Goal: Task Accomplishment & Management: Complete application form

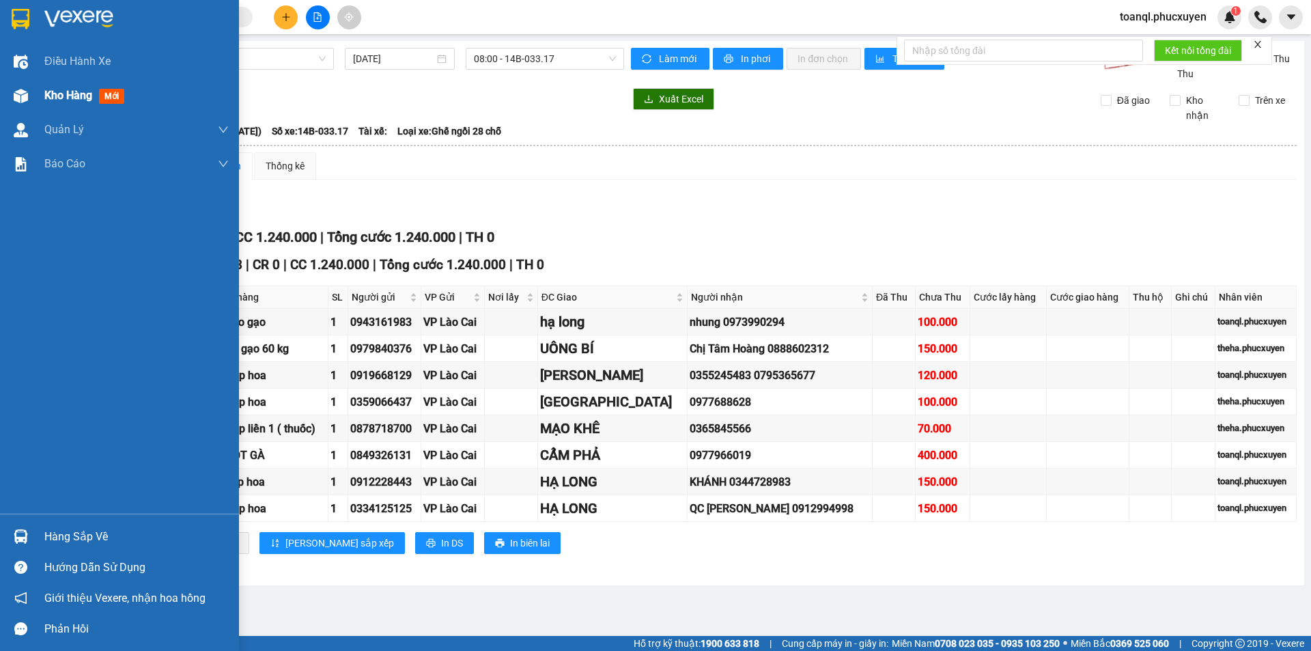
click at [20, 87] on div at bounding box center [21, 96] width 24 height 24
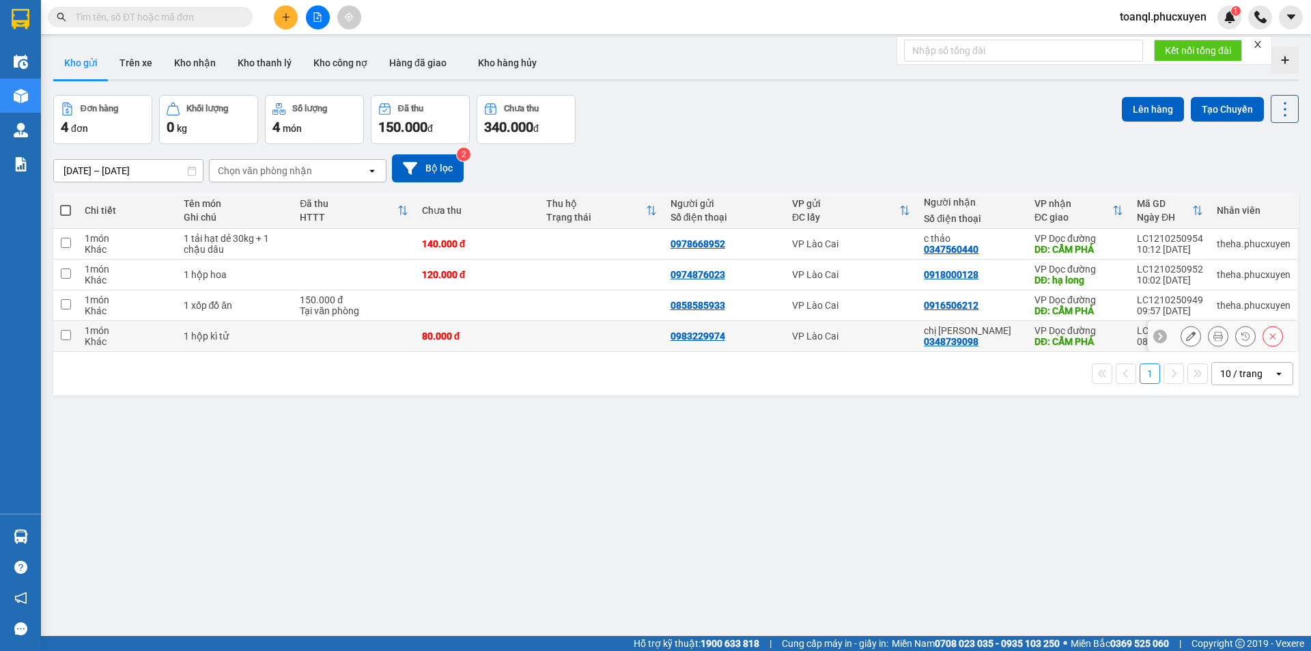
click at [1186, 334] on icon at bounding box center [1191, 336] width 10 height 10
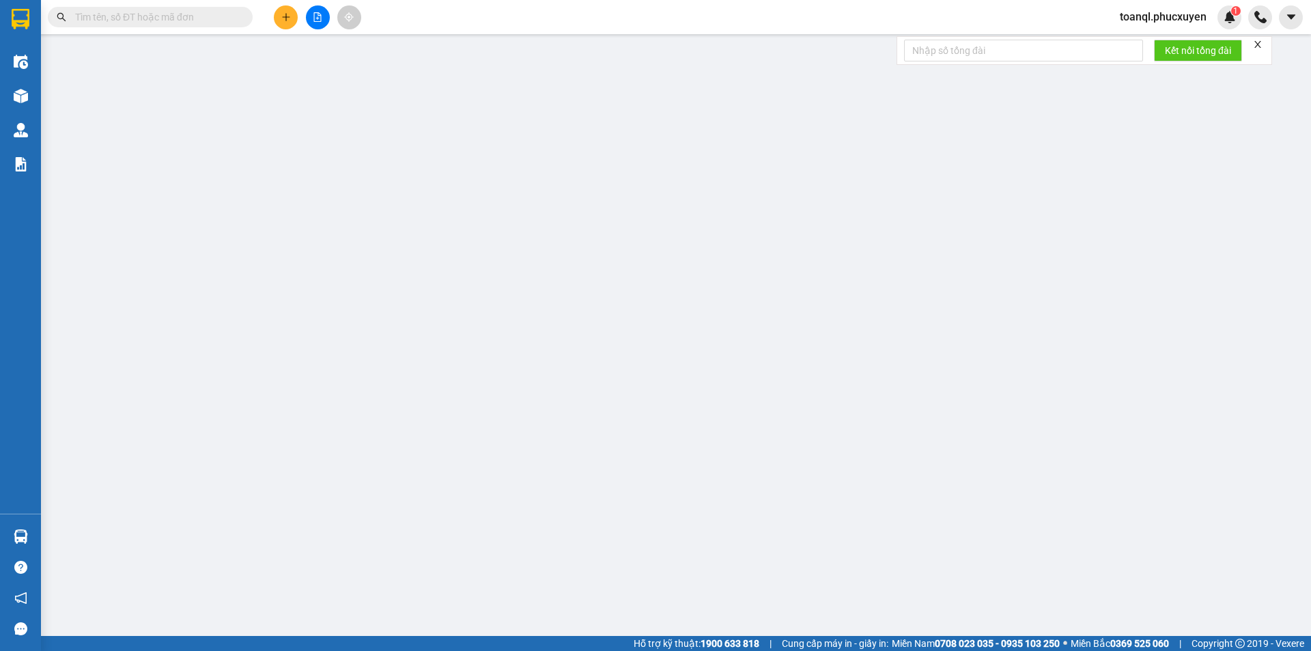
type input "0983229974"
type input "0348739098"
type input "chị [PERSON_NAME]"
type input "CẨM PHẢ"
type input "0"
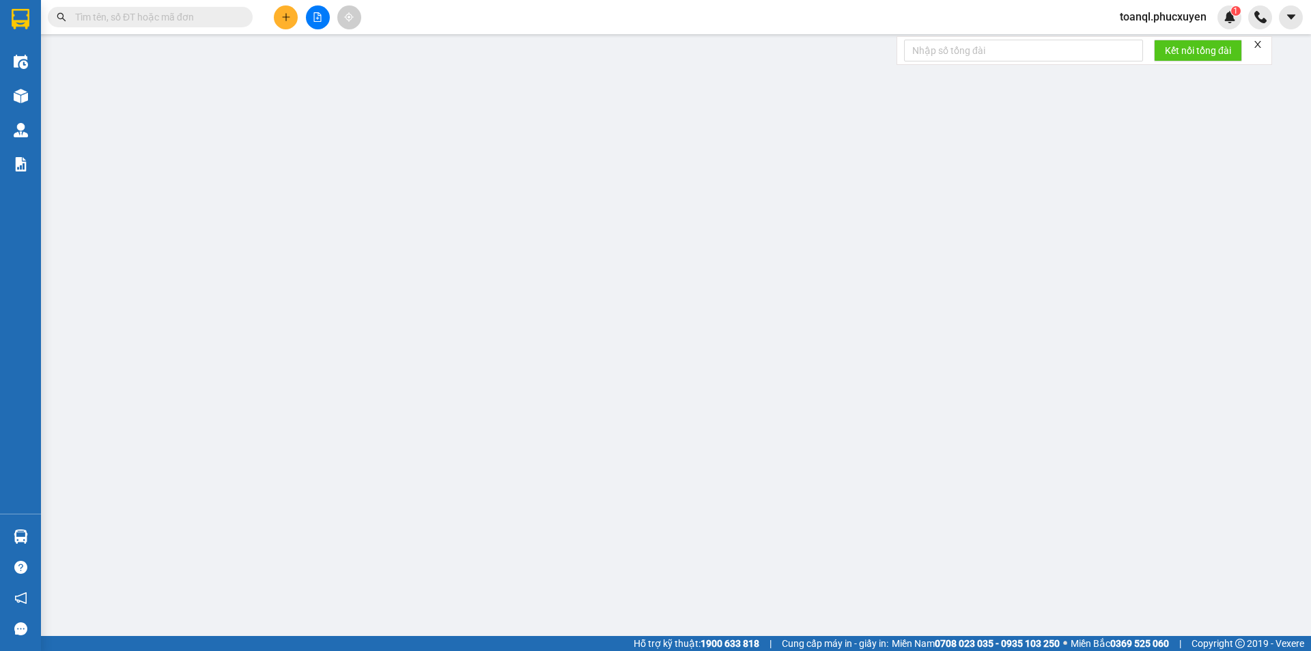
type input "80.000"
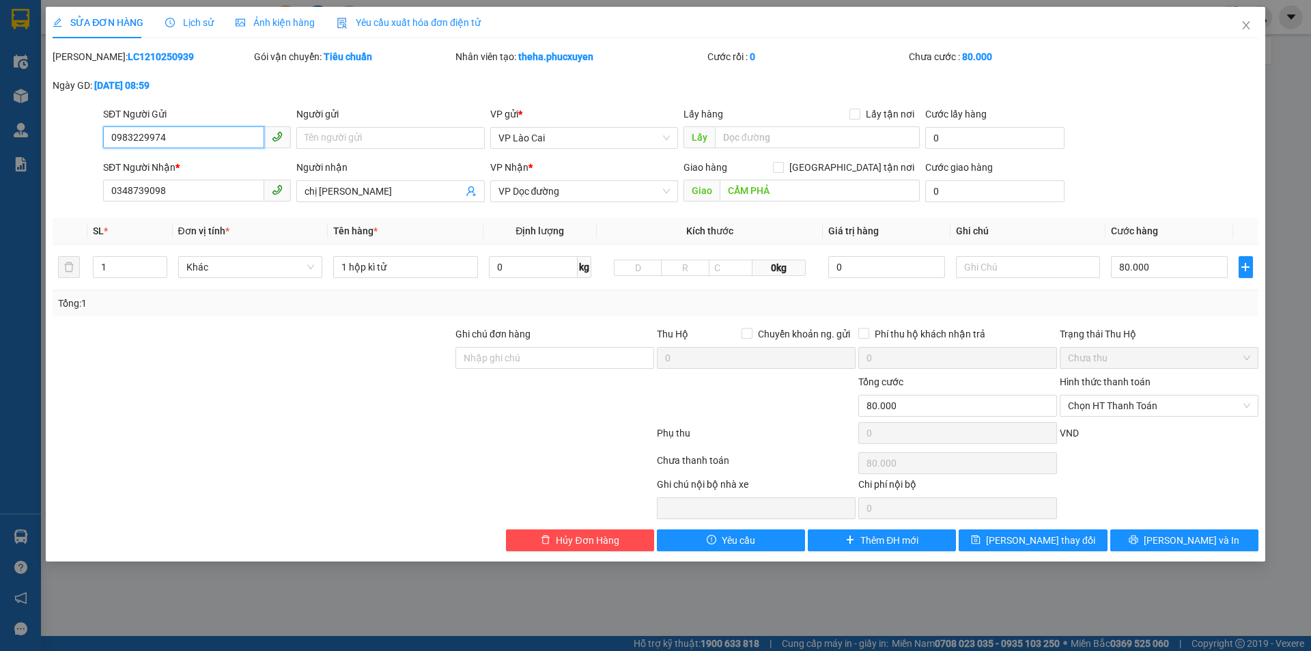
click at [168, 135] on input "0983229974" at bounding box center [183, 137] width 161 height 22
click at [173, 194] on input "0348739098" at bounding box center [183, 191] width 161 height 22
click at [406, 251] on td "1 hộp kì tử" at bounding box center [406, 267] width 156 height 46
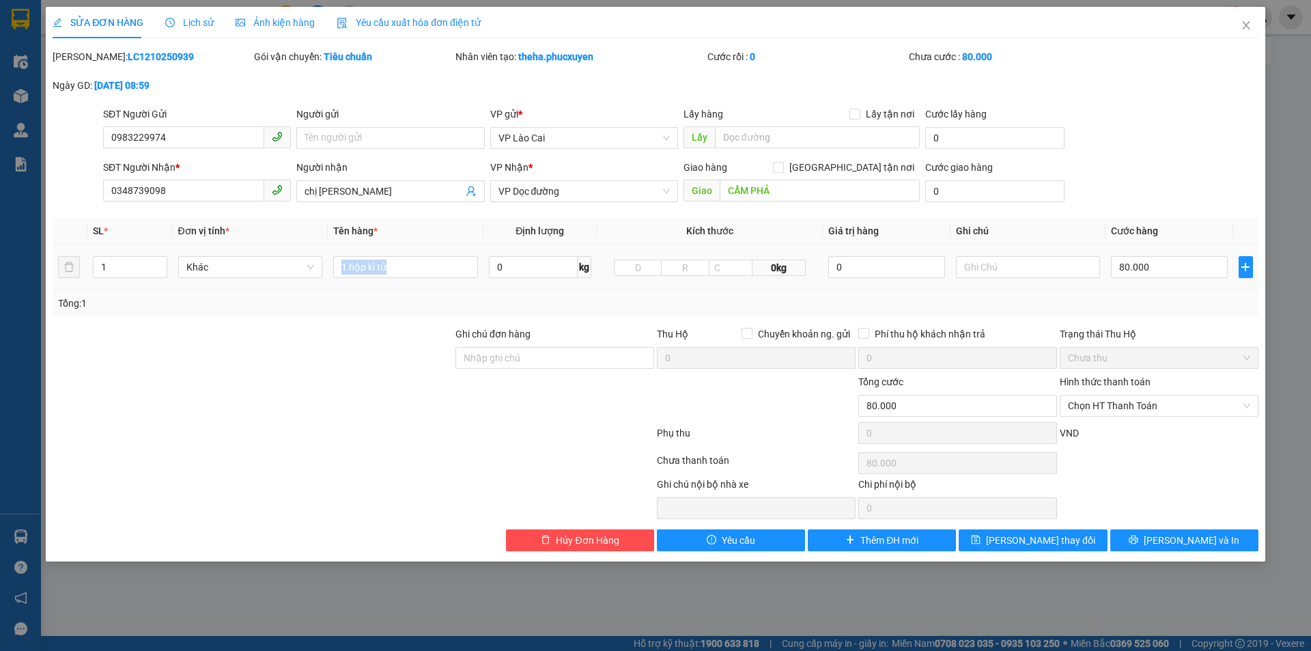
click at [406, 251] on td "1 hộp kì tử" at bounding box center [406, 267] width 156 height 46
click at [406, 261] on input "1 hộp kì tử" at bounding box center [405, 267] width 145 height 22
click at [1223, 62] on div "Mã ĐH: LC1210250939 Gói vận chuyển: Tiêu chuẩn Nhân viên tạo: theha.[PERSON_NAM…" at bounding box center [655, 77] width 1208 height 57
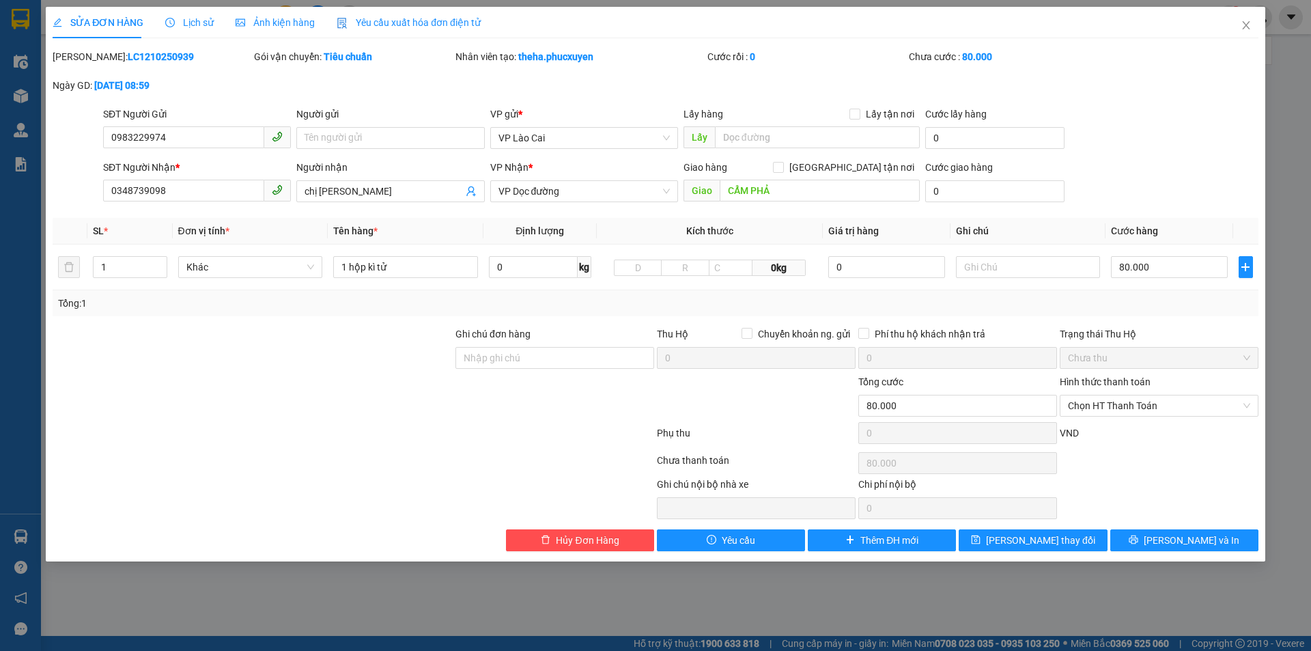
click at [1236, 47] on div "SỬA ĐƠN HÀNG Lịch sử Ảnh kiện hàng Yêu cầu xuất hóa đơn điện tử Total Paid Fee …" at bounding box center [655, 279] width 1205 height 544
click at [1230, 28] on span "Close" at bounding box center [1246, 26] width 38 height 38
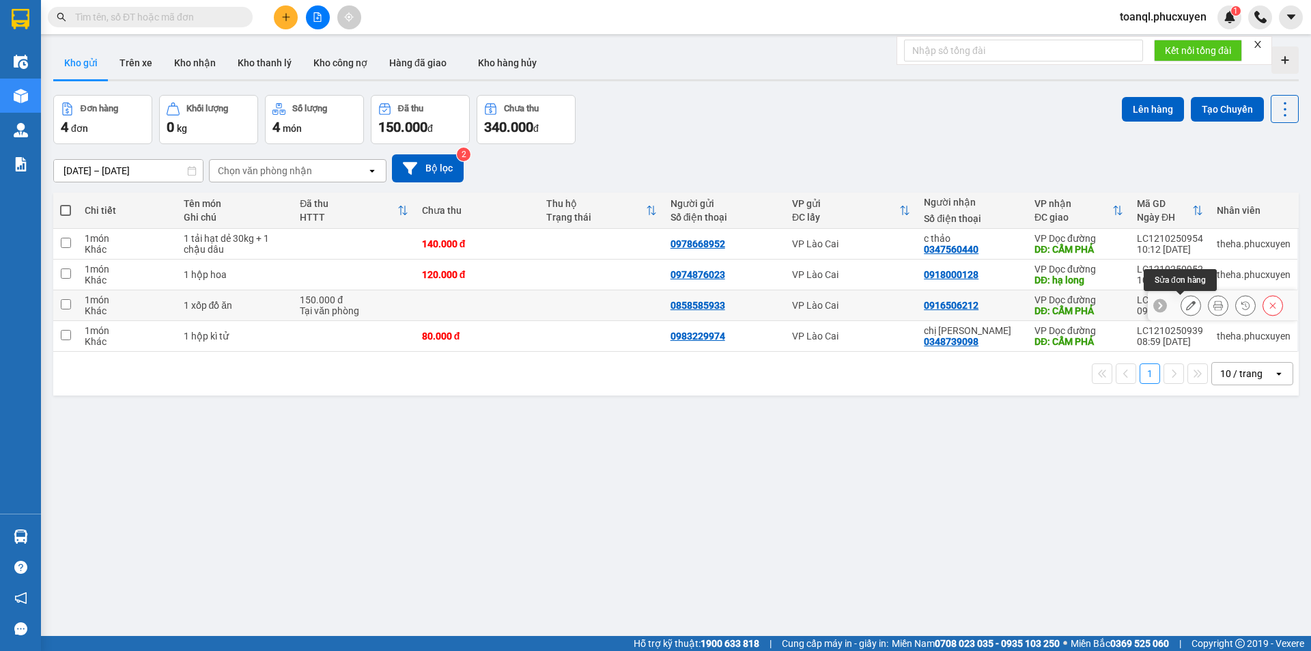
click at [1186, 304] on icon at bounding box center [1191, 305] width 10 height 10
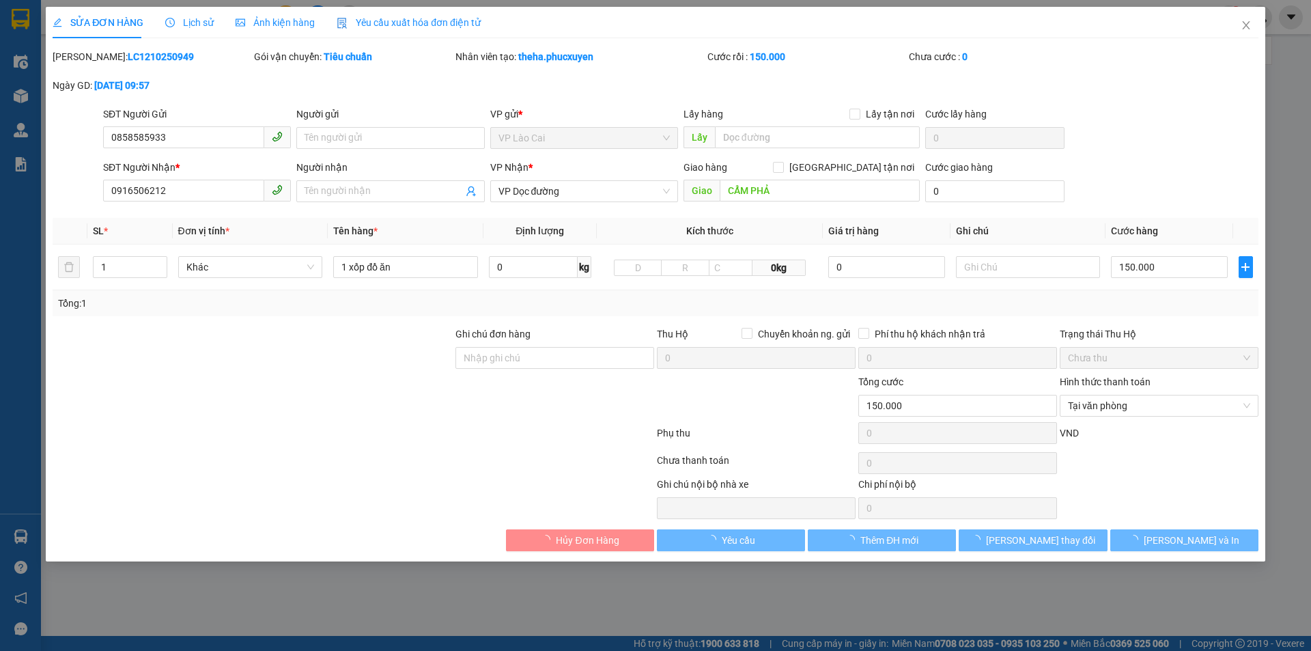
type input "0858585933"
type input "0916506212"
type input "CẨM PHẢ"
type input "0"
type input "150.000"
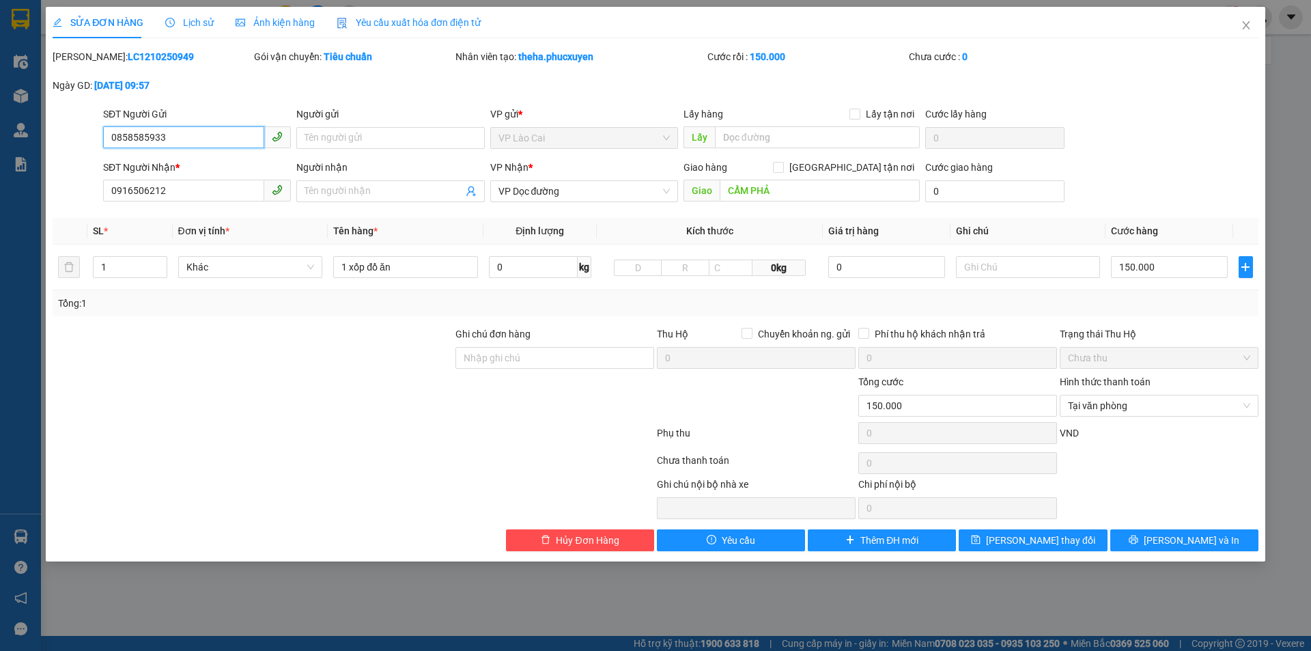
click at [158, 135] on input "0858585933" at bounding box center [183, 137] width 161 height 22
click at [171, 168] on div "SĐT Người Nhận *" at bounding box center [197, 167] width 188 height 15
click at [171, 180] on input "0916506212" at bounding box center [183, 191] width 161 height 22
click at [173, 186] on input "0916506212" at bounding box center [183, 191] width 161 height 22
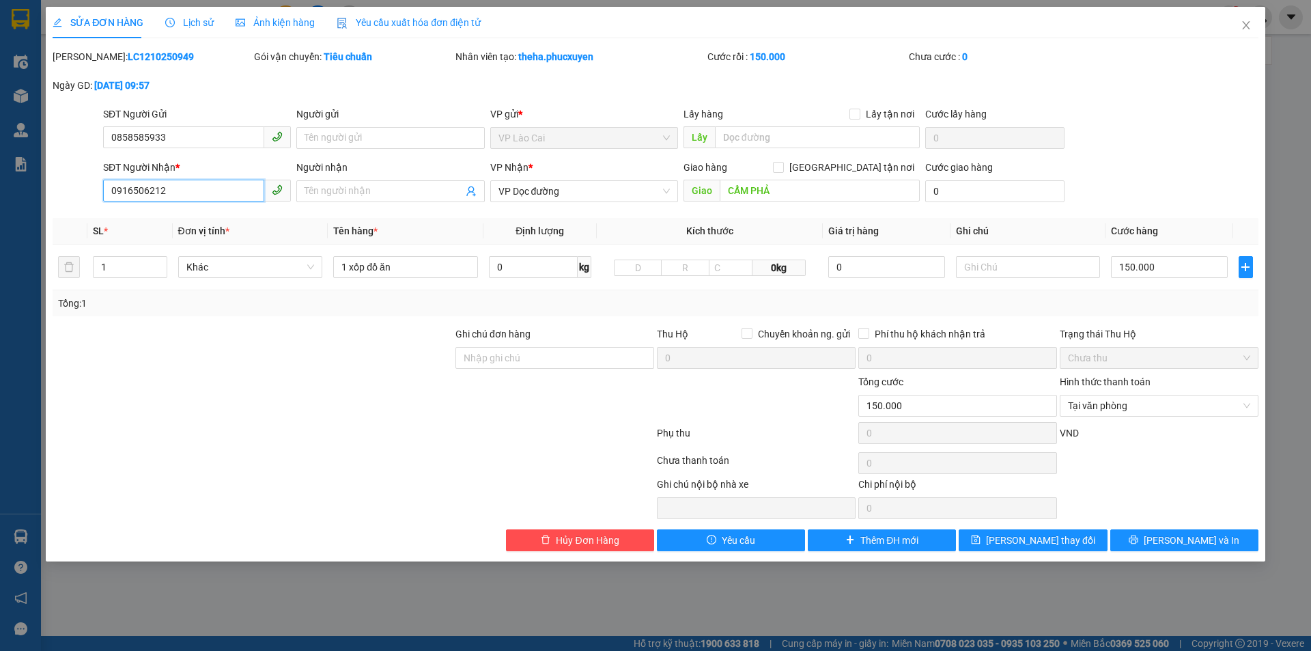
click at [173, 186] on input "0916506212" at bounding box center [183, 191] width 161 height 22
click at [1241, 28] on icon "close" at bounding box center [1245, 25] width 11 height 11
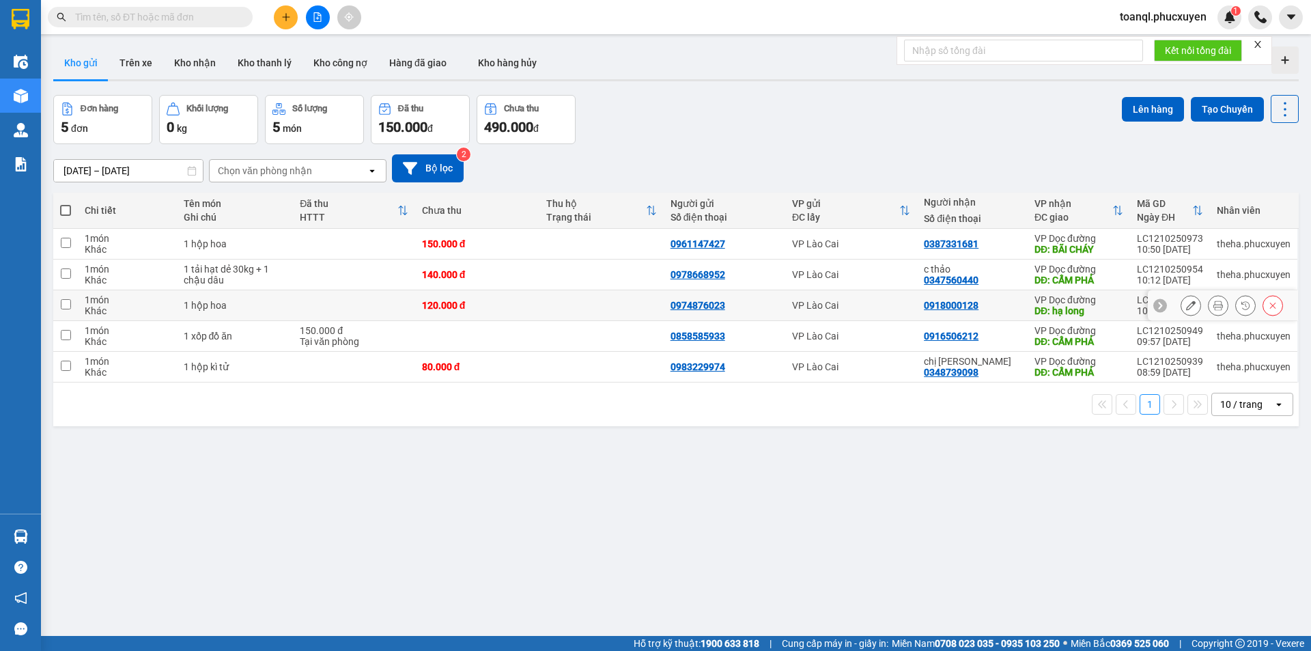
click at [1184, 299] on button at bounding box center [1190, 306] width 19 height 24
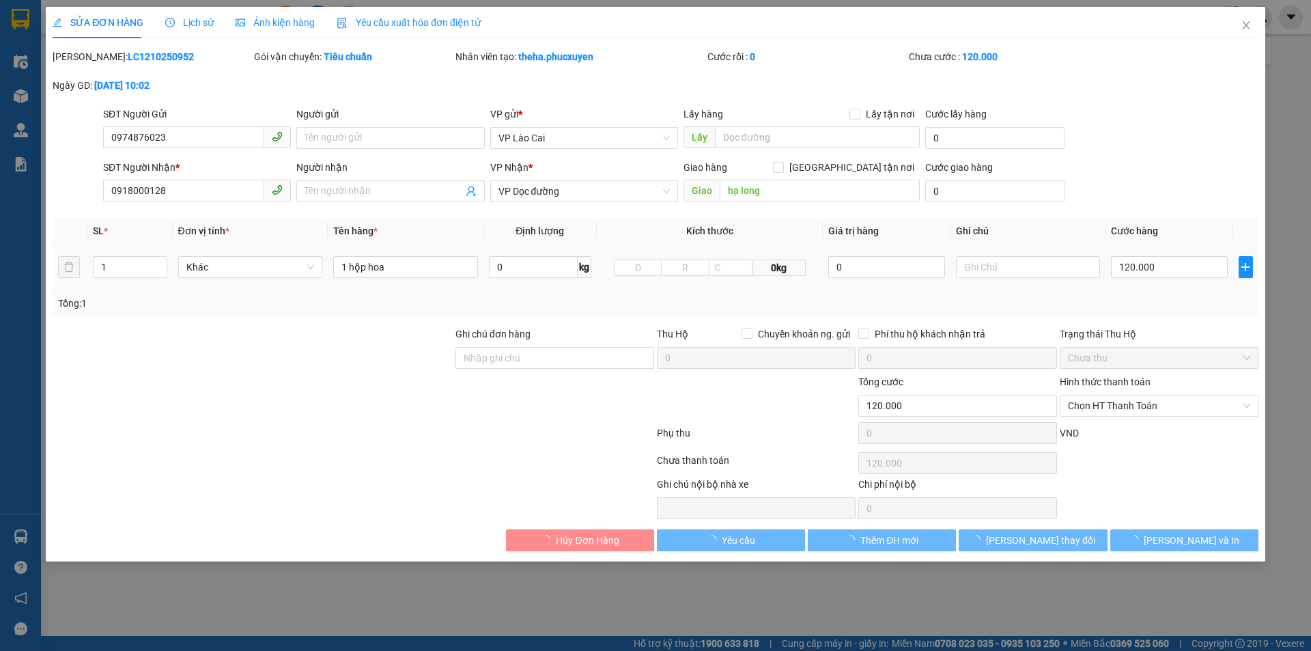
type input "0974876023"
type input "0918000128"
type input "hạ long"
type input "0"
type input "120.000"
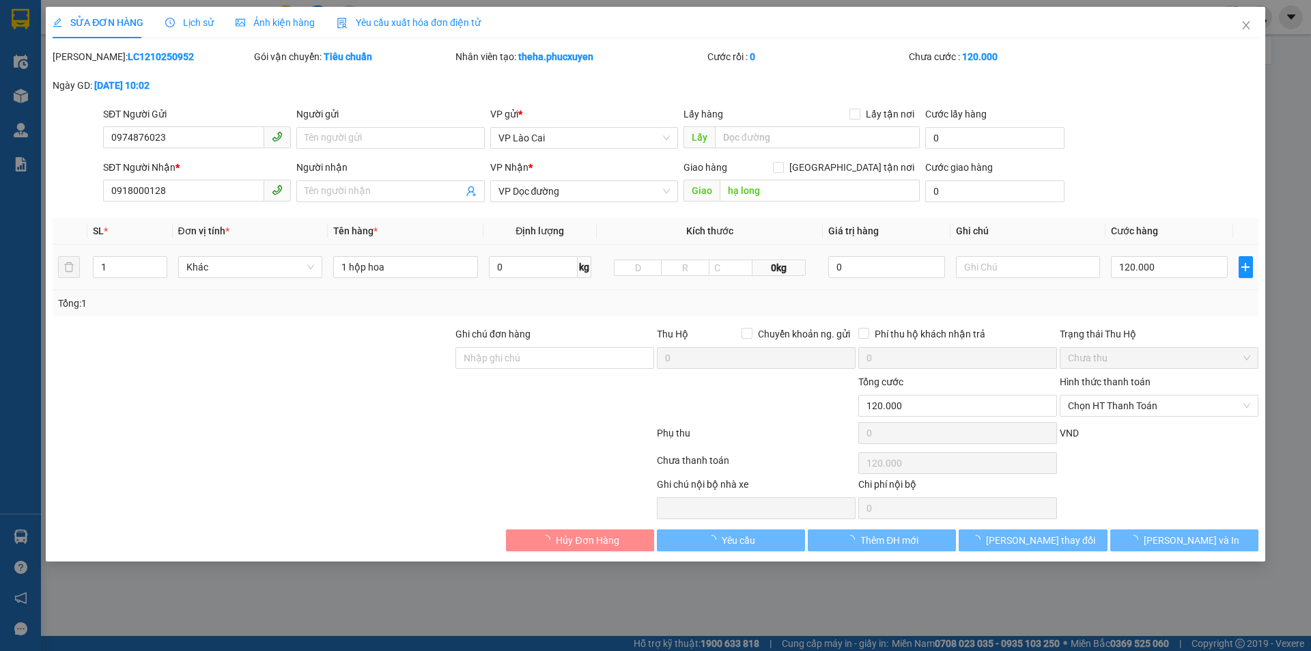
type input "120.000"
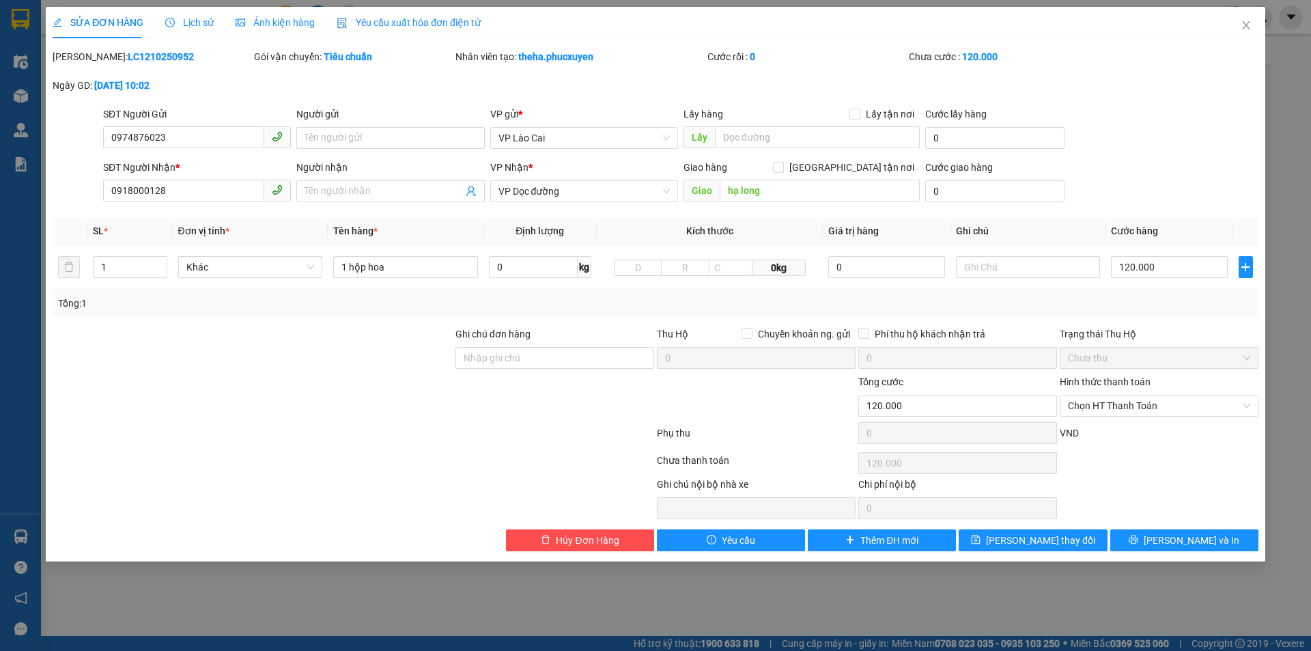
click at [211, 150] on div "SĐT Người Gửi 0974876023 0974876023" at bounding box center [197, 130] width 188 height 48
click at [211, 147] on input "0974876023" at bounding box center [183, 137] width 161 height 22
click at [192, 201] on input "0918000128" at bounding box center [183, 191] width 161 height 22
click at [192, 198] on input "0918000128" at bounding box center [183, 191] width 161 height 22
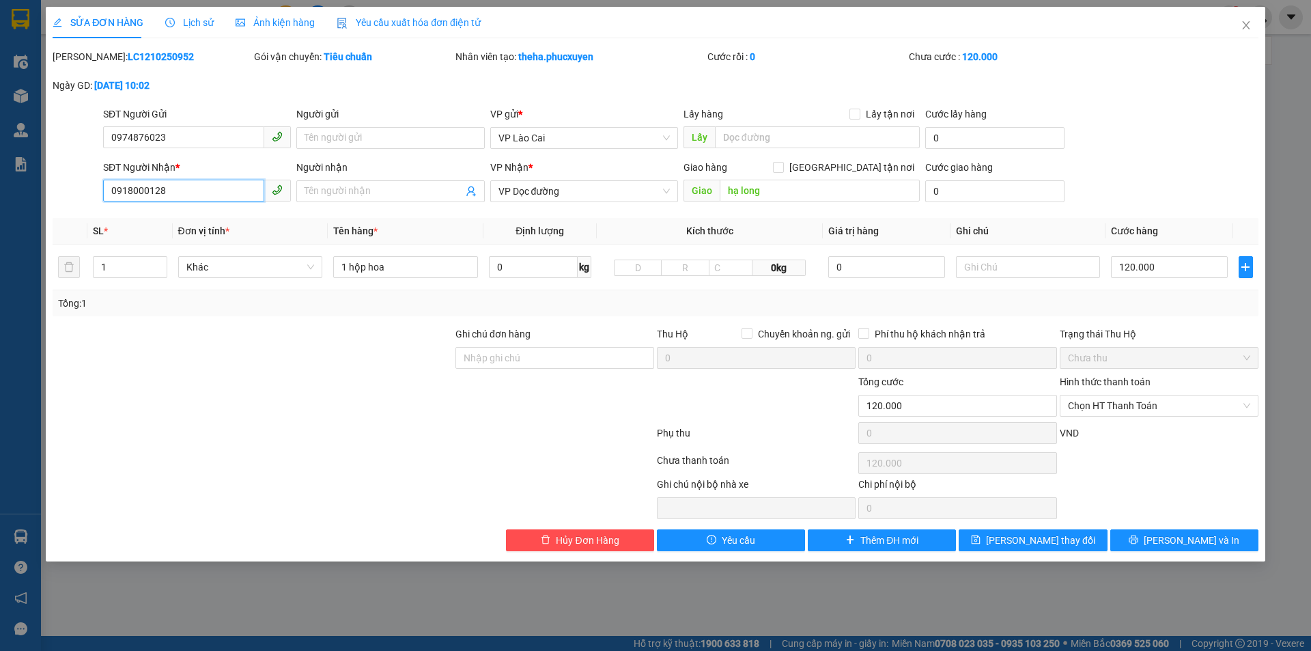
click at [192, 198] on input "0918000128" at bounding box center [183, 191] width 161 height 22
click at [1266, 33] on div "SỬA ĐƠN HÀNG Lịch sử Ảnh kiện hàng Yêu cầu xuất hóa đơn điện tử Total Paid Fee …" at bounding box center [655, 325] width 1311 height 651
click at [1258, 21] on span "Close" at bounding box center [1246, 26] width 38 height 38
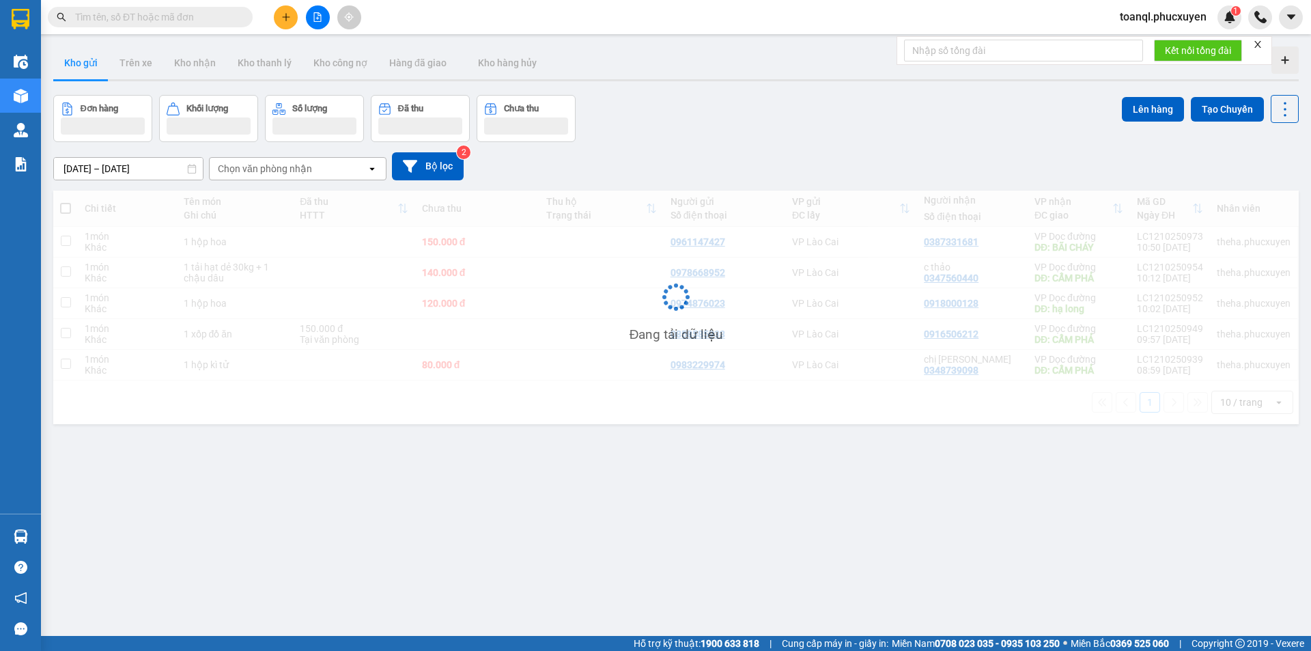
click at [1243, 29] on div "toanql.phucxuyen 1" at bounding box center [1210, 17] width 202 height 24
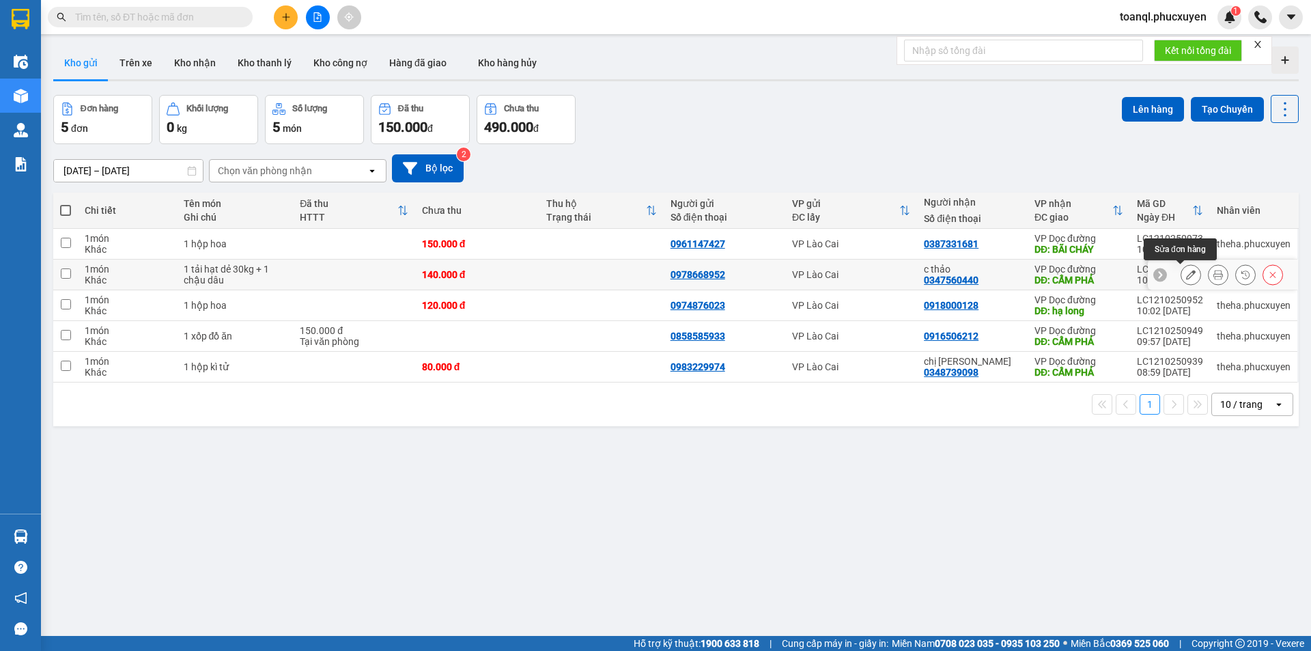
click at [1181, 276] on button at bounding box center [1190, 275] width 19 height 24
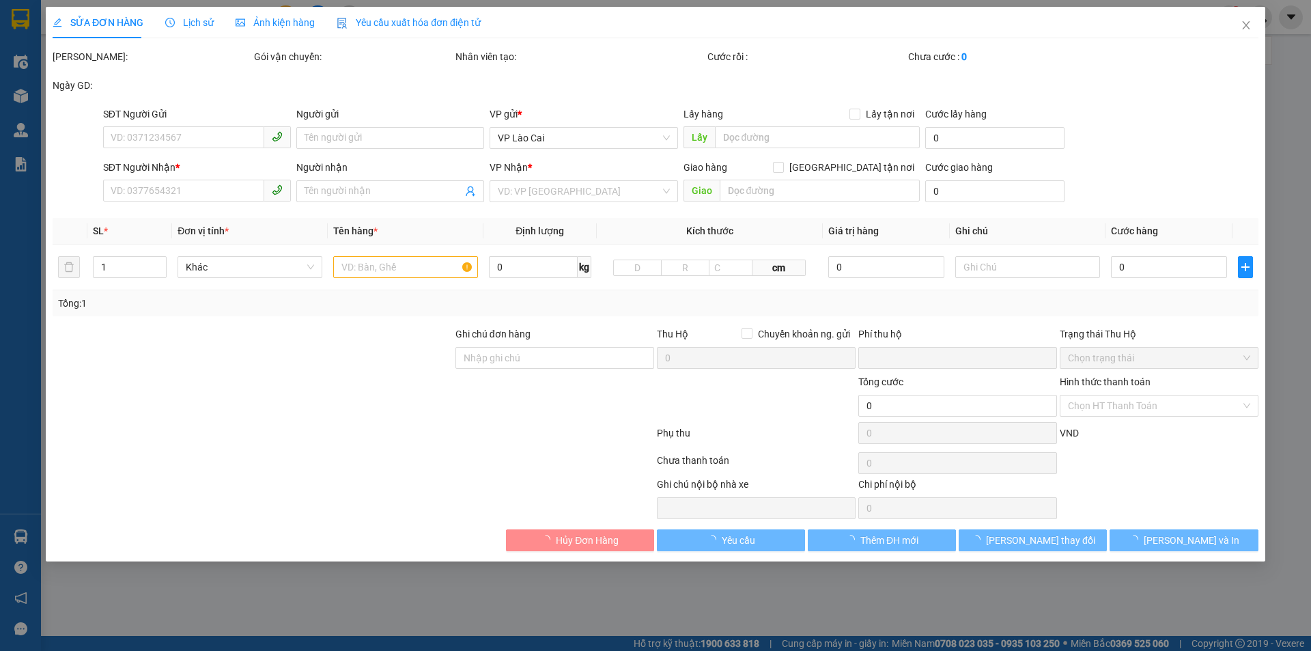
type input "0978668952"
type input "0347560440"
type input "c thảo"
type input "CẨM PHẢ"
type input "0"
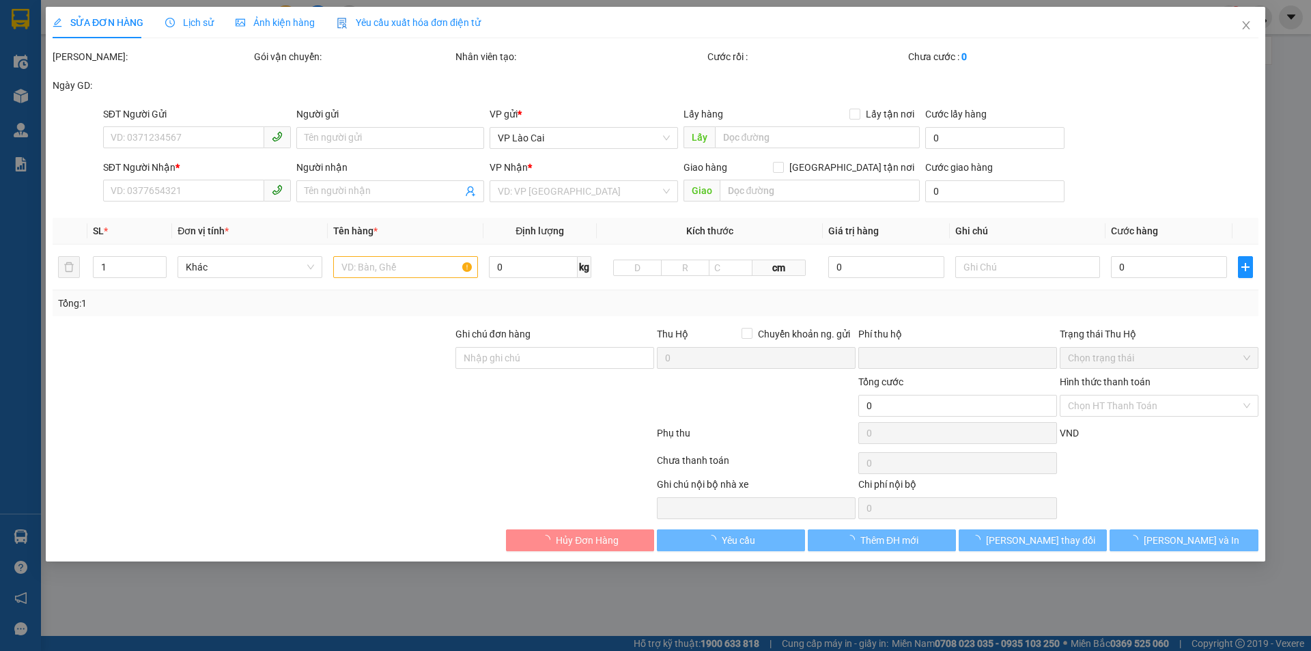
type input "140.000"
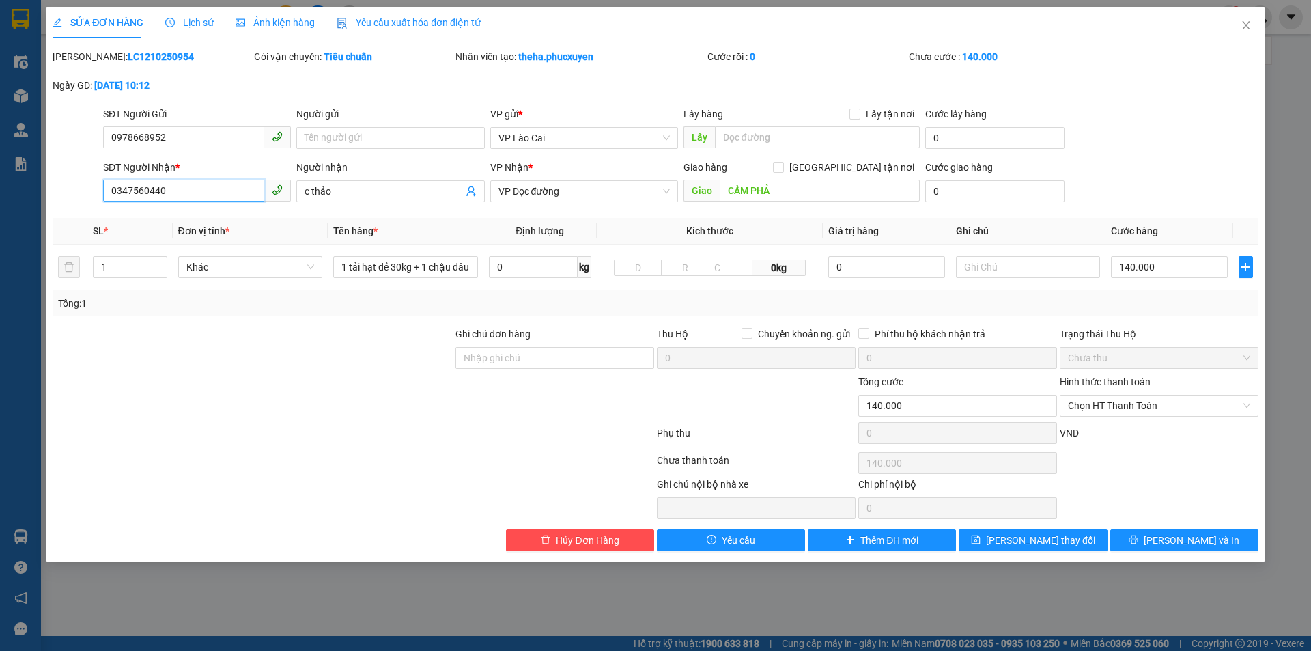
click at [197, 191] on input "0347560440" at bounding box center [183, 191] width 161 height 22
click at [210, 143] on input "0978668952" at bounding box center [183, 137] width 161 height 22
click at [218, 186] on input "0347560440" at bounding box center [183, 191] width 161 height 22
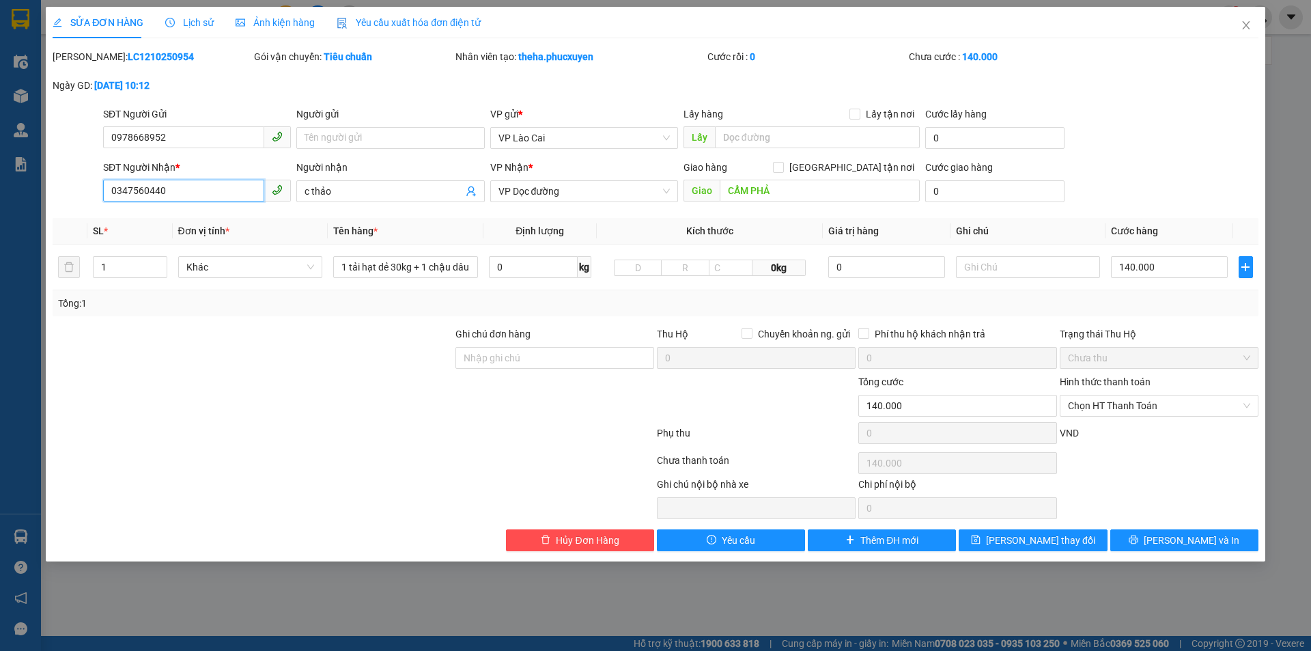
click at [218, 186] on input "0347560440" at bounding box center [183, 191] width 161 height 22
click at [372, 251] on td "1 tải hạt dẻ 30kg + 1 chậu dâu" at bounding box center [406, 267] width 156 height 46
click at [371, 253] on div "1 tải hạt dẻ 30kg + 1 chậu dâu" at bounding box center [405, 266] width 145 height 27
click at [369, 260] on input "1 tải hạt dẻ 30kg + 1 chậu dâu" at bounding box center [405, 267] width 145 height 22
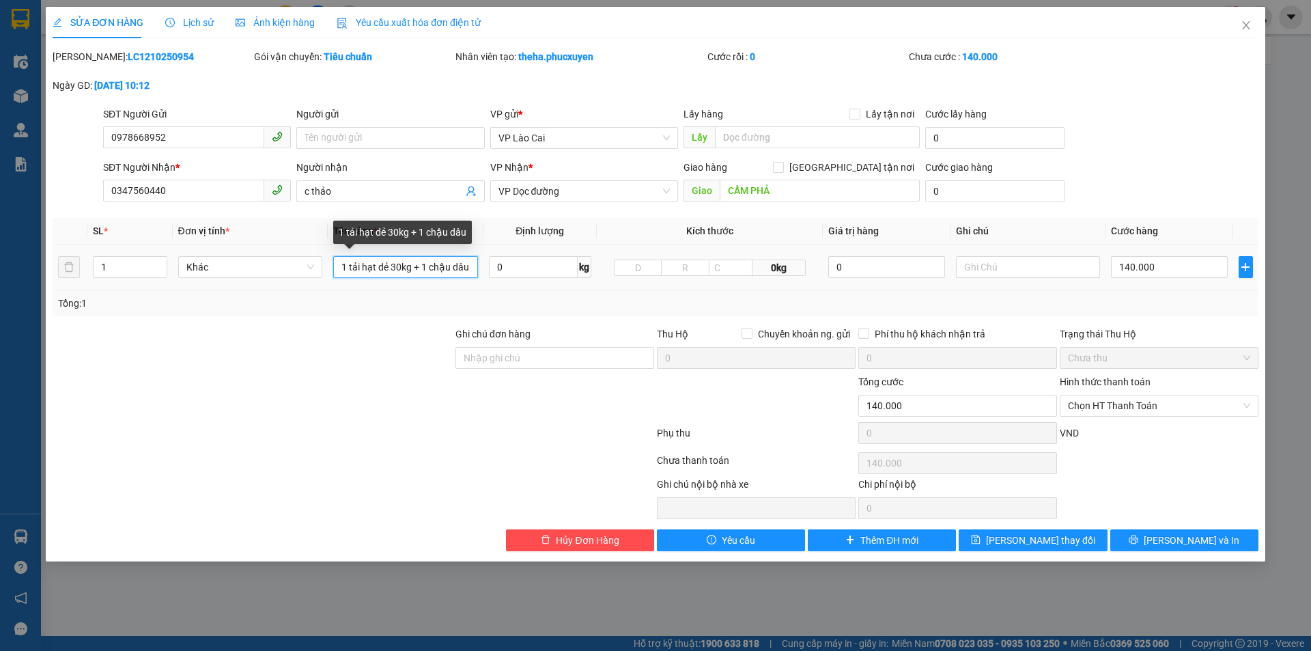
click at [369, 260] on input "1 tải hạt dẻ 30kg + 1 chậu dâu" at bounding box center [405, 267] width 145 height 22
click at [363, 269] on input "1 tải hạt dẻ 30kg + 1 chậu dâu" at bounding box center [405, 267] width 145 height 22
click at [1255, 25] on span "Close" at bounding box center [1246, 26] width 38 height 38
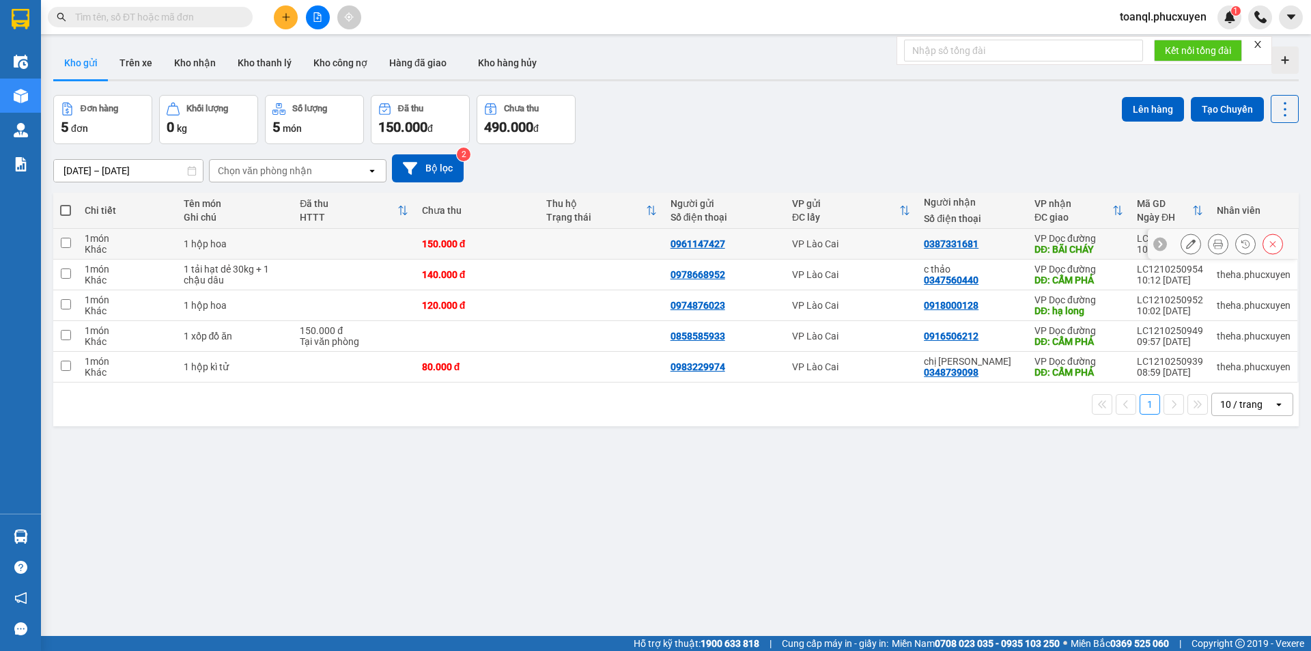
click at [1181, 236] on button at bounding box center [1190, 244] width 19 height 24
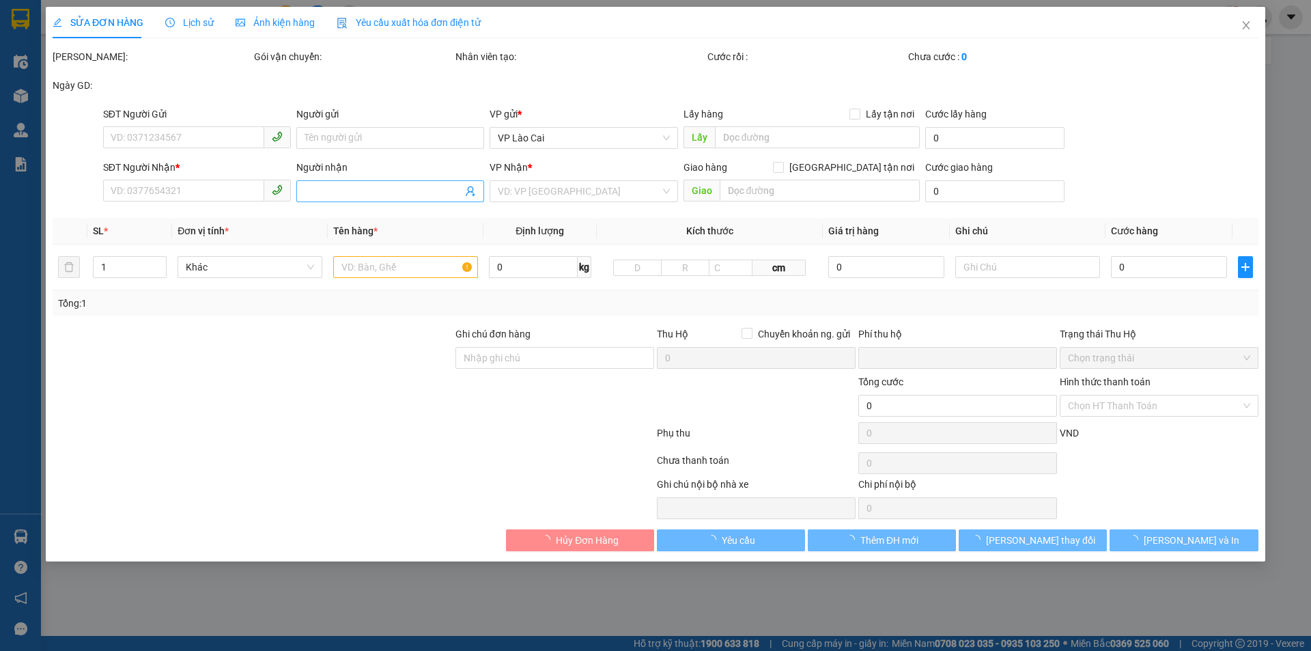
type input "0961147427"
type input "0387331681"
type input "BÃI CHÁY"
type input "0"
type input "150.000"
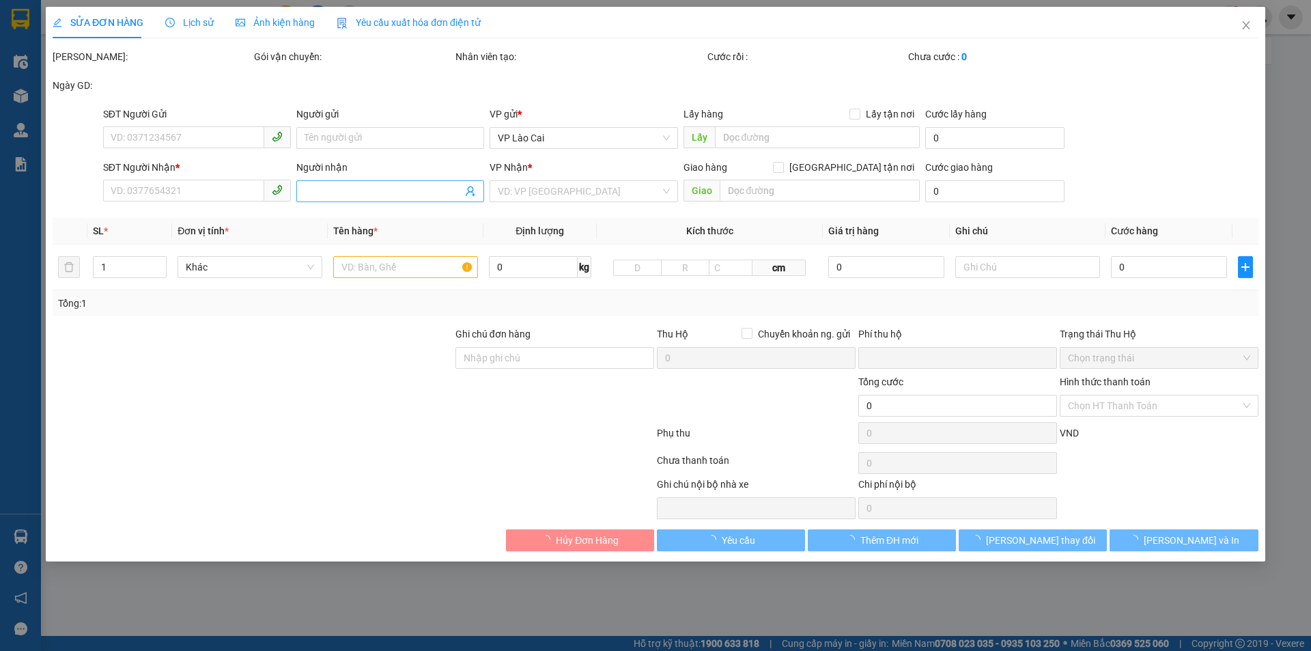
type input "150.000"
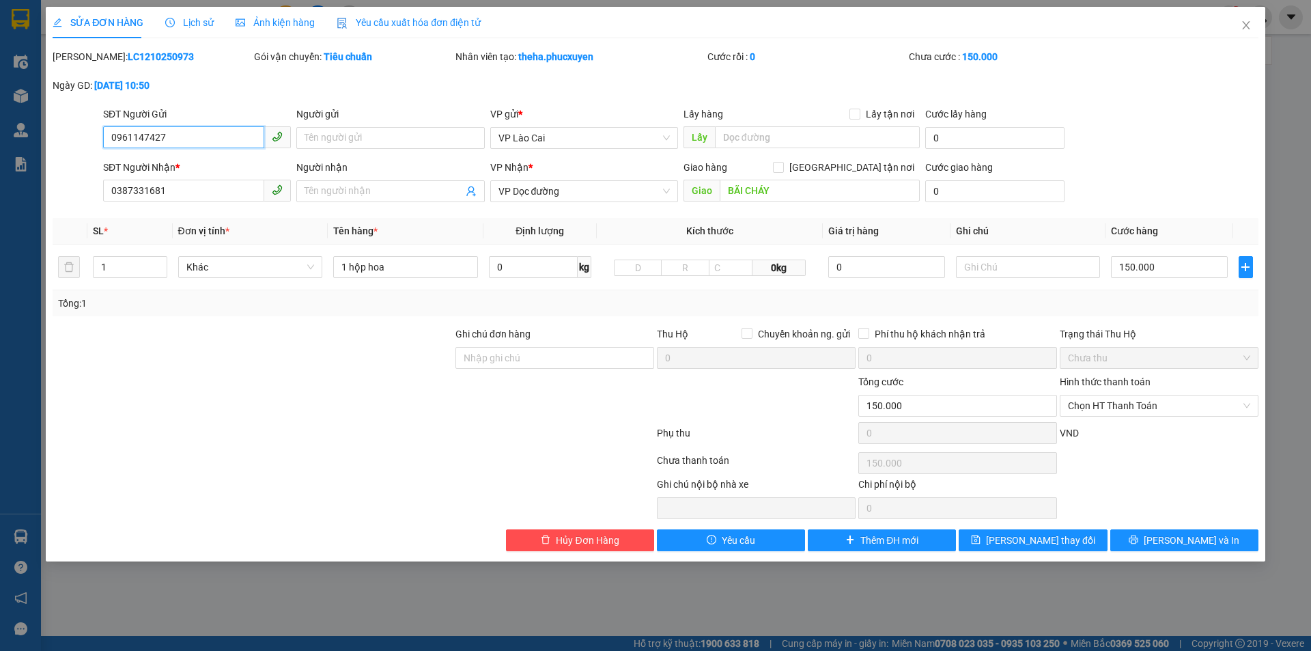
click at [170, 134] on input "0961147427" at bounding box center [183, 137] width 161 height 22
click at [180, 175] on div "SĐT Người Nhận *" at bounding box center [197, 170] width 188 height 20
click at [180, 183] on input "0387331681" at bounding box center [183, 191] width 161 height 22
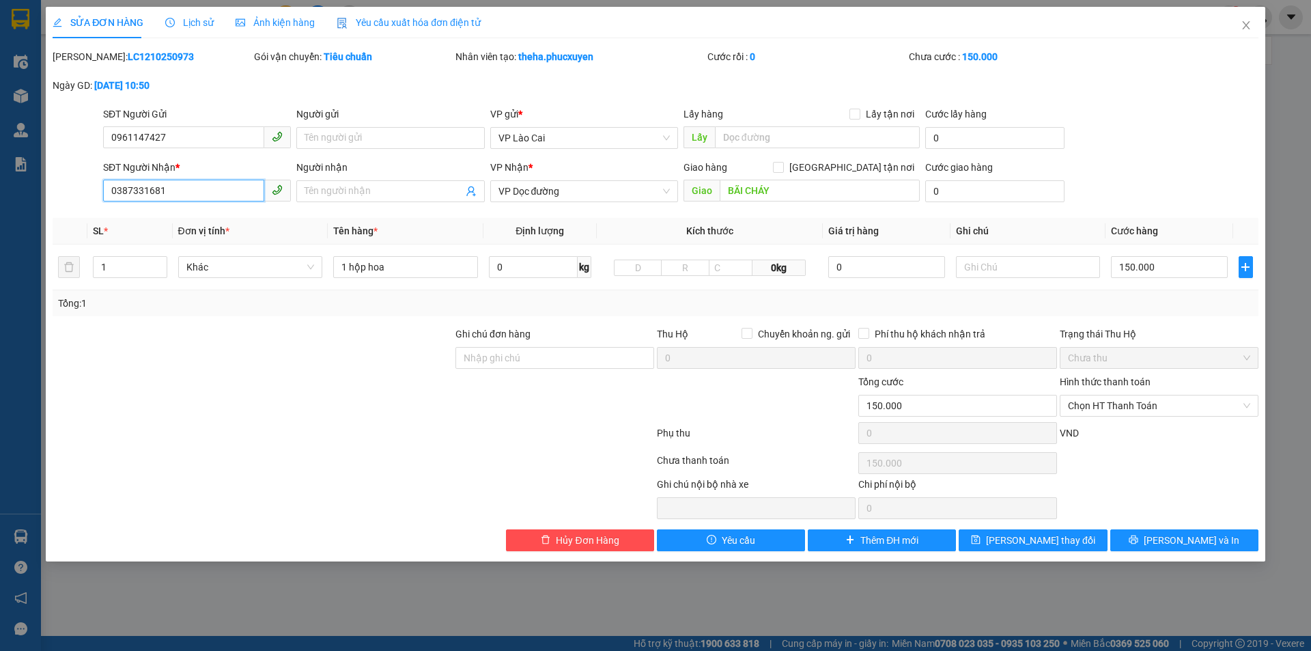
click at [180, 183] on input "0387331681" at bounding box center [183, 191] width 161 height 22
click at [1250, 17] on span "Close" at bounding box center [1246, 26] width 38 height 38
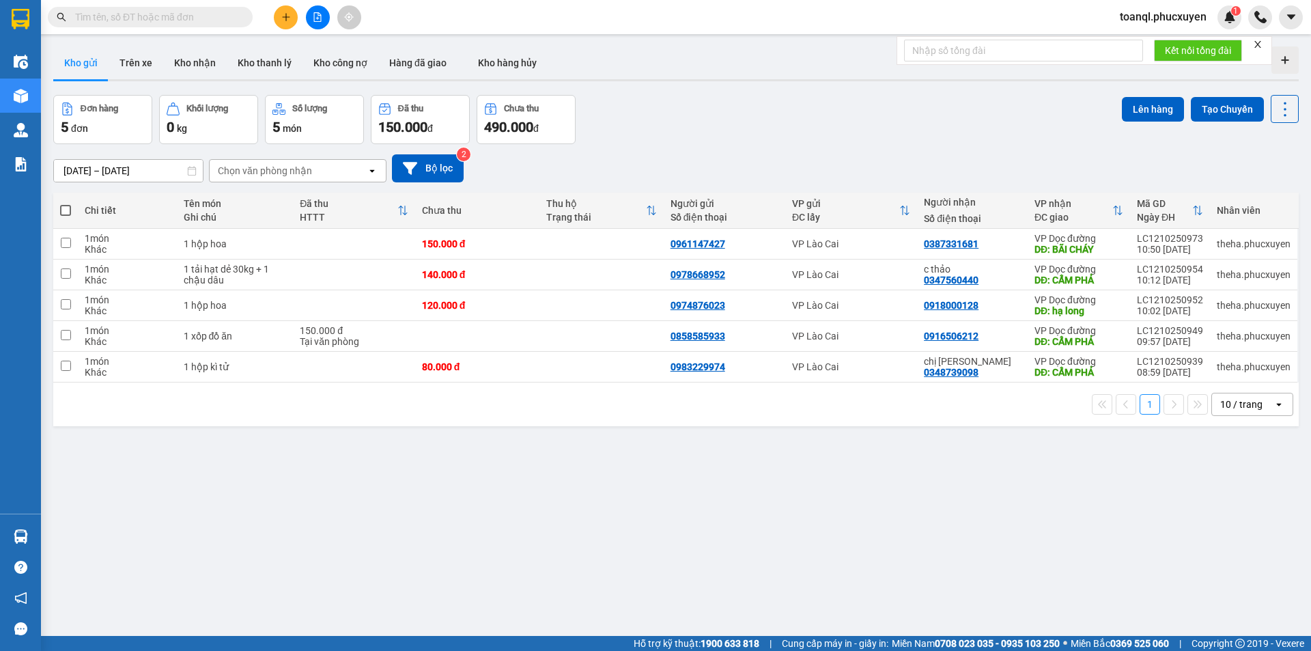
click at [446, 374] on td "80.000 đ" at bounding box center [477, 367] width 124 height 31
checkbox input "true"
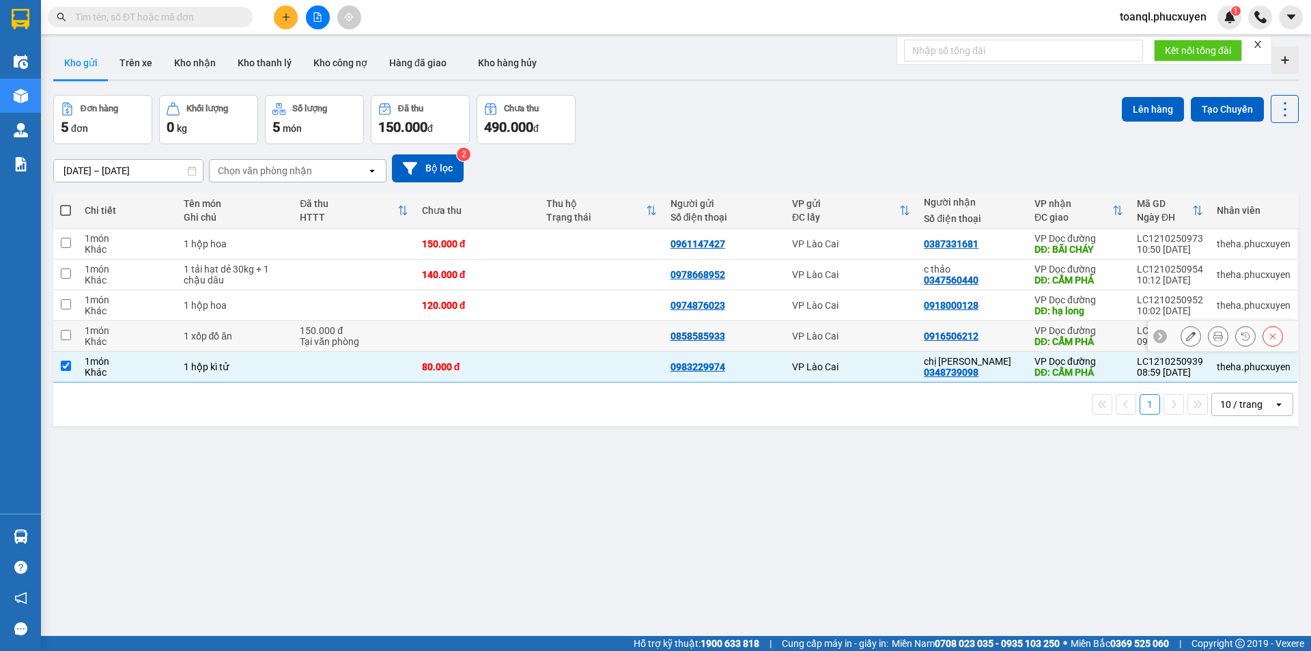
click at [455, 341] on td at bounding box center [477, 336] width 124 height 31
checkbox input "true"
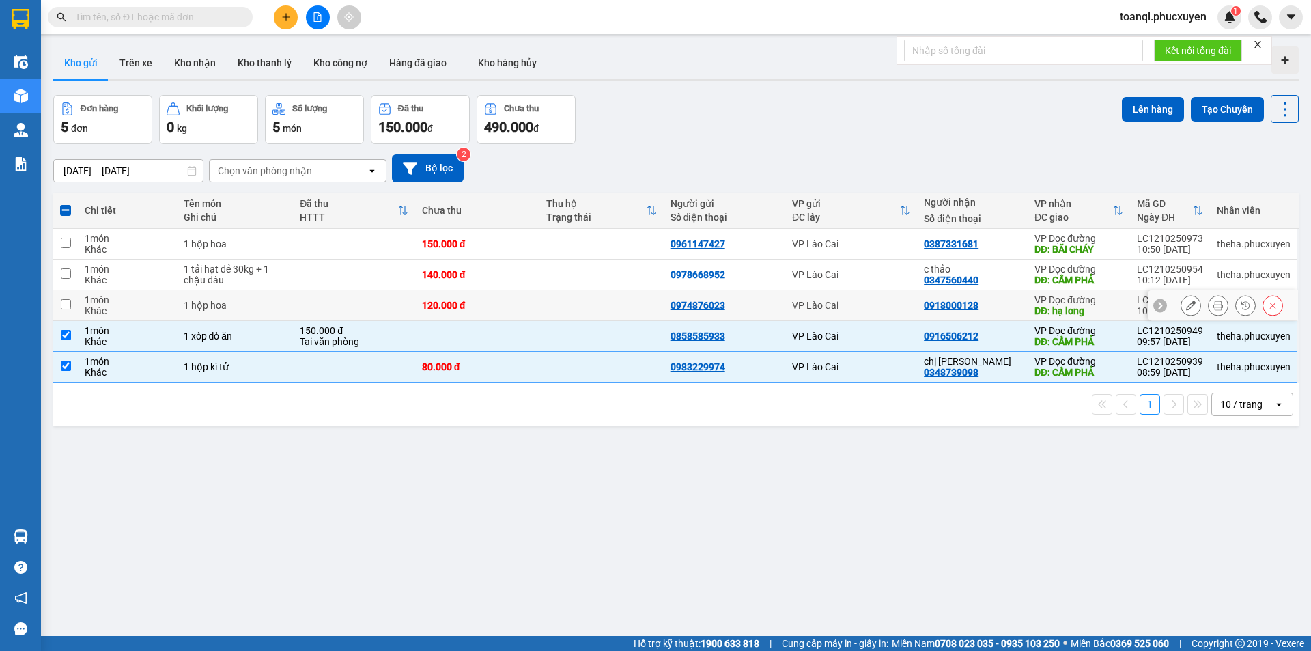
drag, startPoint x: 469, startPoint y: 303, endPoint x: 476, endPoint y: 279, distance: 25.0
click at [469, 302] on div "120.000 đ" at bounding box center [477, 305] width 111 height 11
checkbox input "true"
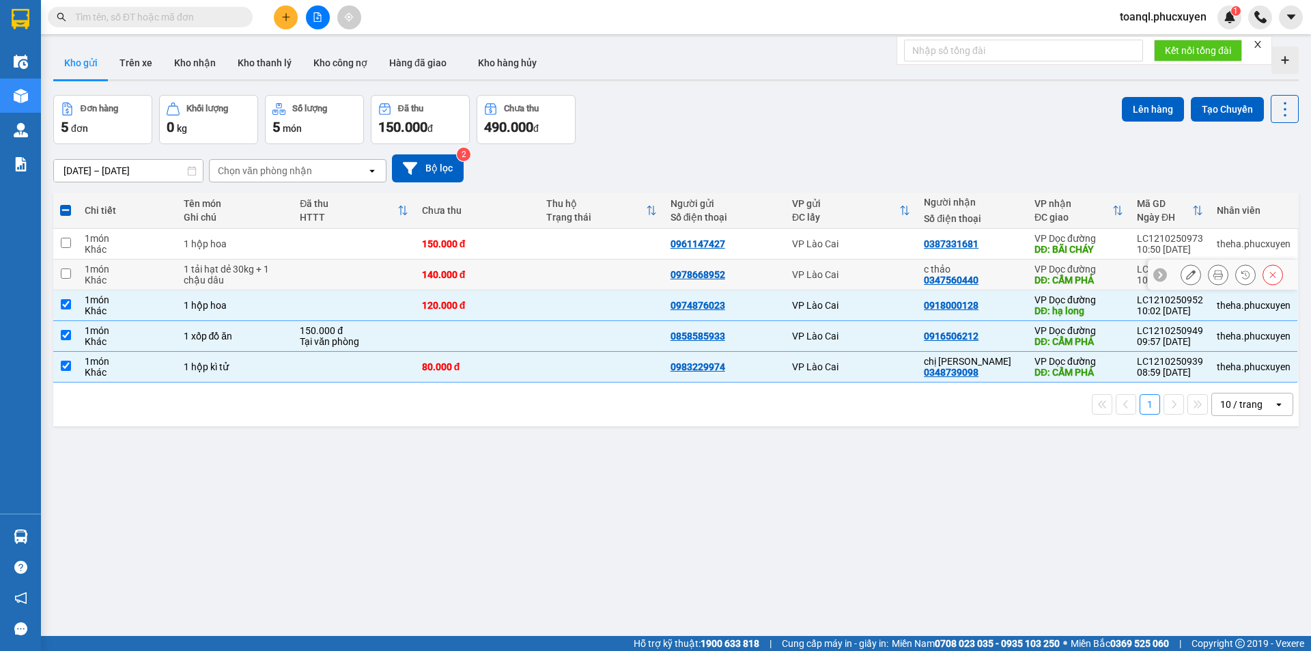
click at [476, 279] on td "140.000 đ" at bounding box center [477, 274] width 124 height 31
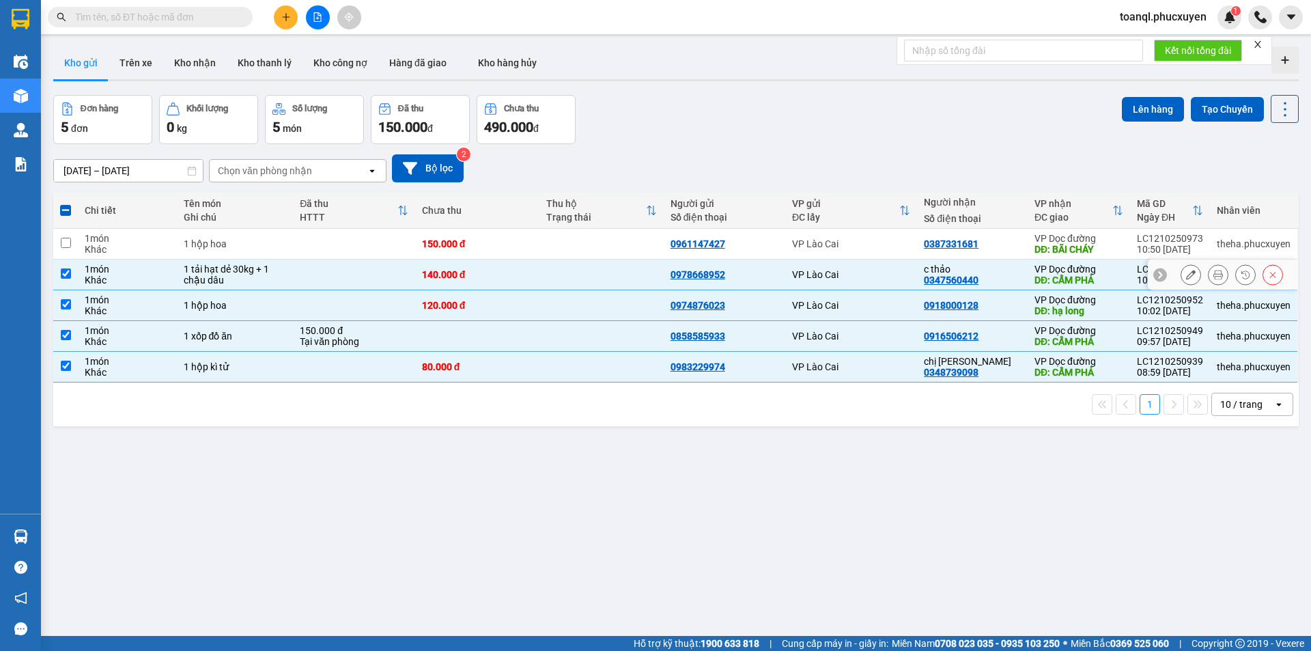
click at [480, 269] on div "140.000 đ" at bounding box center [477, 274] width 111 height 11
checkbox input "false"
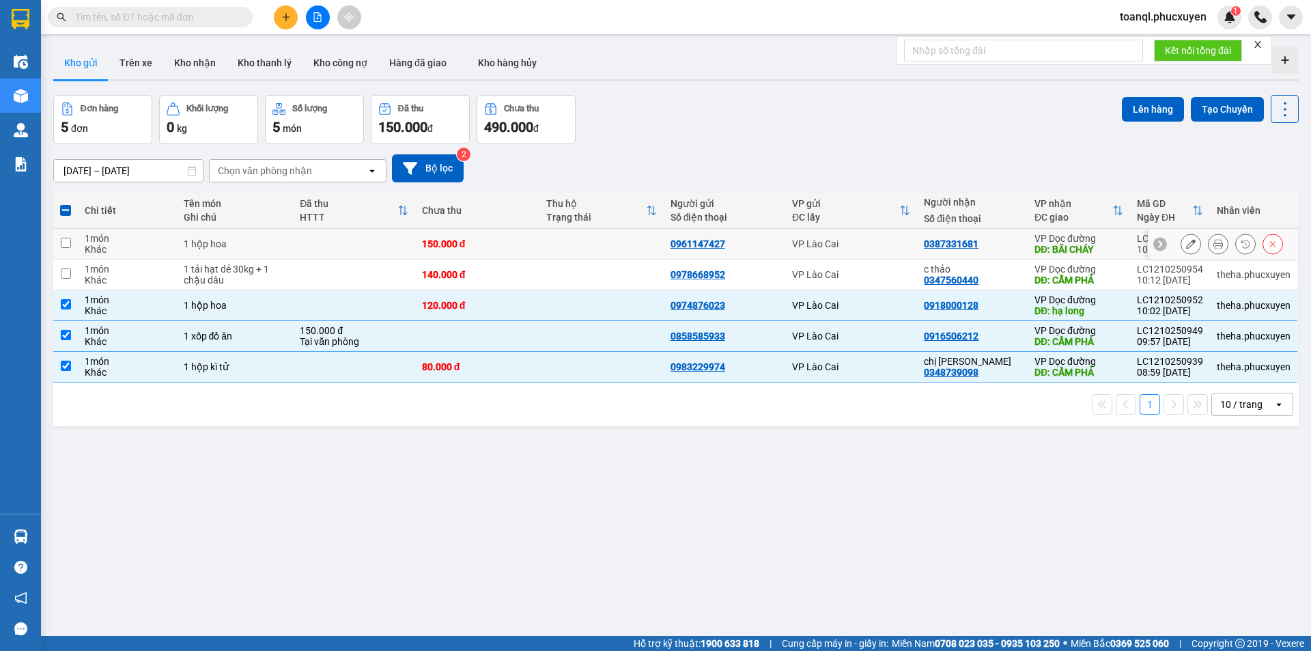
click at [481, 258] on td "150.000 đ" at bounding box center [477, 244] width 124 height 31
checkbox input "true"
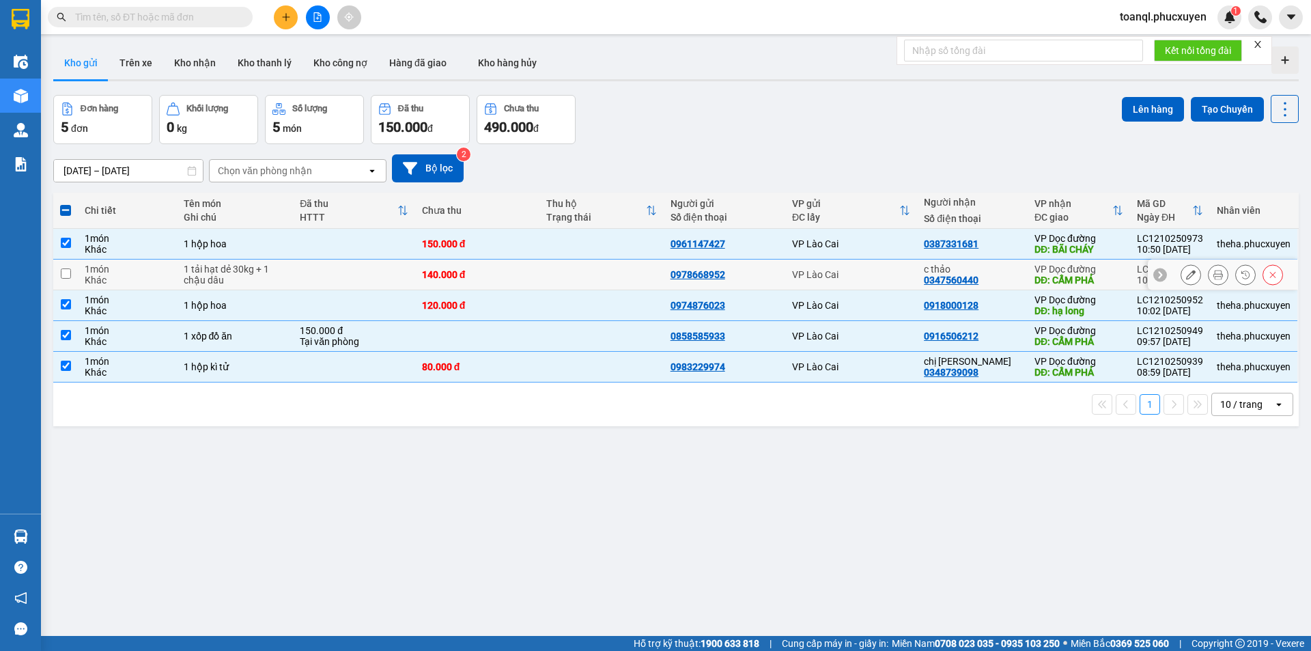
click at [471, 265] on td "140.000 đ" at bounding box center [477, 274] width 124 height 31
checkbox input "true"
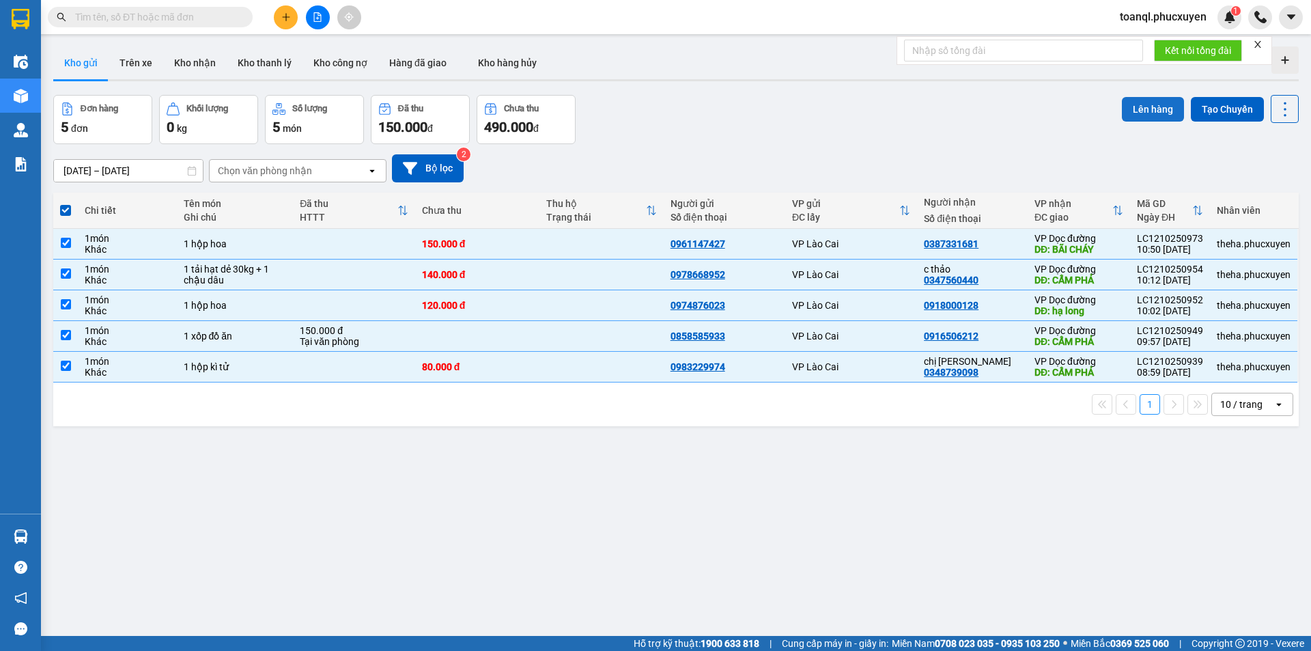
click at [1125, 119] on button "Lên hàng" at bounding box center [1153, 109] width 62 height 25
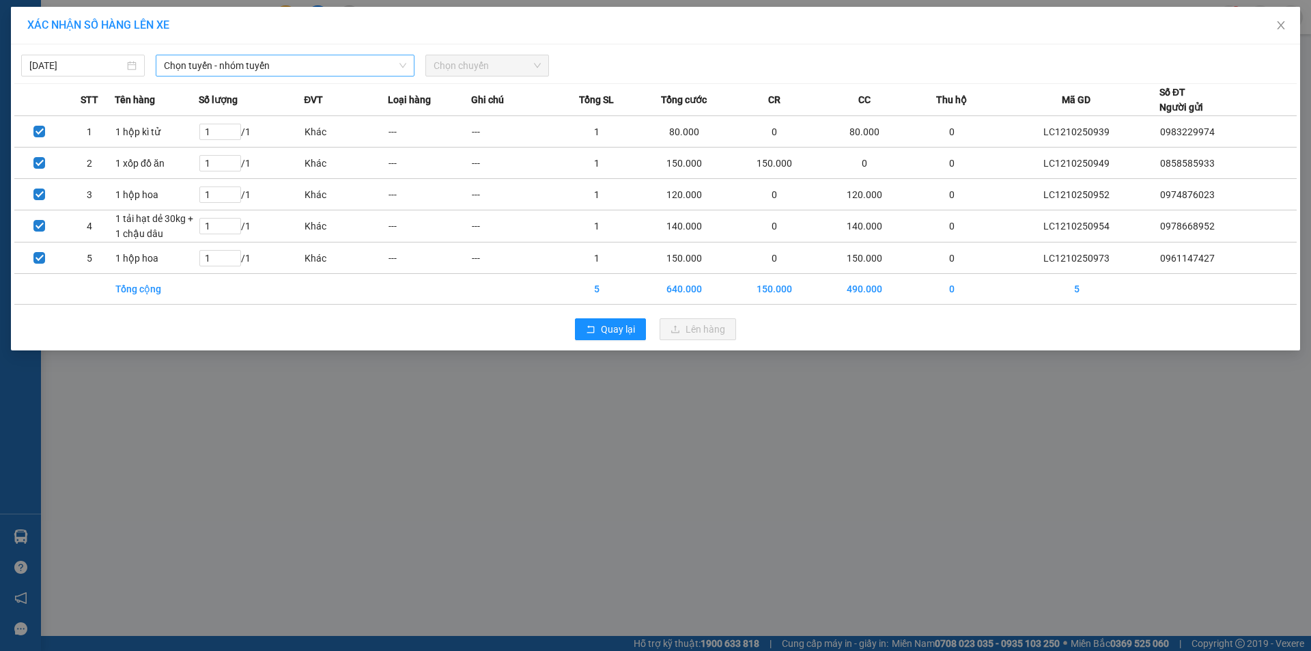
click at [190, 66] on span "Chọn tuyến - nhóm tuyến" at bounding box center [285, 65] width 242 height 20
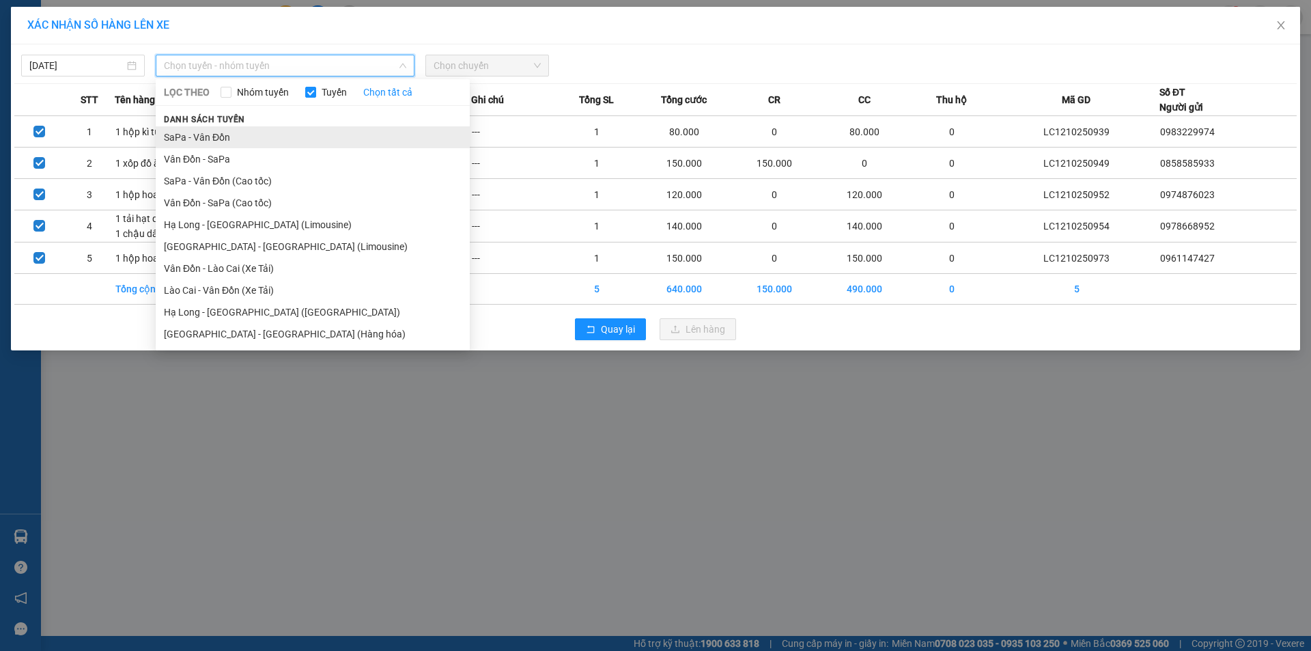
click at [192, 140] on li "SaPa - Vân Đồn" at bounding box center [313, 137] width 314 height 22
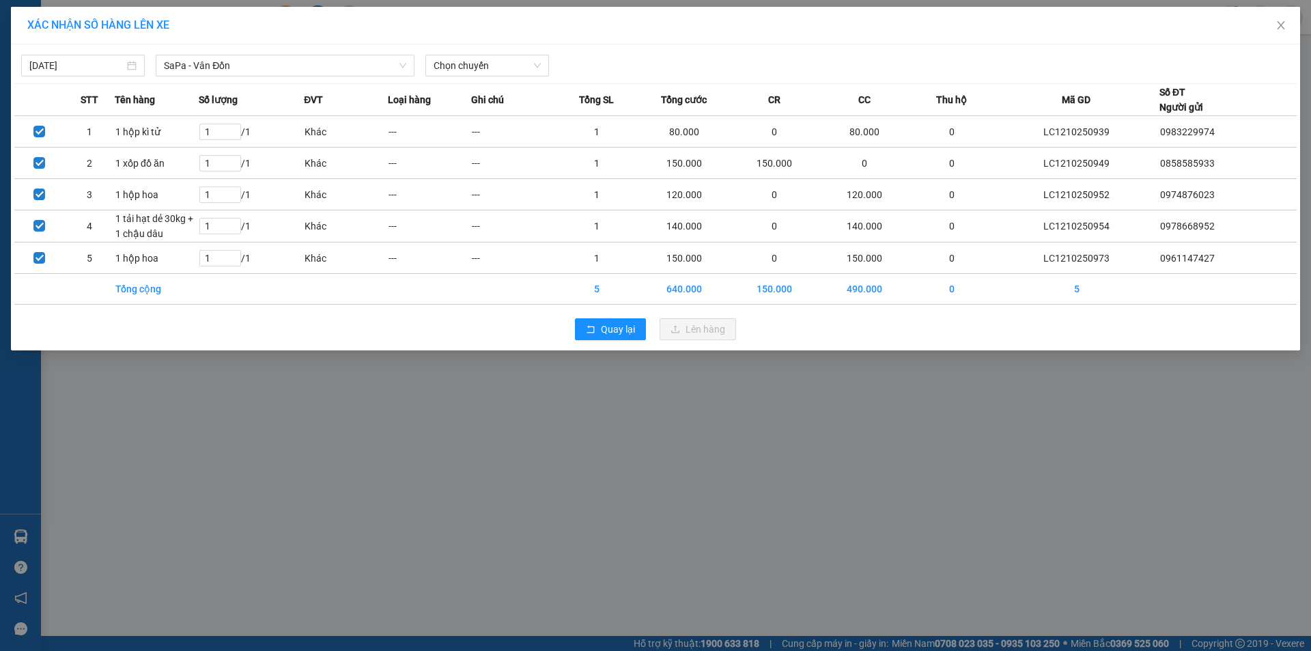
click at [562, 62] on div at bounding box center [817, 66] width 531 height 22
click at [524, 70] on span "Chọn chuyến" at bounding box center [486, 65] width 107 height 20
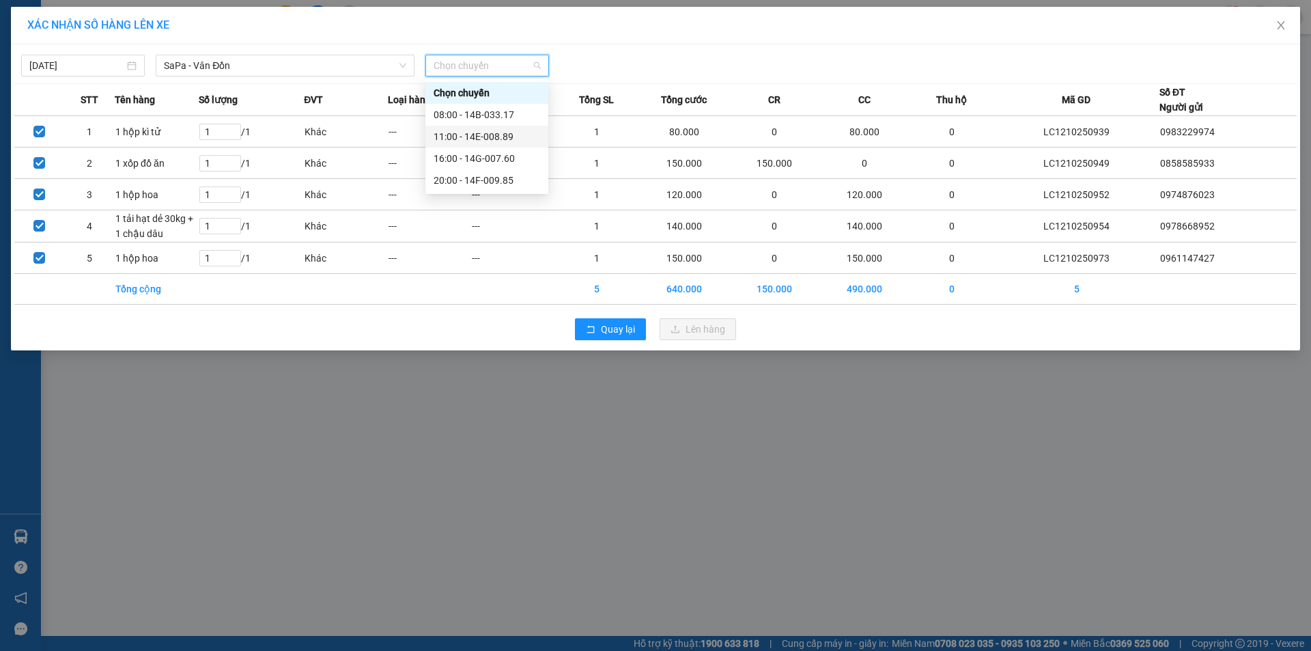
click at [500, 134] on div "11:00 - 14E-008.89" at bounding box center [486, 136] width 106 height 15
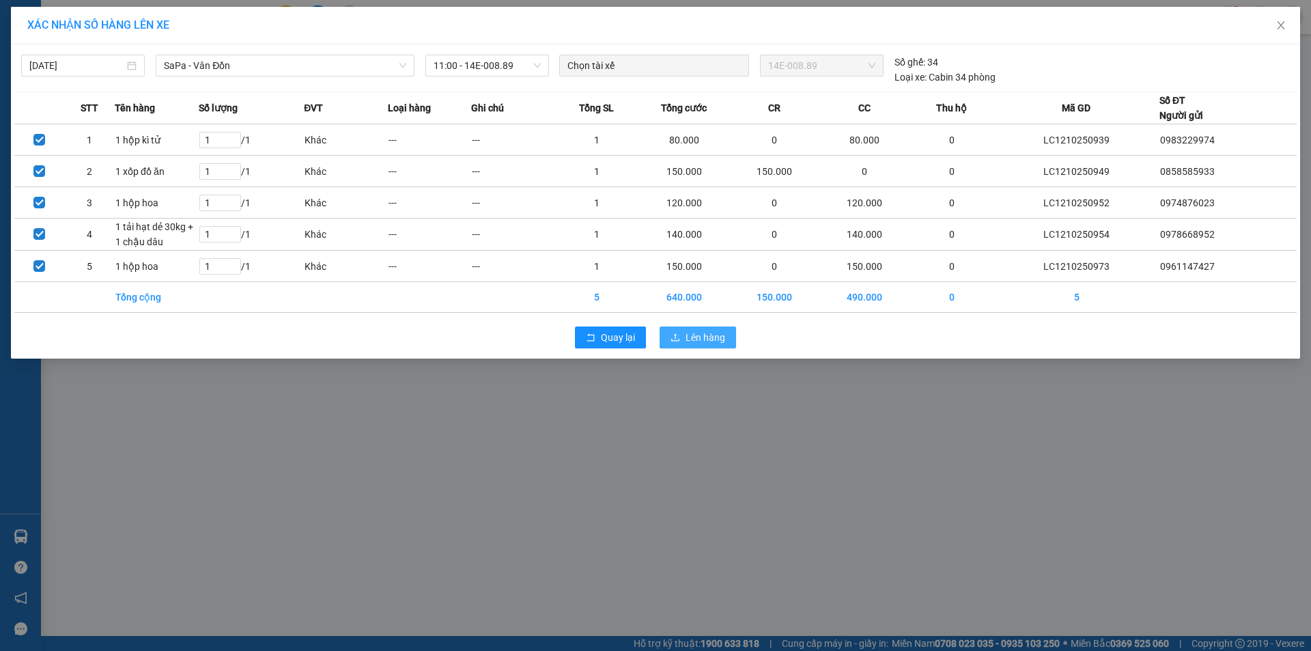
click at [683, 331] on button "Lên hàng" at bounding box center [697, 337] width 76 height 22
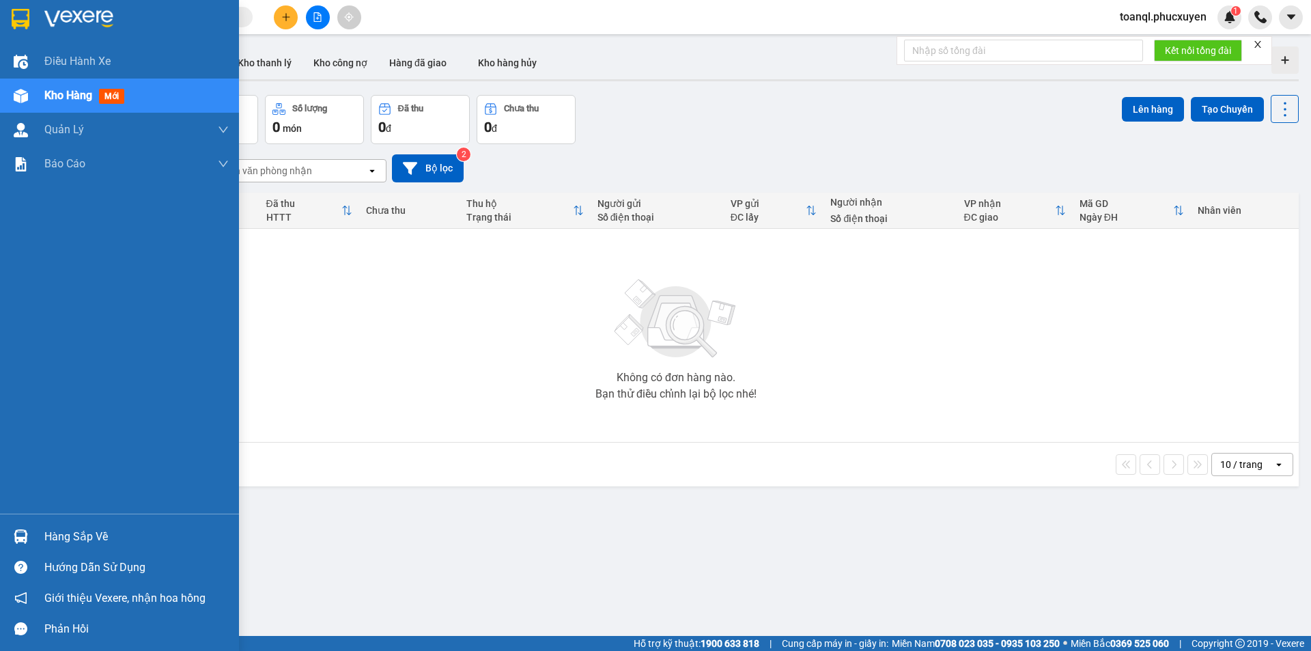
click at [27, 5] on div at bounding box center [119, 22] width 239 height 44
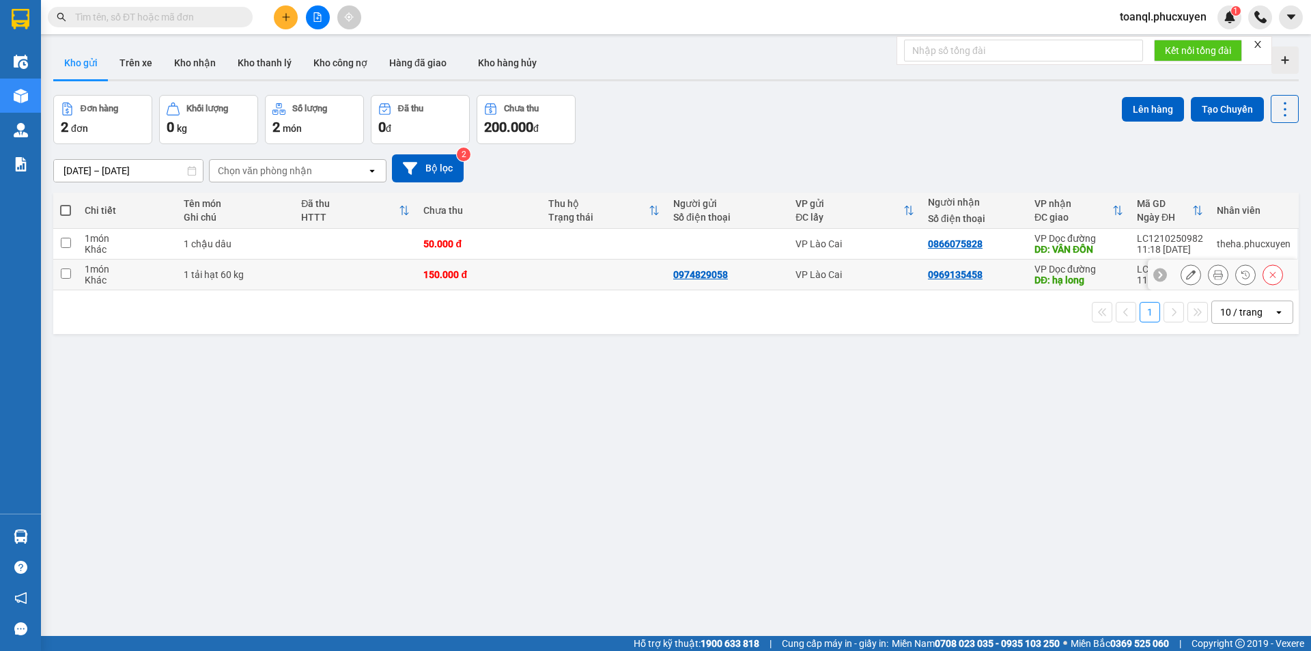
click at [1186, 276] on icon at bounding box center [1191, 275] width 10 height 10
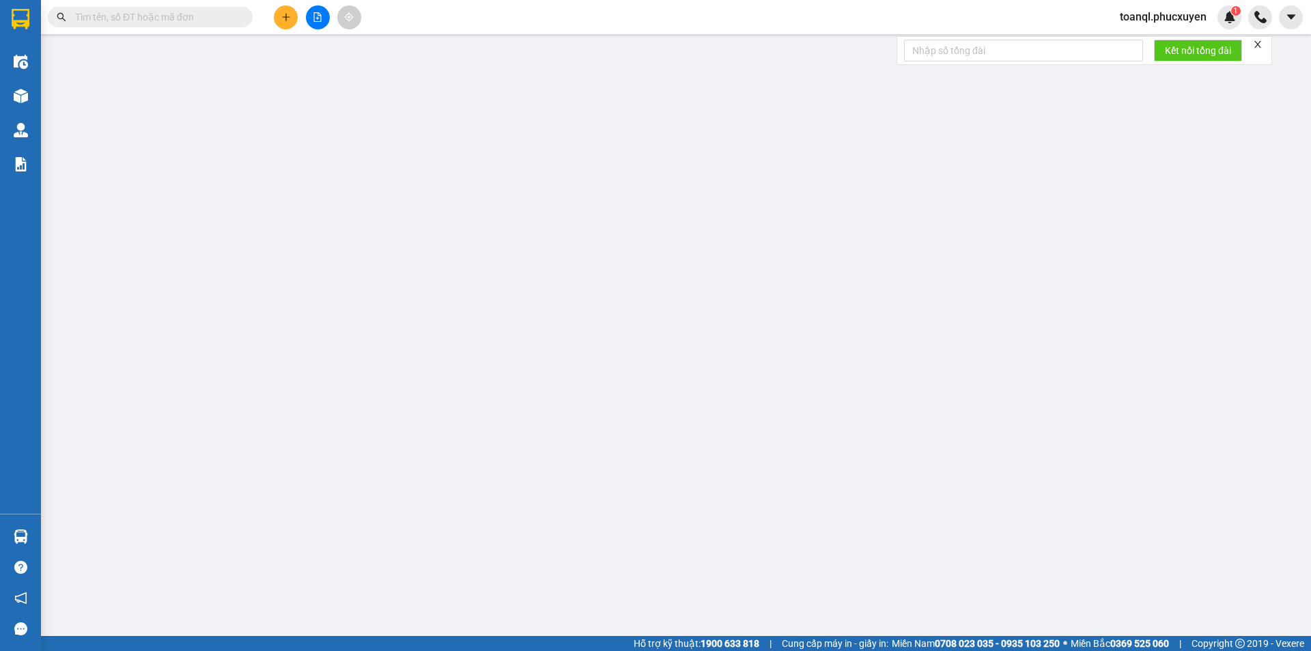
type input "0974829058"
type input "0969135458"
type input "hạ long"
type input "0"
type input "150.000"
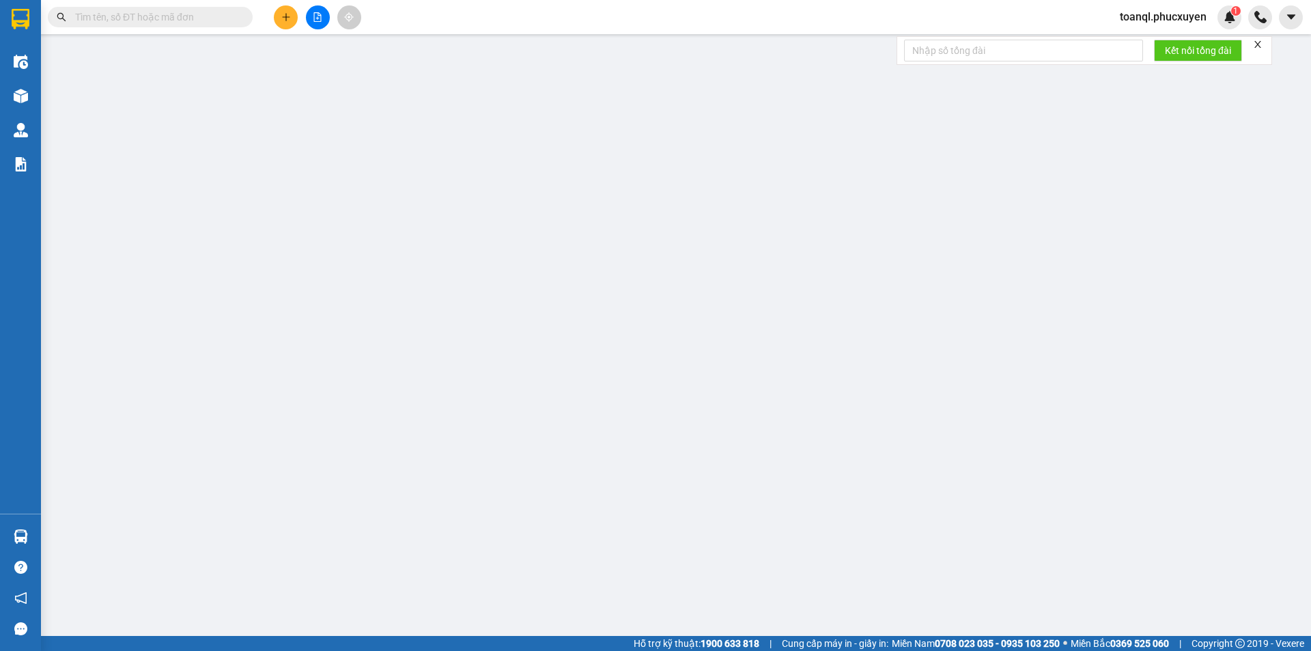
type input "150.000"
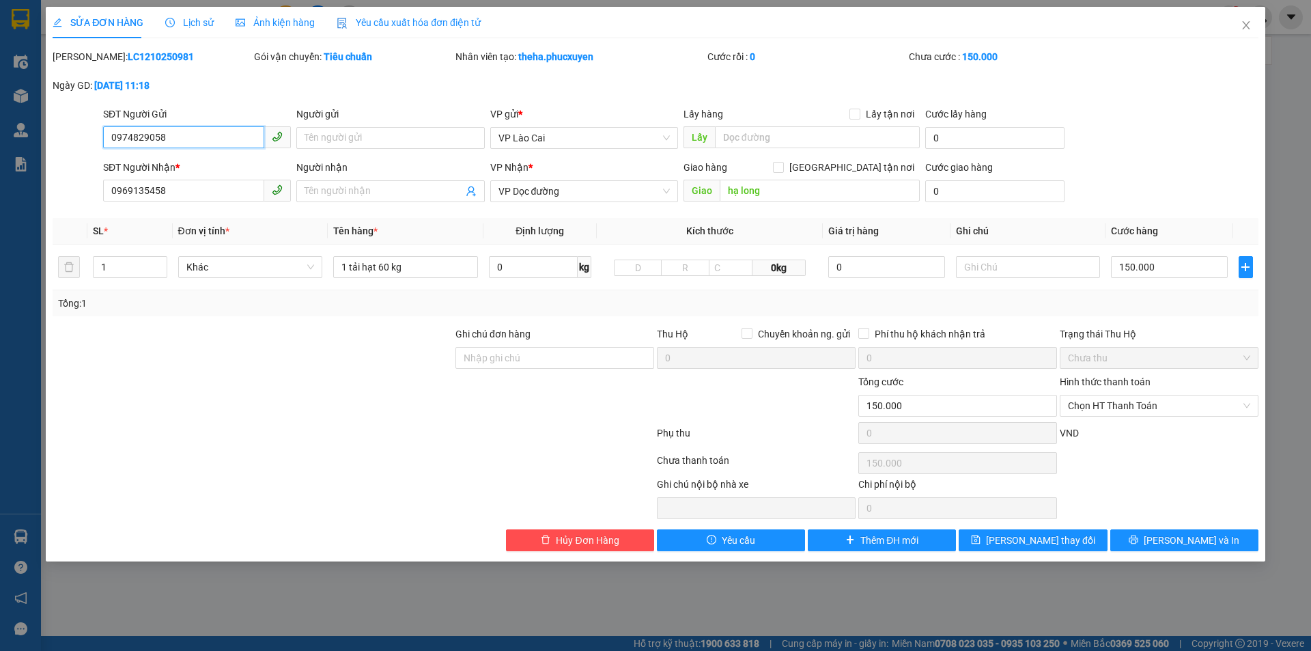
click at [160, 141] on input "0974829058" at bounding box center [183, 137] width 161 height 22
click at [201, 199] on input "0969135458" at bounding box center [183, 191] width 161 height 22
click at [394, 278] on div "1 tải hạt 60 kg" at bounding box center [405, 266] width 145 height 27
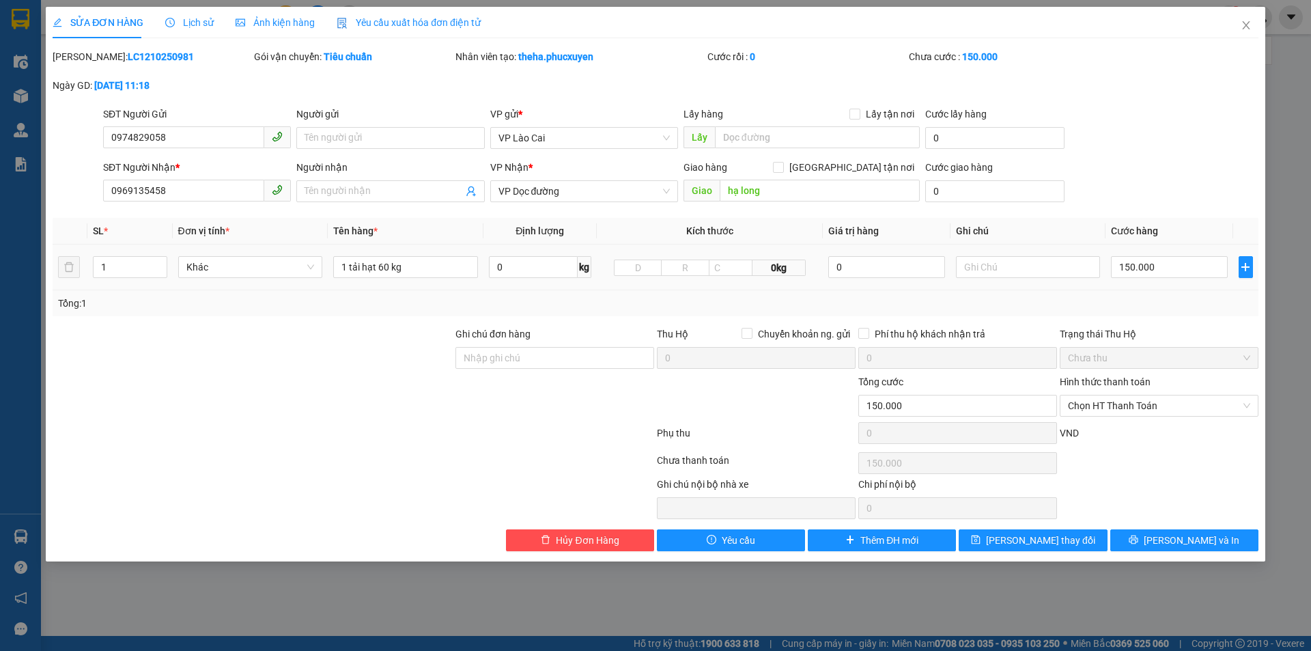
click at [394, 278] on div "1 tải hạt 60 kg" at bounding box center [405, 266] width 145 height 27
click at [393, 274] on input "1 tải hạt 60 kg" at bounding box center [405, 267] width 145 height 22
click at [1255, 18] on span "Close" at bounding box center [1246, 26] width 38 height 38
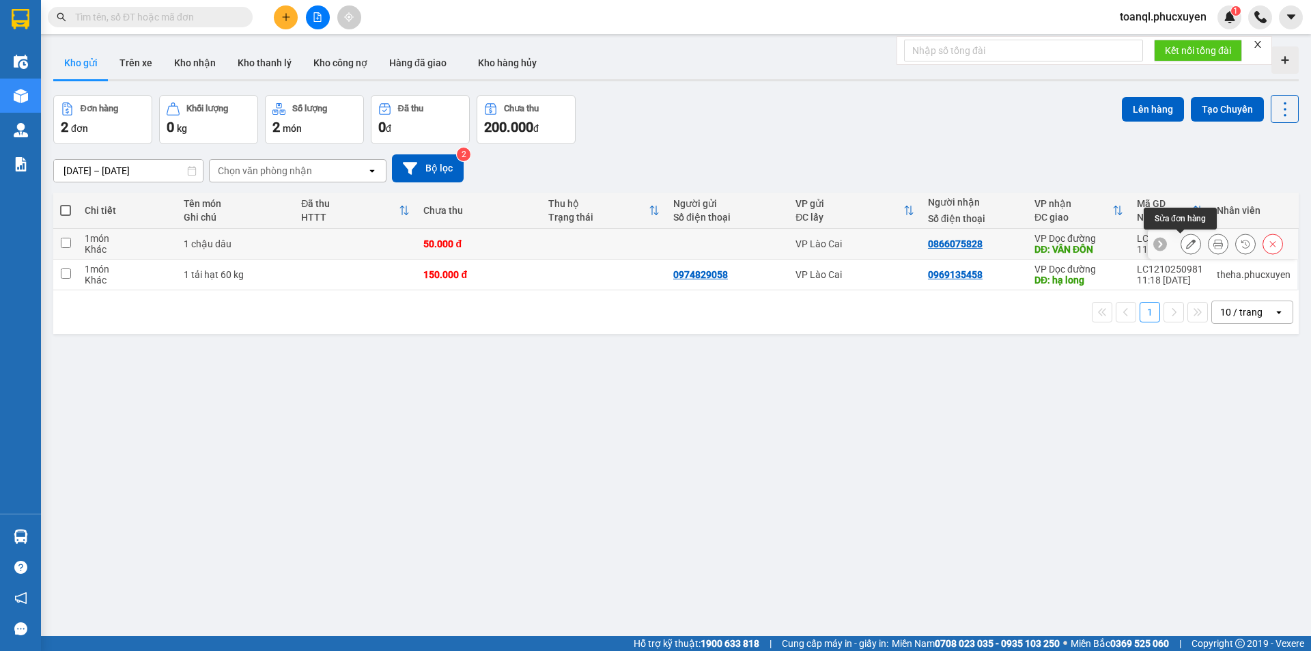
click at [1181, 247] on button at bounding box center [1190, 244] width 19 height 24
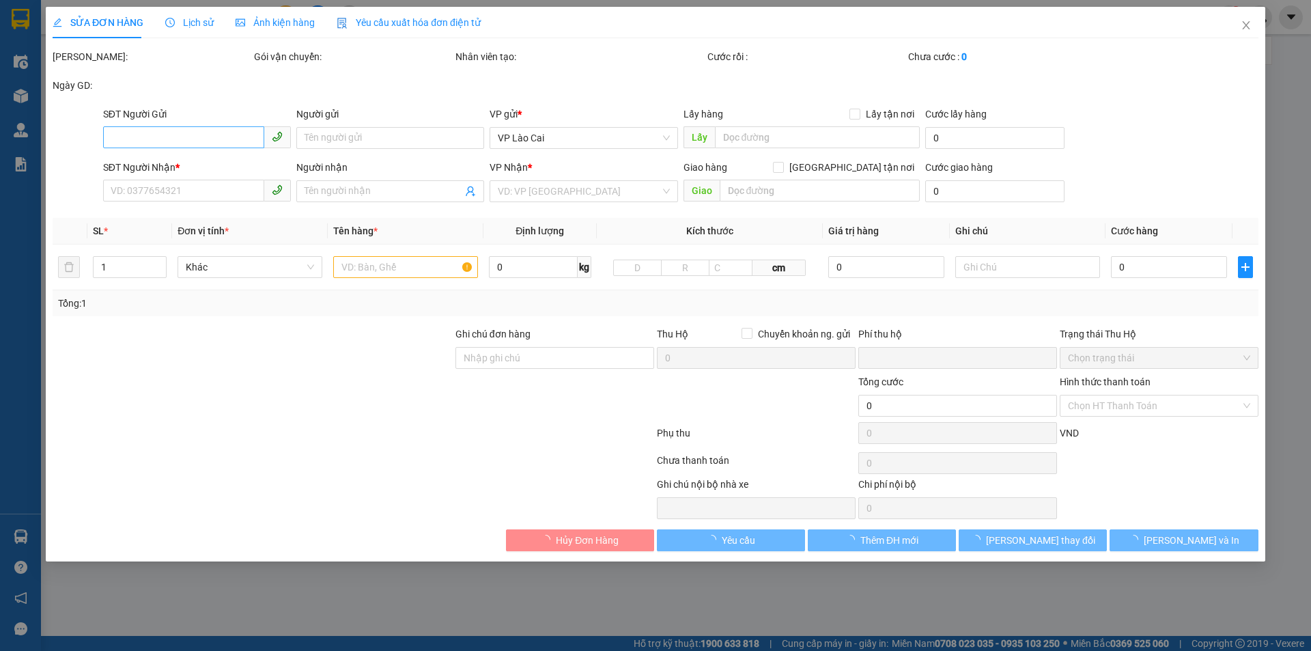
type input "0866075828"
type input "VÂN ĐỒN"
type input "0"
type input "50.000"
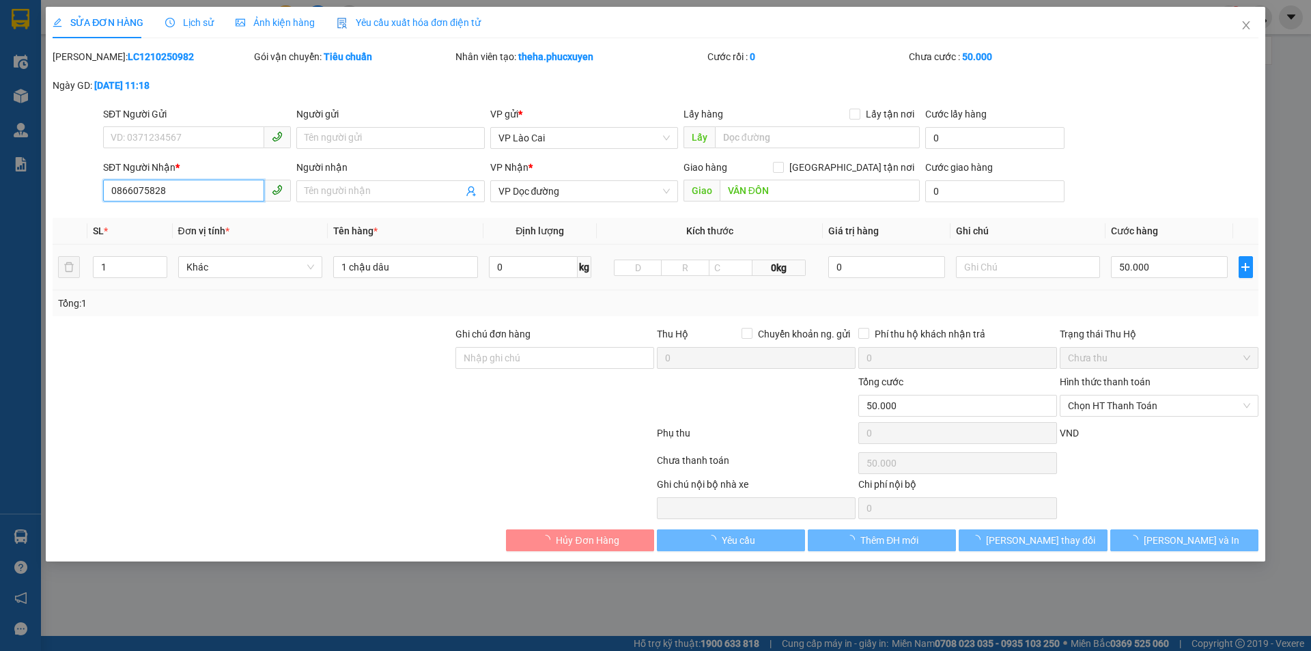
click at [164, 189] on input "0866075828" at bounding box center [183, 191] width 161 height 22
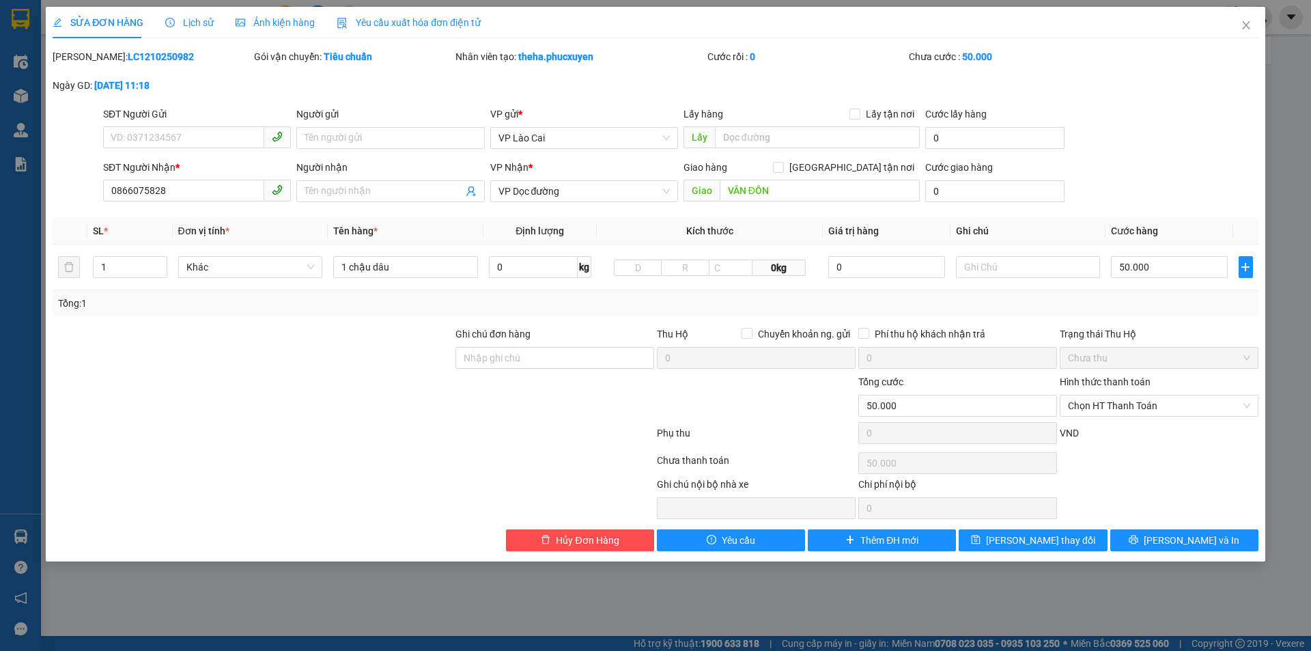
click at [211, 649] on div "SỬA ĐƠN HÀNG Lịch sử Ảnh kiện hàng Yêu cầu xuất hóa đơn điện tử Total Paid Fee …" at bounding box center [655, 325] width 1311 height 651
click at [1259, 20] on span "Close" at bounding box center [1246, 26] width 38 height 38
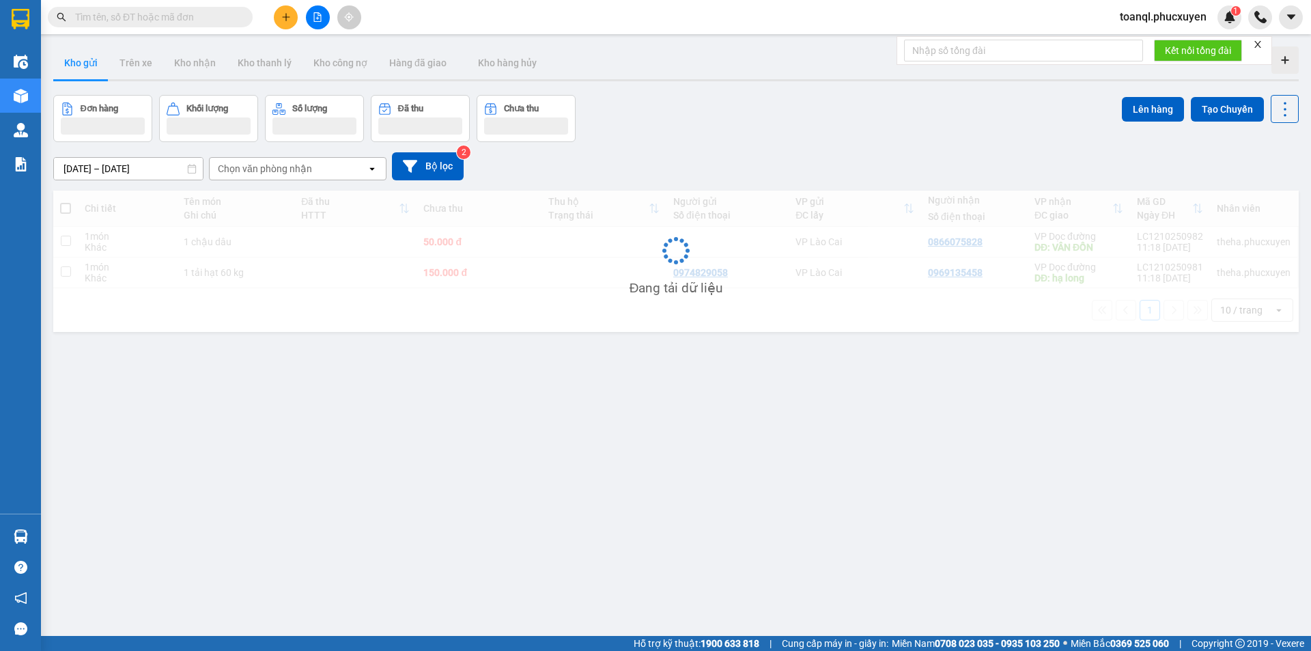
click at [537, 272] on div "Đang tải dữ liệu" at bounding box center [675, 260] width 1245 height 141
click at [537, 272] on td "150.000 đ" at bounding box center [478, 272] width 125 height 31
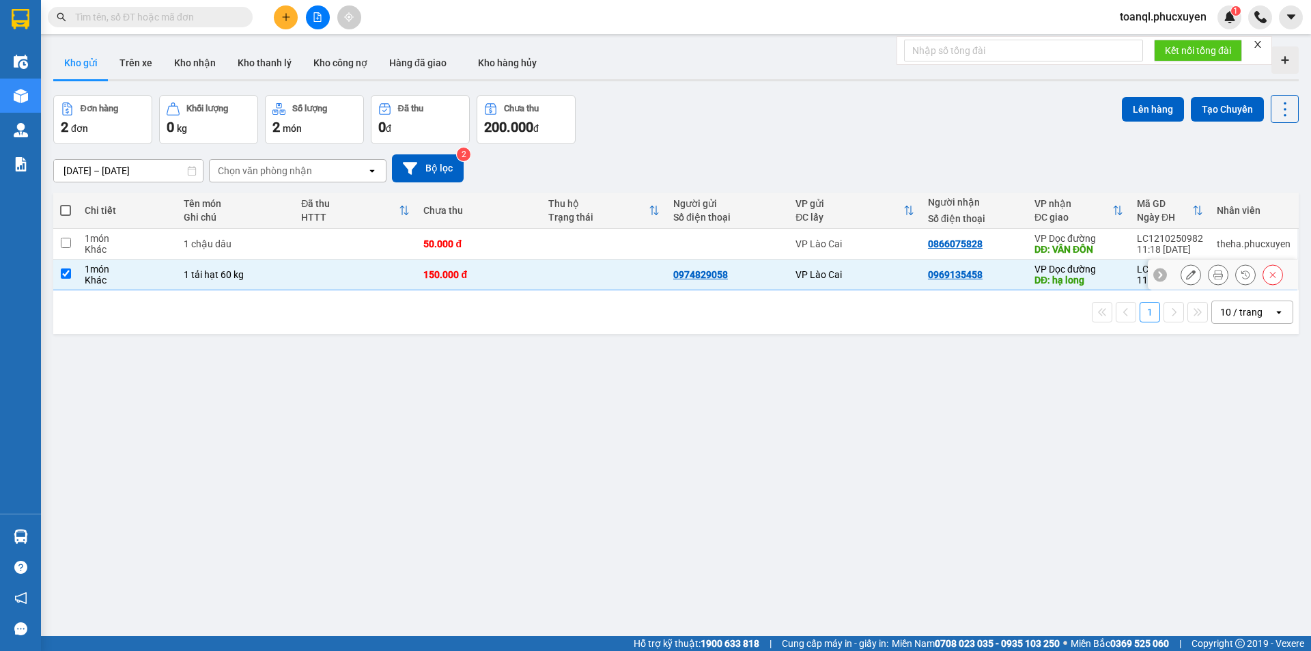
checkbox input "true"
click at [537, 253] on td "50.000 đ" at bounding box center [478, 244] width 125 height 31
checkbox input "true"
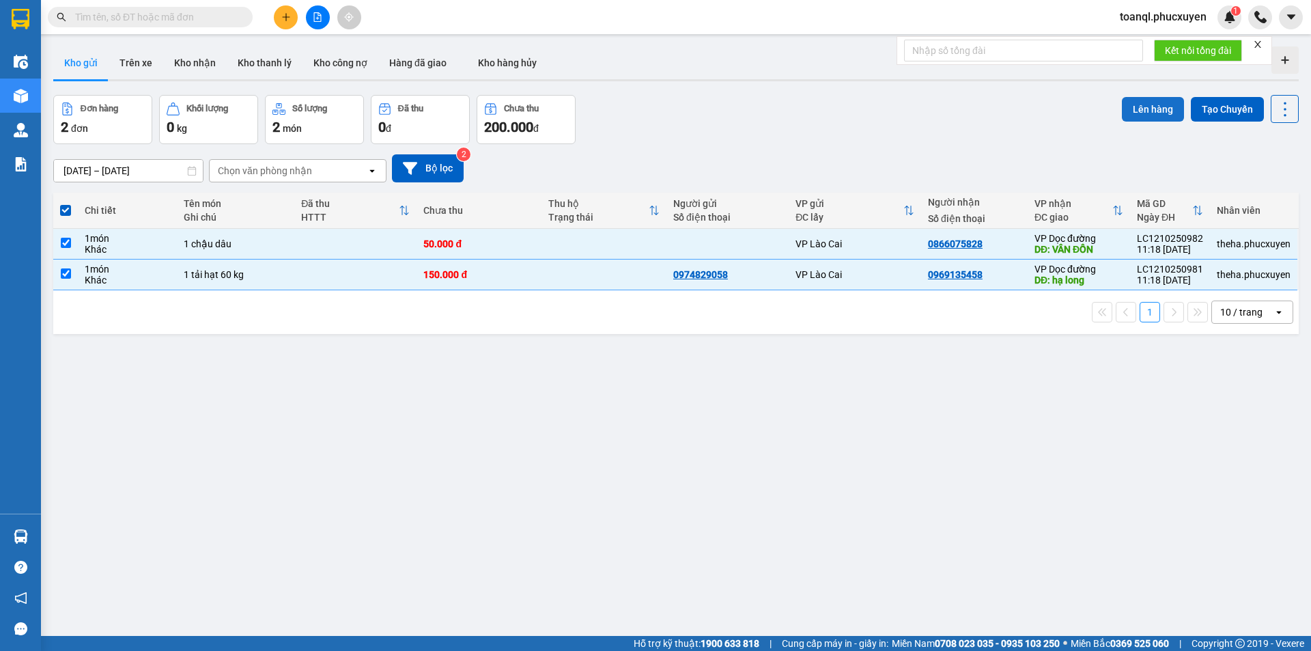
click at [1162, 117] on button "Lên hàng" at bounding box center [1153, 109] width 62 height 25
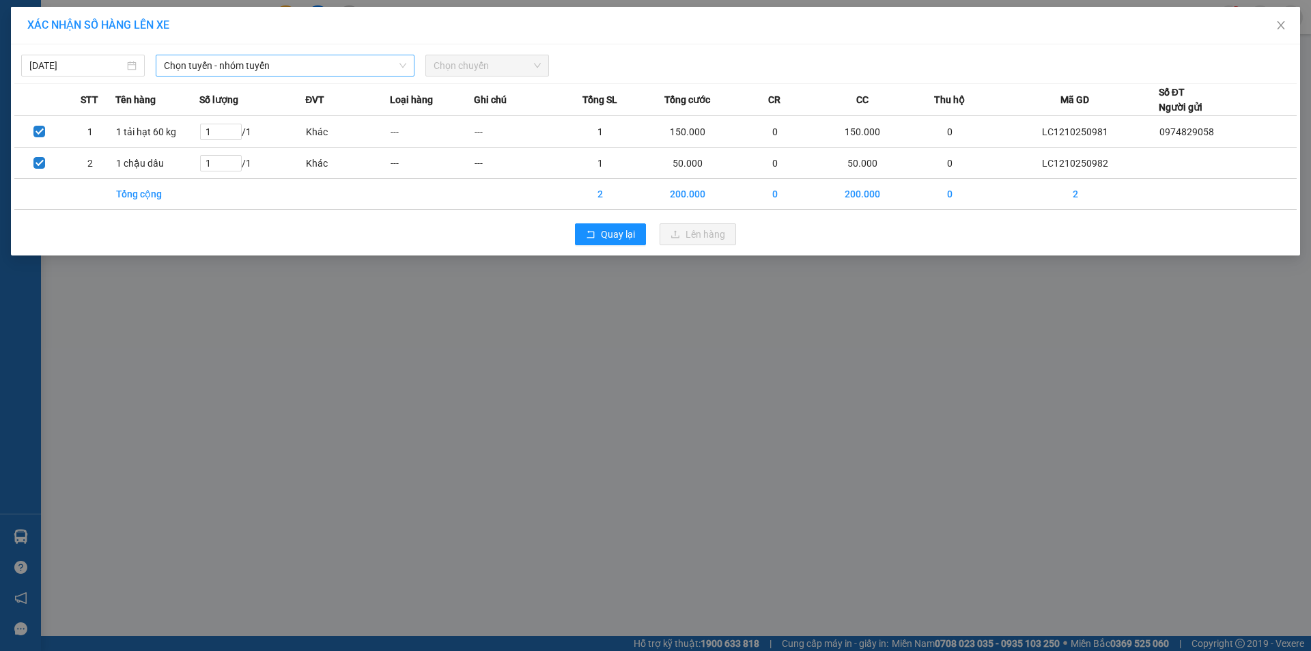
click at [315, 68] on span "Chọn tuyến - nhóm tuyến" at bounding box center [285, 65] width 242 height 20
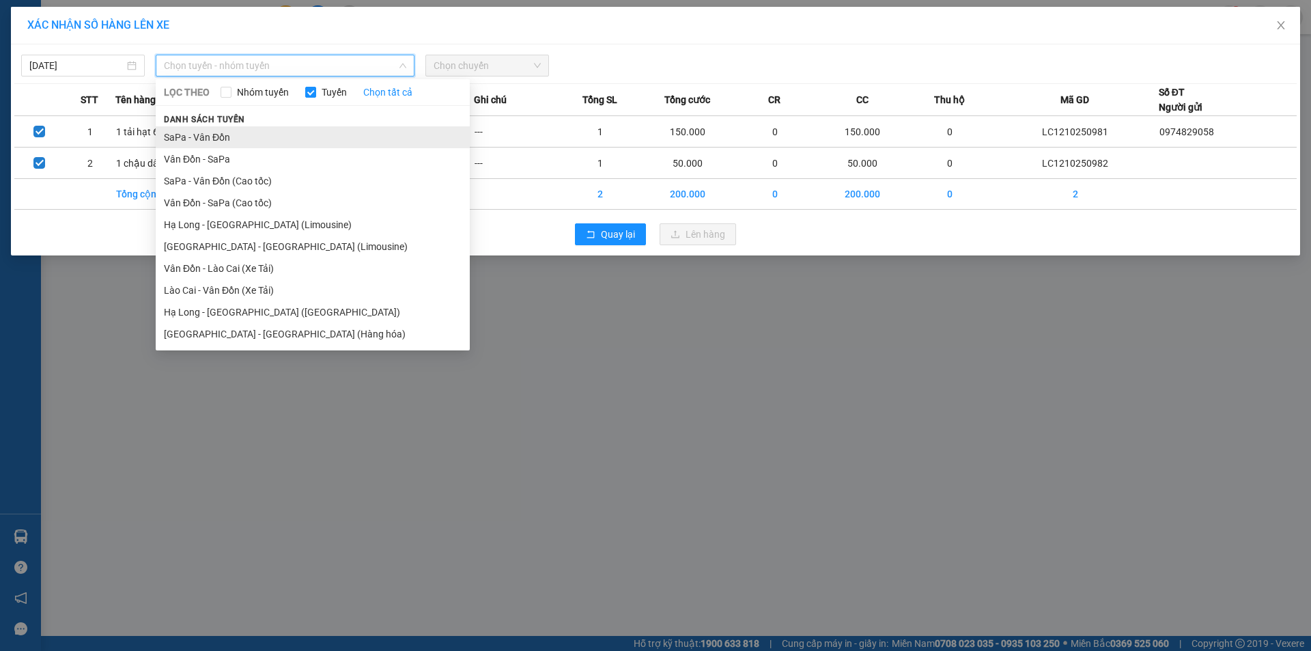
click at [251, 145] on li "SaPa - Vân Đồn" at bounding box center [313, 137] width 314 height 22
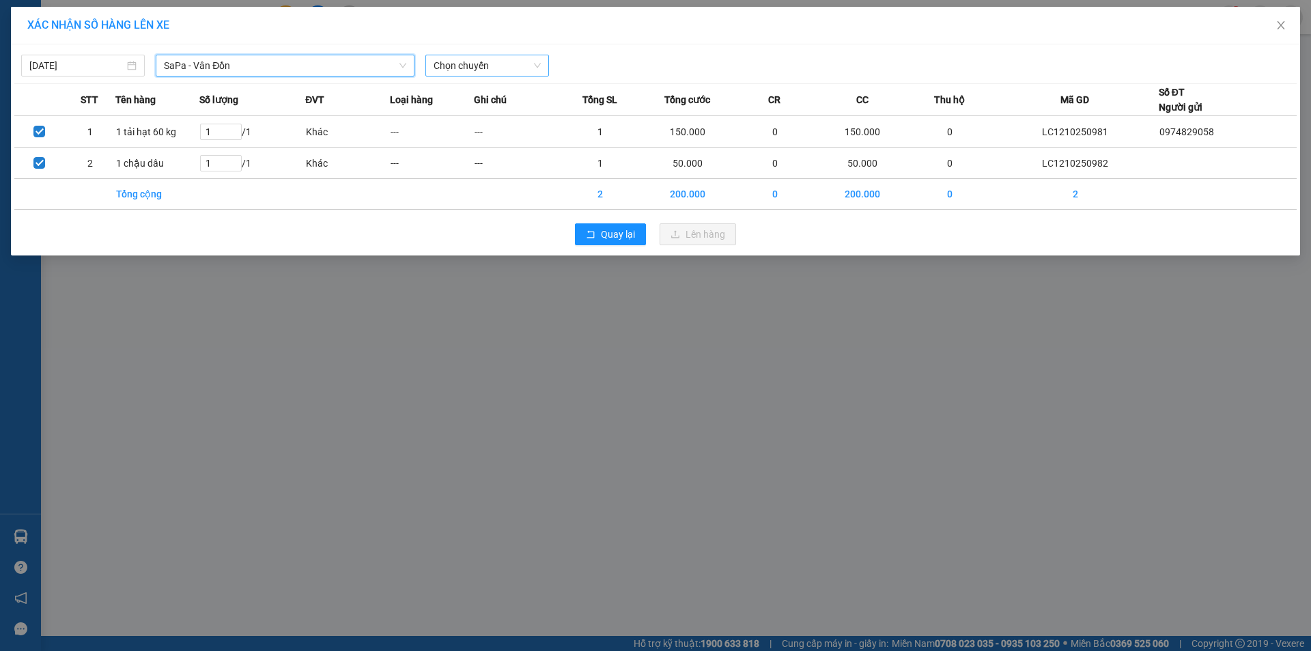
click at [464, 61] on span "Chọn chuyến" at bounding box center [486, 65] width 107 height 20
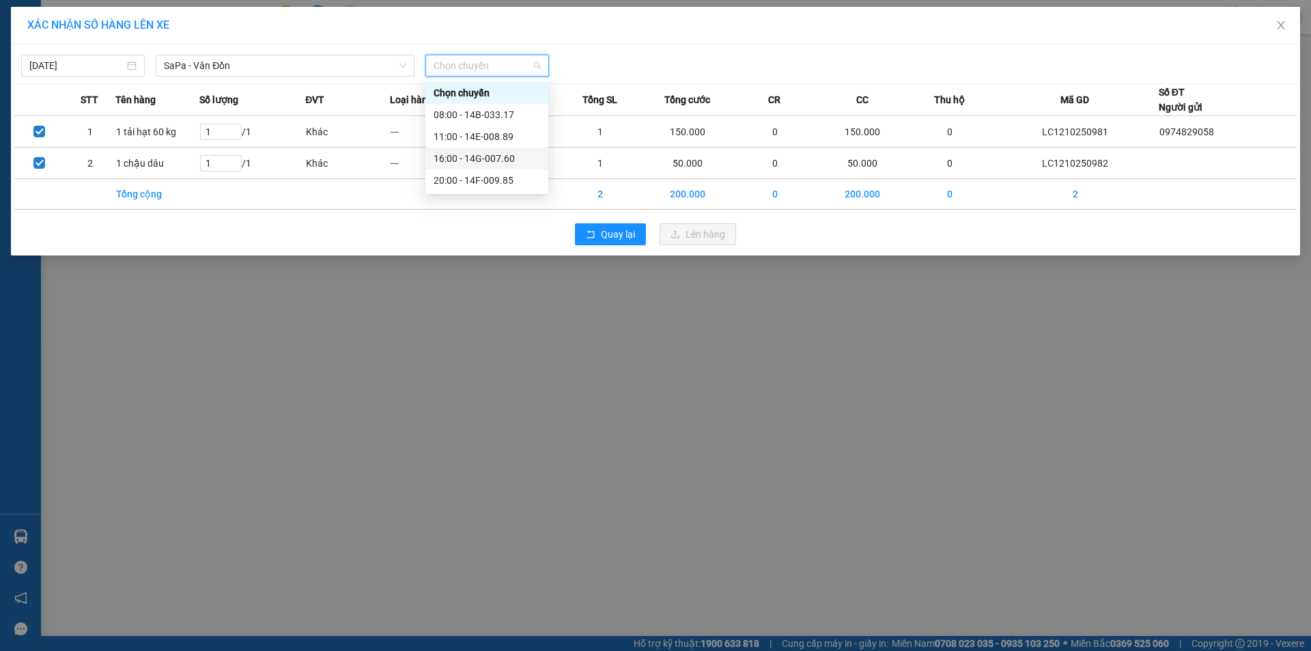
click at [504, 150] on div "16:00 - 14G-007.60" at bounding box center [486, 158] width 123 height 22
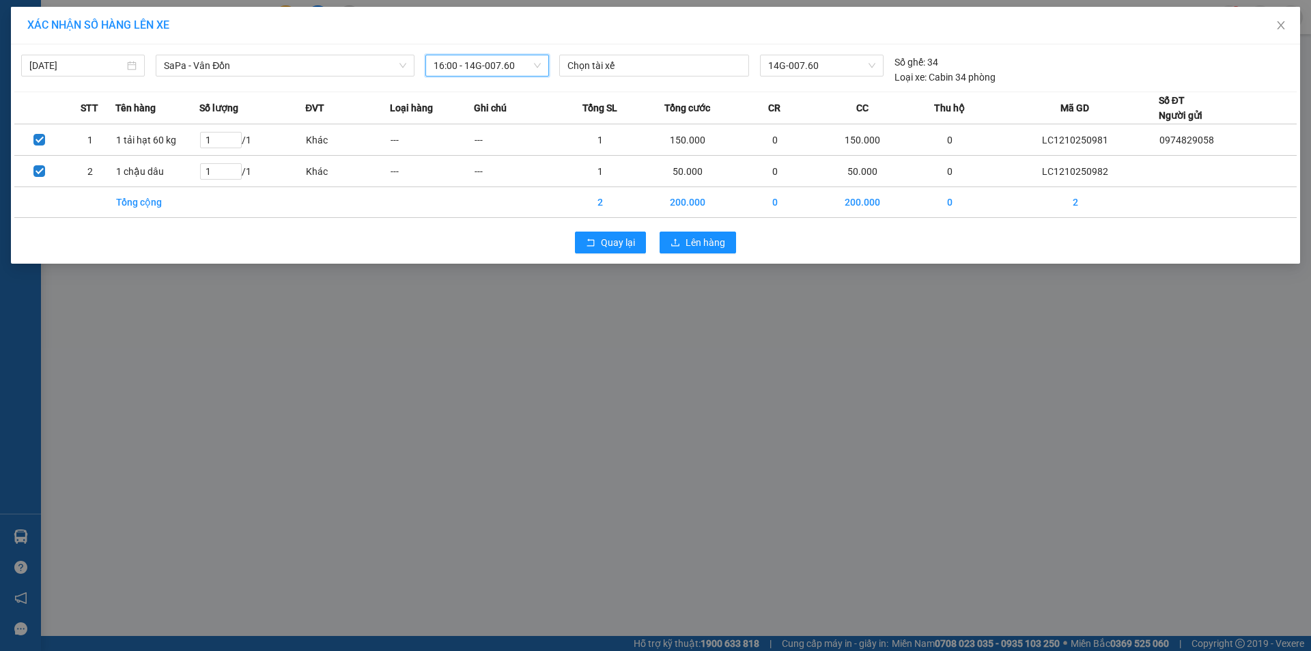
click at [524, 82] on div "[DATE] SaPa - [GEOGRAPHIC_DATA] Đồn LỌC THEO Nhóm tuyến Tuyến Chọn tất cả Danh …" at bounding box center [286, 70] width 531 height 30
click at [526, 63] on span "16:00 - 14G-007.60" at bounding box center [486, 65] width 107 height 20
click at [511, 128] on div "11:00 - 14E-008.89" at bounding box center [486, 137] width 123 height 22
click at [739, 253] on div "Quay lại Lên hàng" at bounding box center [655, 242] width 1282 height 35
click at [693, 251] on button "Lên hàng" at bounding box center [697, 242] width 76 height 22
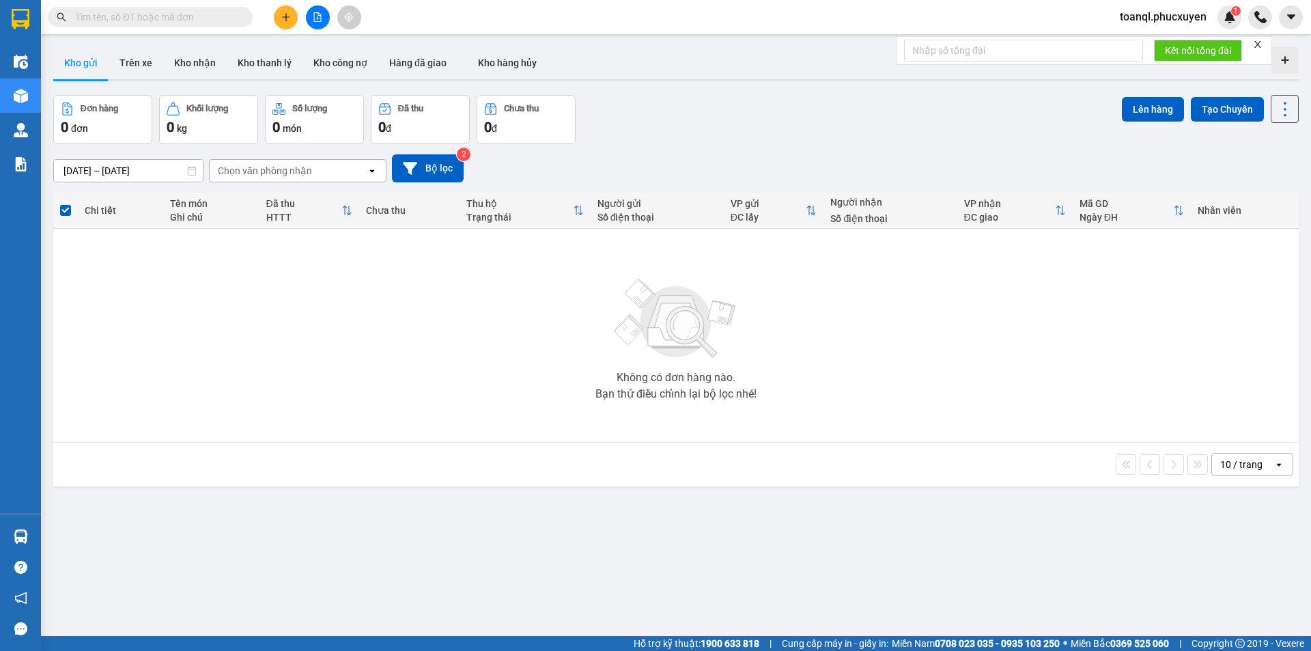
click at [292, 18] on button at bounding box center [286, 17] width 24 height 24
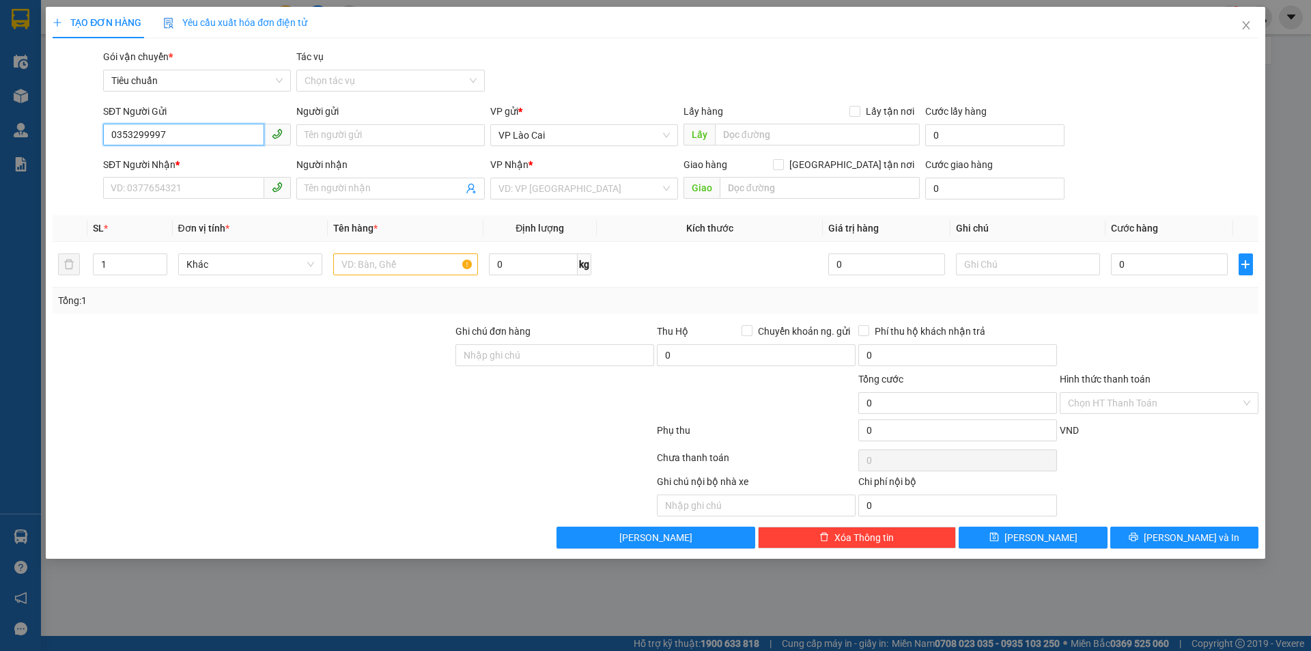
click at [155, 140] on input "0353299997" at bounding box center [183, 135] width 161 height 22
click at [127, 137] on input "035329997" at bounding box center [183, 135] width 161 height 22
click at [132, 139] on input "035329997" at bounding box center [183, 135] width 161 height 22
click at [154, 159] on div "0353629997" at bounding box center [196, 162] width 171 height 15
type input "0353629997"
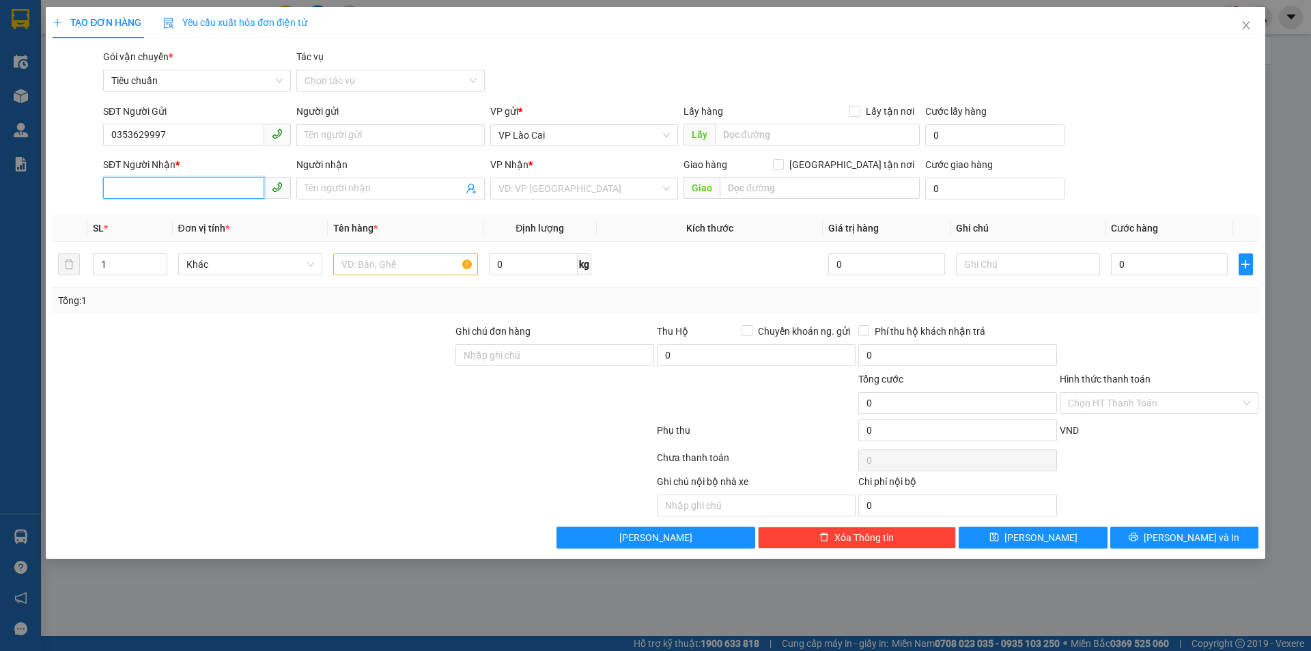
click at [156, 179] on input "SĐT Người Nhận *" at bounding box center [183, 188] width 161 height 22
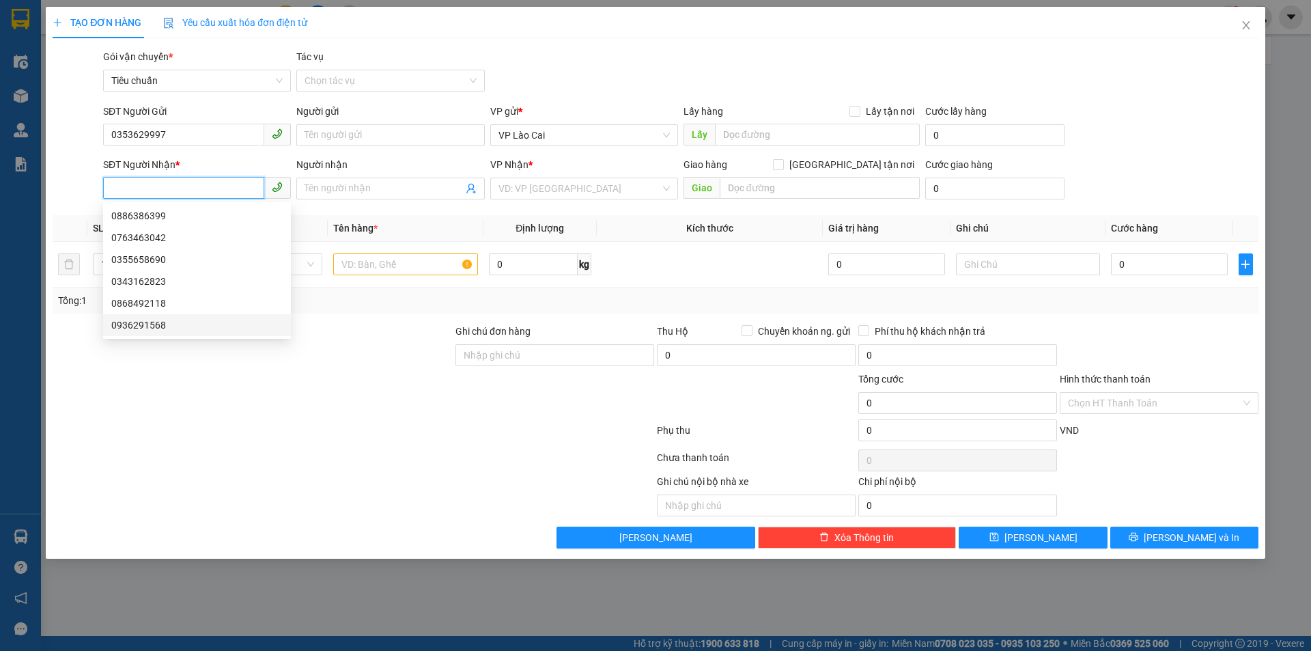
click at [181, 322] on div "0936291568" at bounding box center [196, 324] width 171 height 15
type input "0936291568"
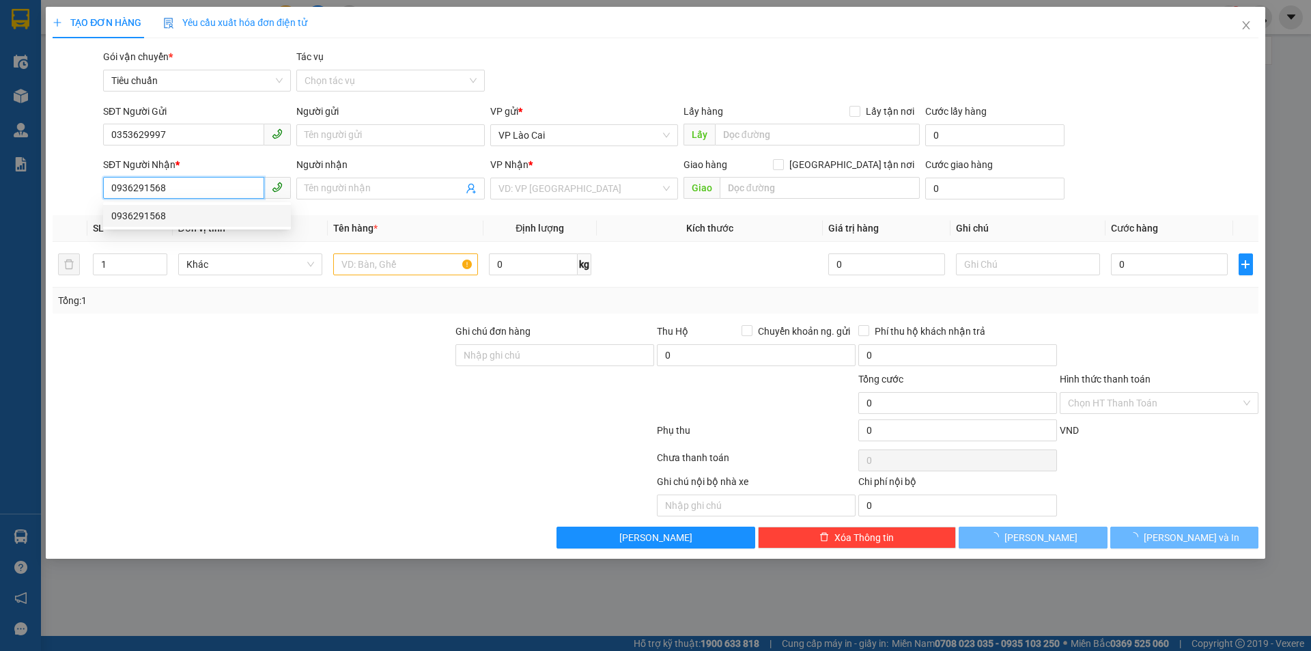
type input "[GEOGRAPHIC_DATA]"
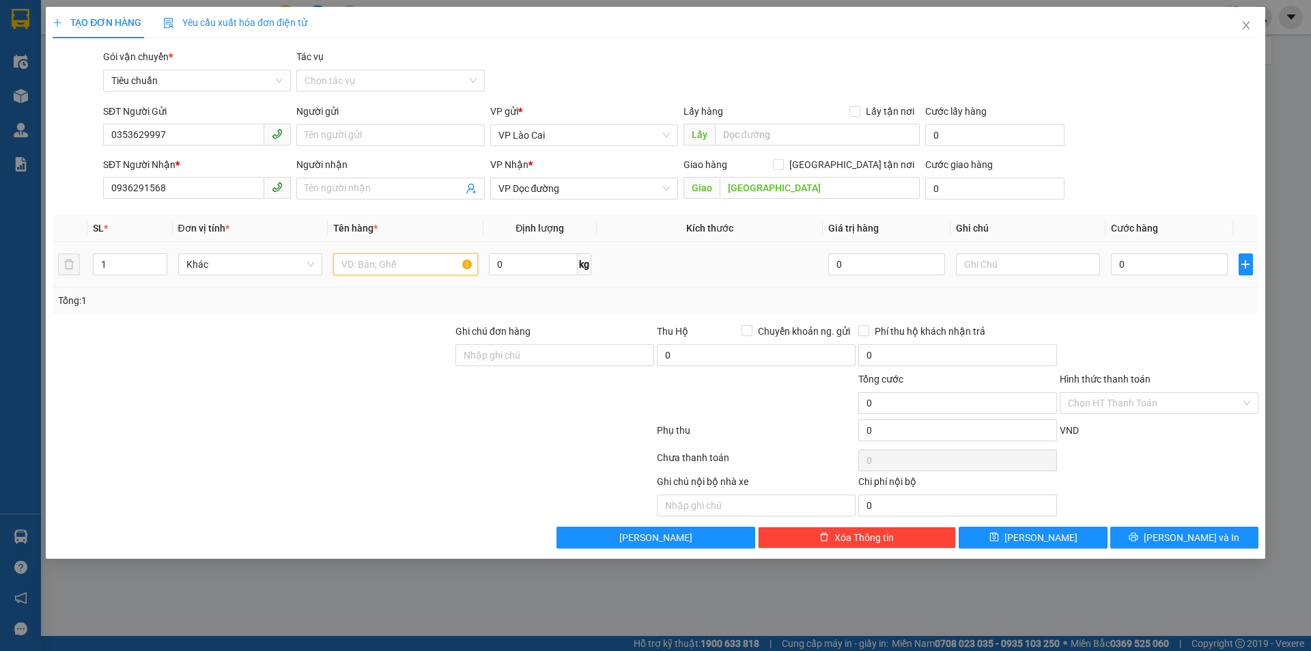
click at [353, 271] on input "text" at bounding box center [405, 264] width 145 height 22
click at [409, 258] on input "text" at bounding box center [405, 264] width 145 height 22
type input "1 hộp quả"
click at [1170, 266] on input "0" at bounding box center [1169, 264] width 116 height 22
type input "7"
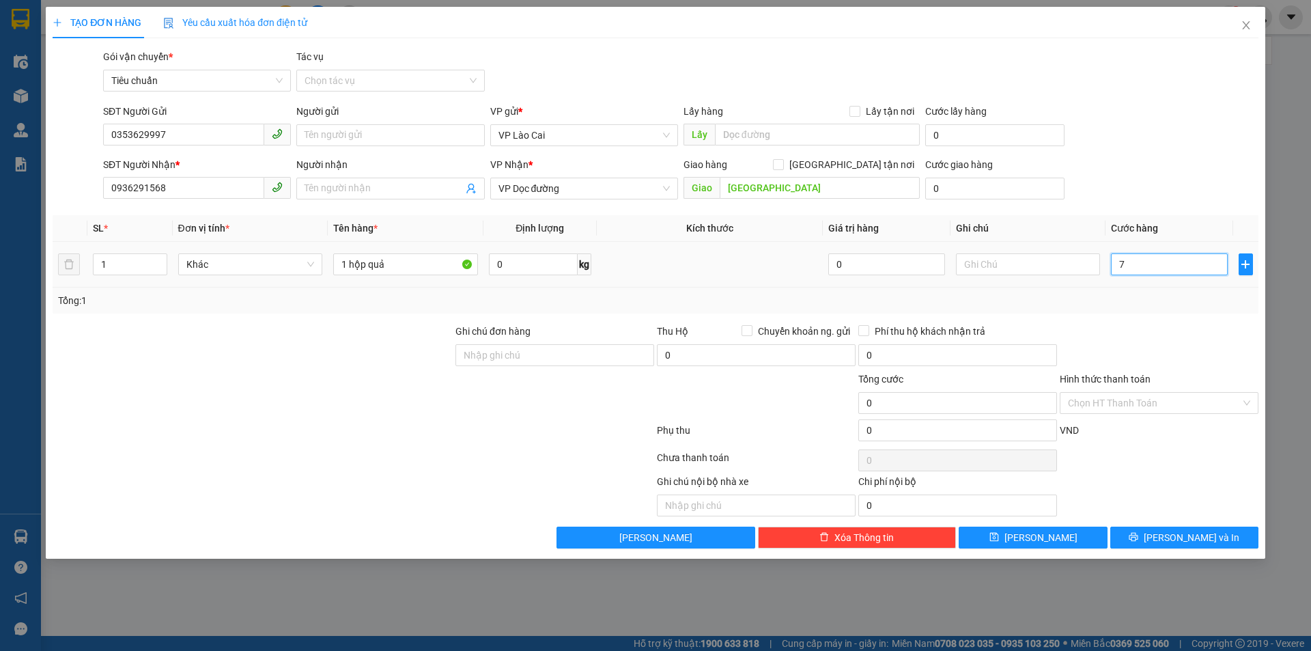
type input "7"
type input "70"
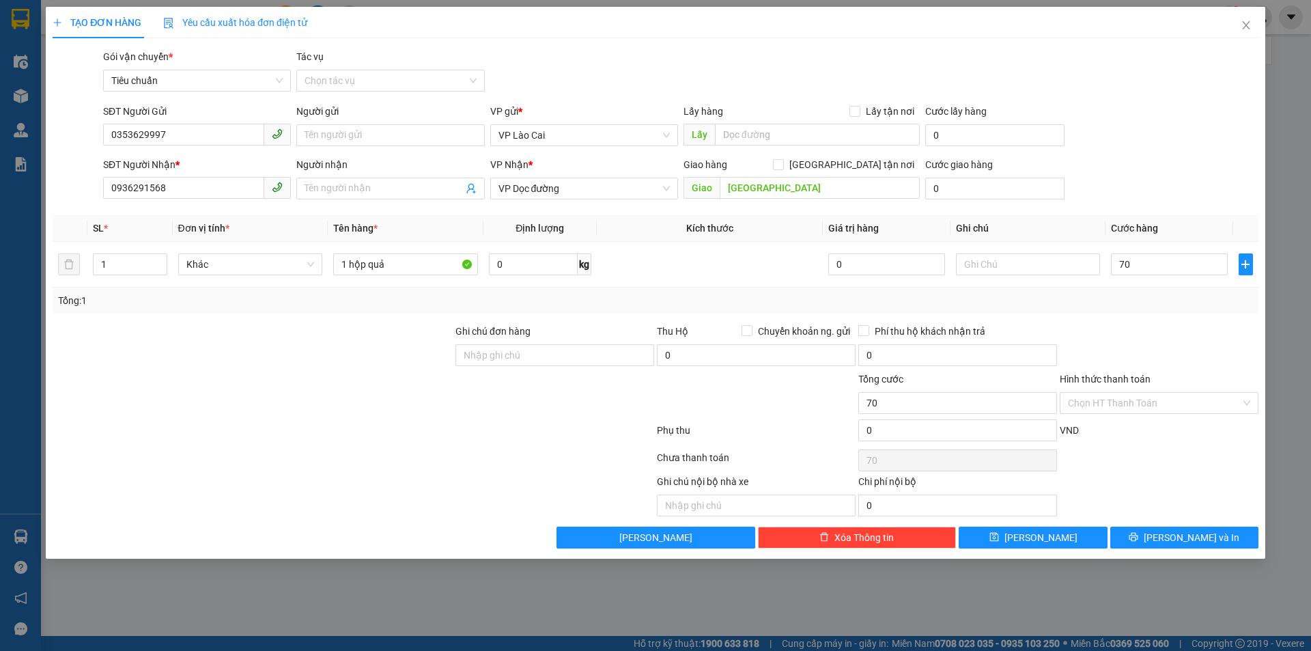
click at [1178, 318] on div "Transit Pickup Surcharge Ids Transit Deliver Surcharge Ids Transit Deliver Surc…" at bounding box center [655, 298] width 1205 height 499
type input "70.000"
click at [1171, 546] on button "[PERSON_NAME] và In" at bounding box center [1184, 537] width 148 height 22
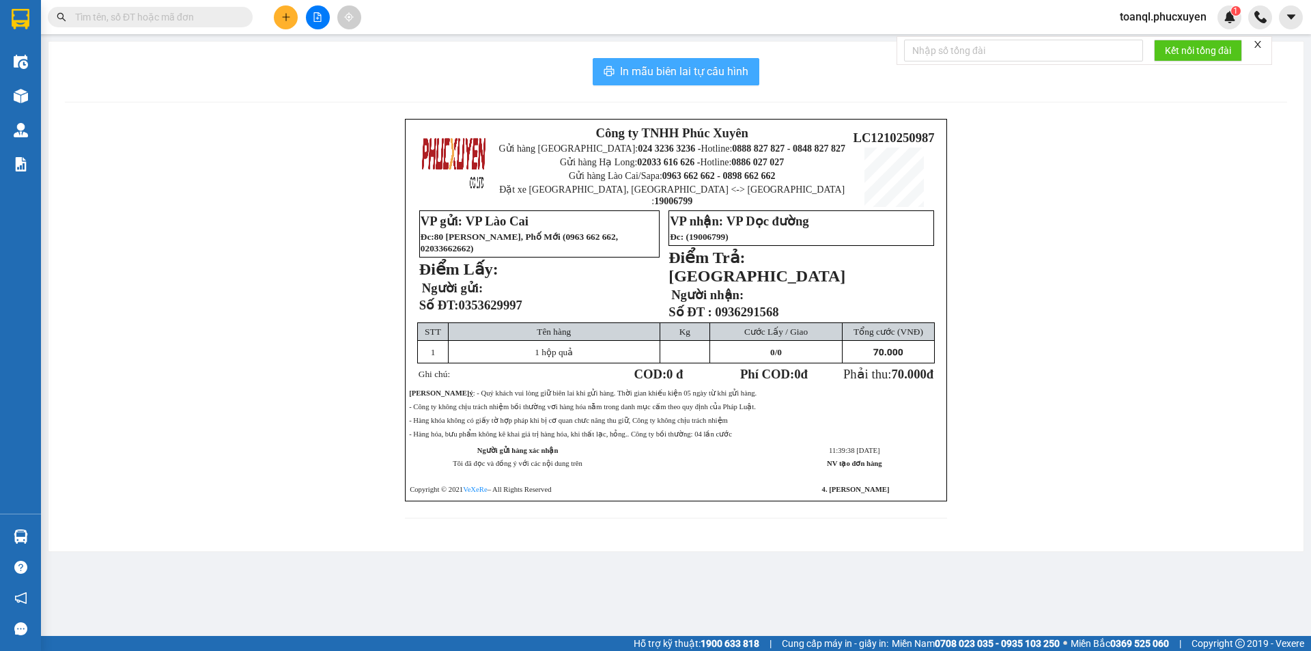
click at [699, 80] on span "In mẫu biên lai tự cấu hình" at bounding box center [684, 71] width 128 height 17
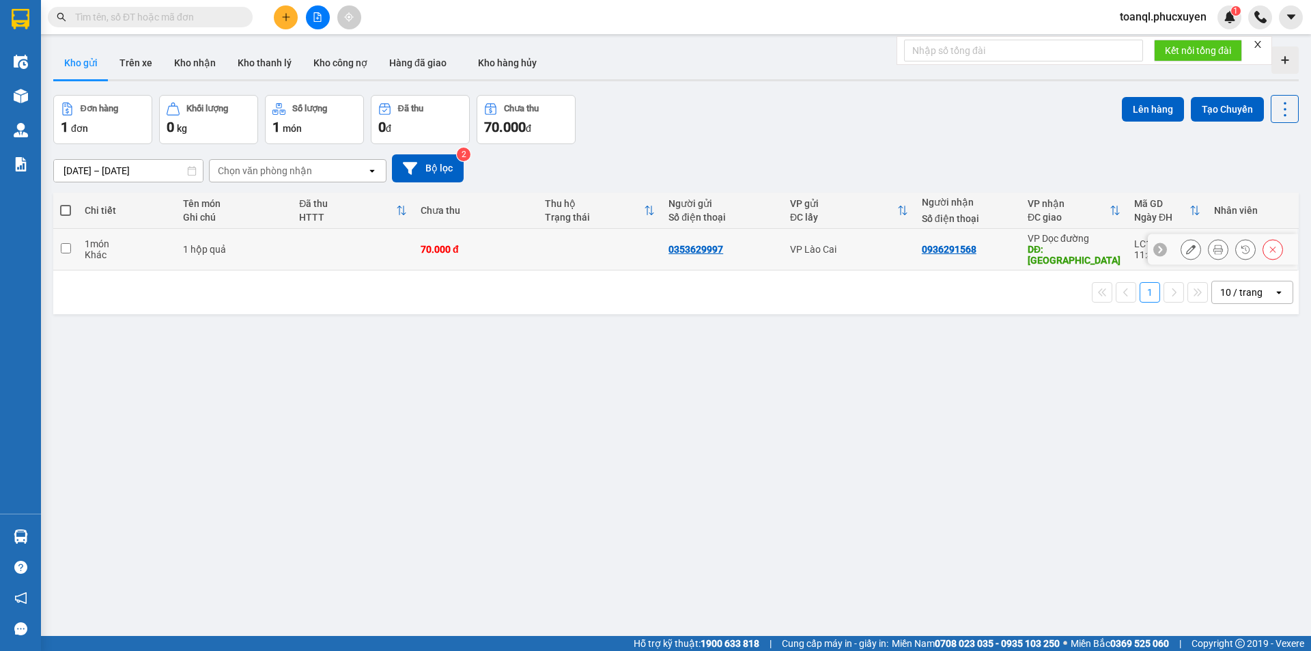
click at [1181, 245] on button at bounding box center [1190, 250] width 19 height 24
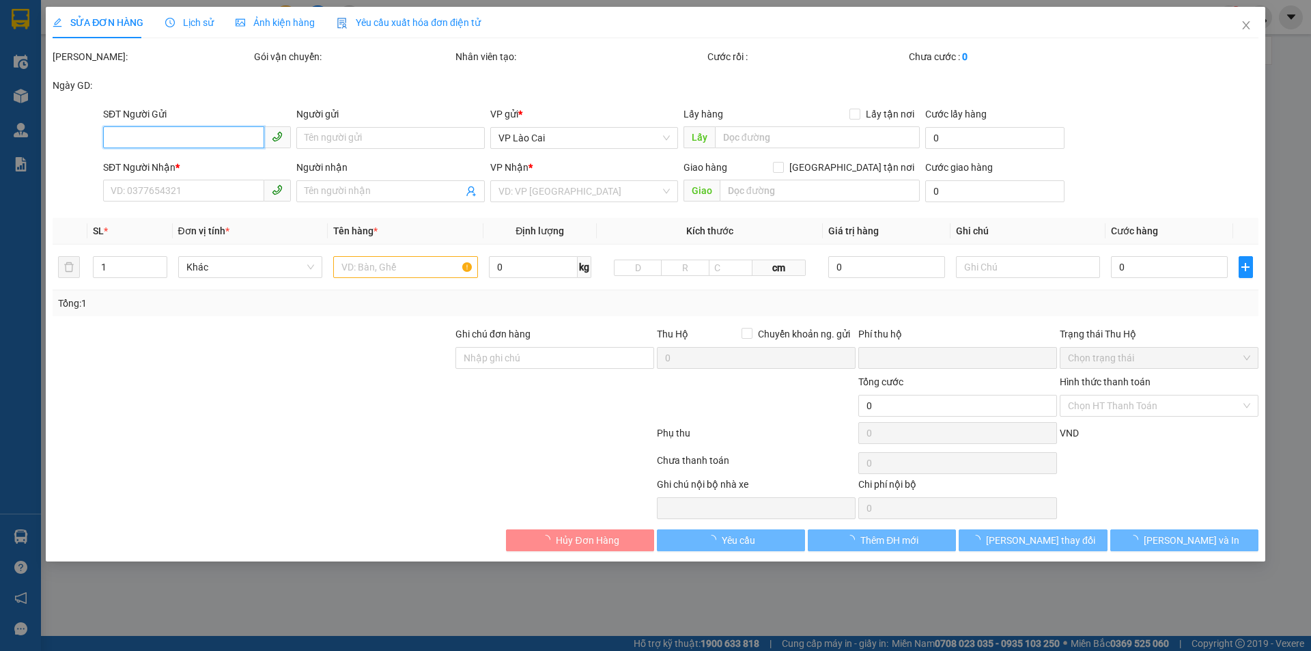
click at [112, 135] on input "SĐT Người Gửi" at bounding box center [183, 137] width 161 height 22
type input "0353629997"
type input "0936291568"
type input "[GEOGRAPHIC_DATA]"
type input "0"
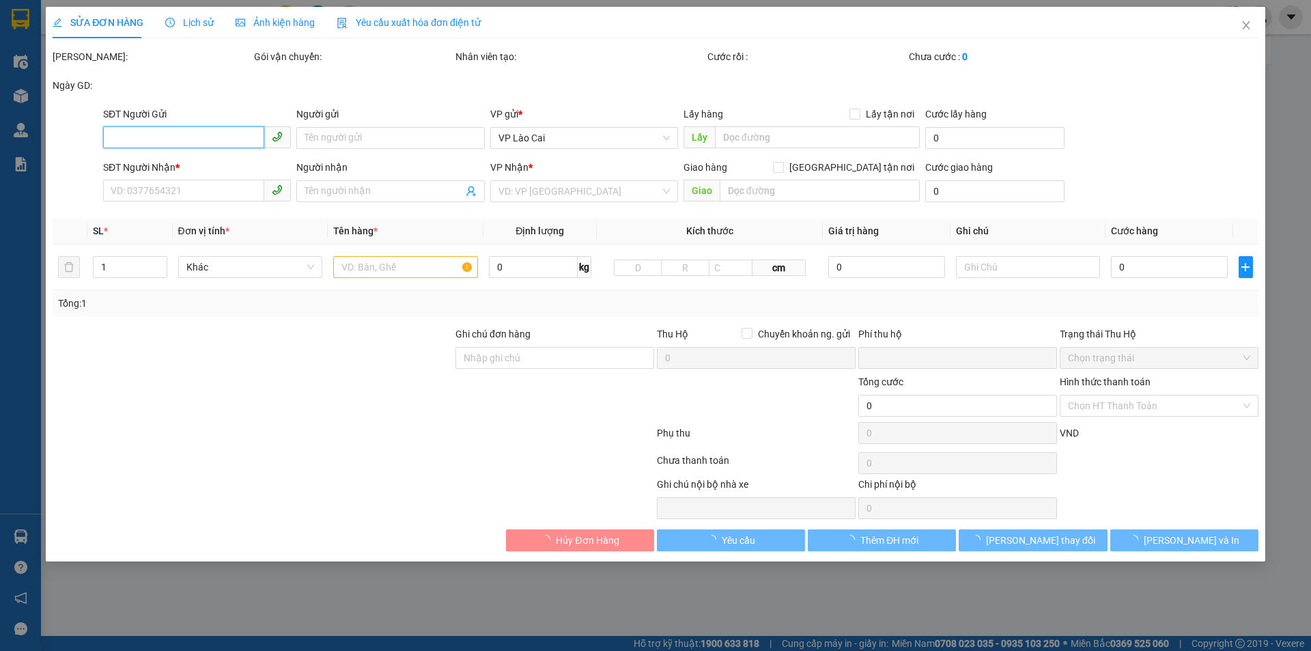
type input "70.000"
click at [112, 135] on input "0353629997" at bounding box center [183, 137] width 161 height 22
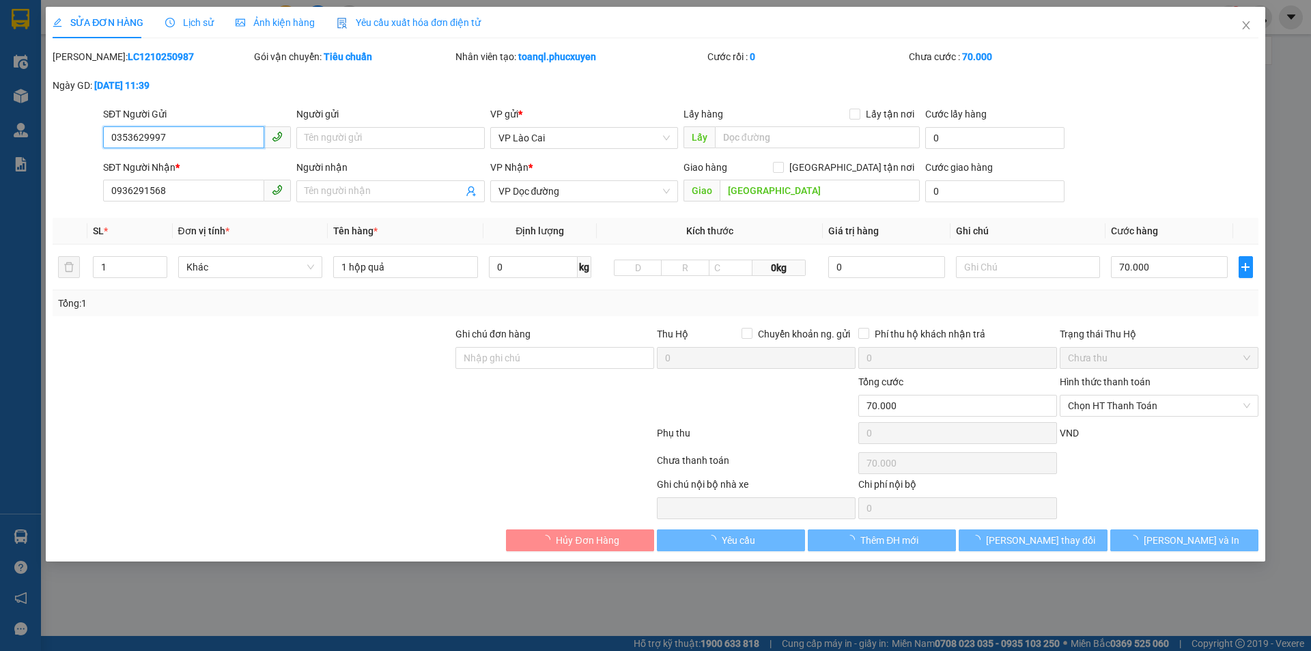
click at [112, 135] on input "0353629997" at bounding box center [183, 137] width 161 height 22
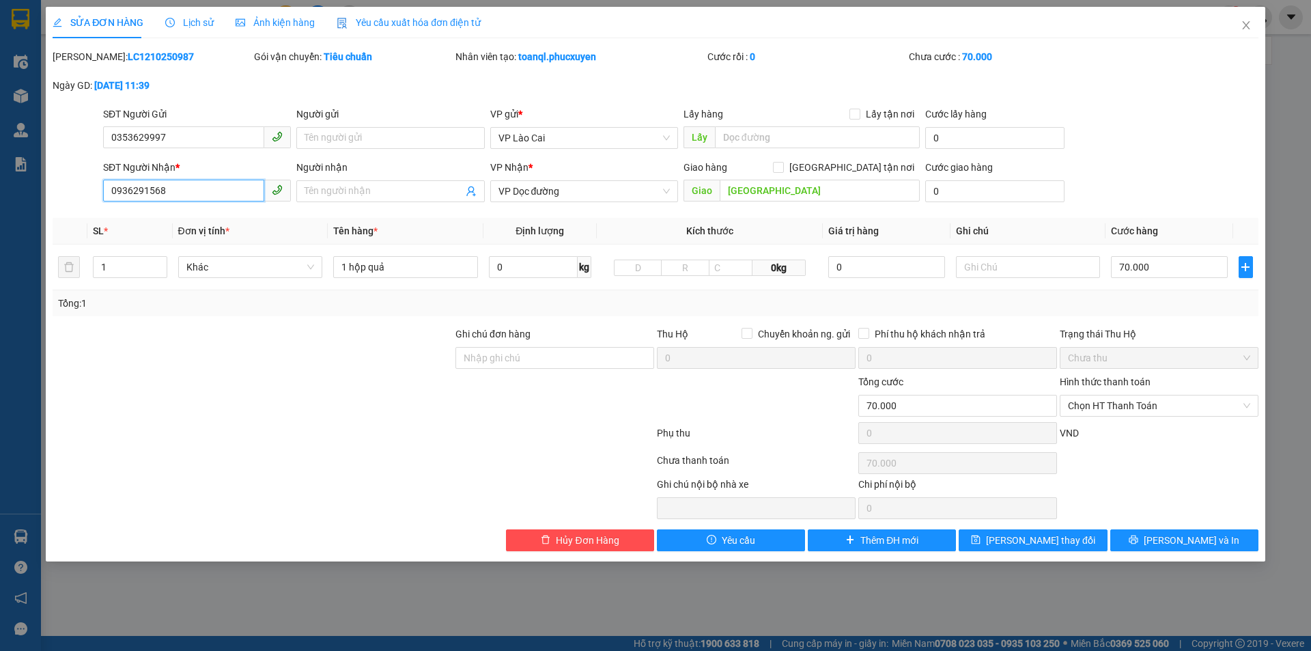
click at [167, 192] on input "0936291568" at bounding box center [183, 191] width 161 height 22
click at [1243, 22] on icon "close" at bounding box center [1245, 25] width 11 height 11
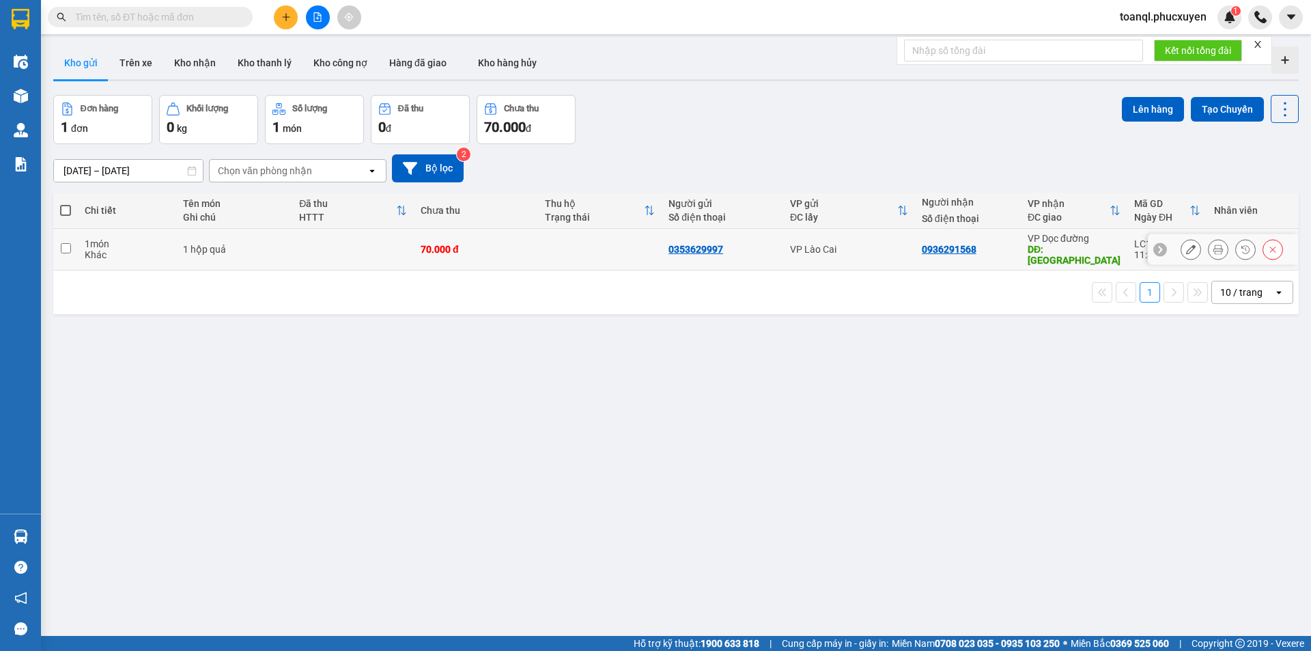
click at [559, 238] on td at bounding box center [600, 250] width 124 height 42
checkbox input "true"
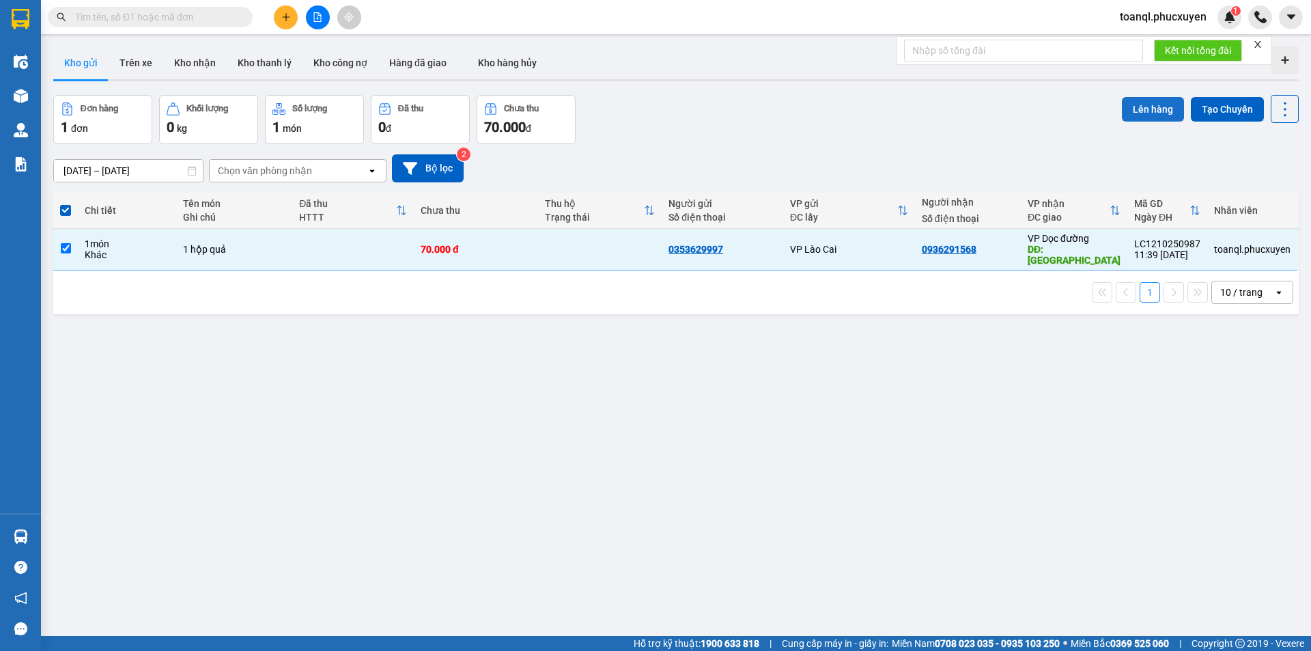
click at [1129, 113] on button "Lên hàng" at bounding box center [1153, 109] width 62 height 25
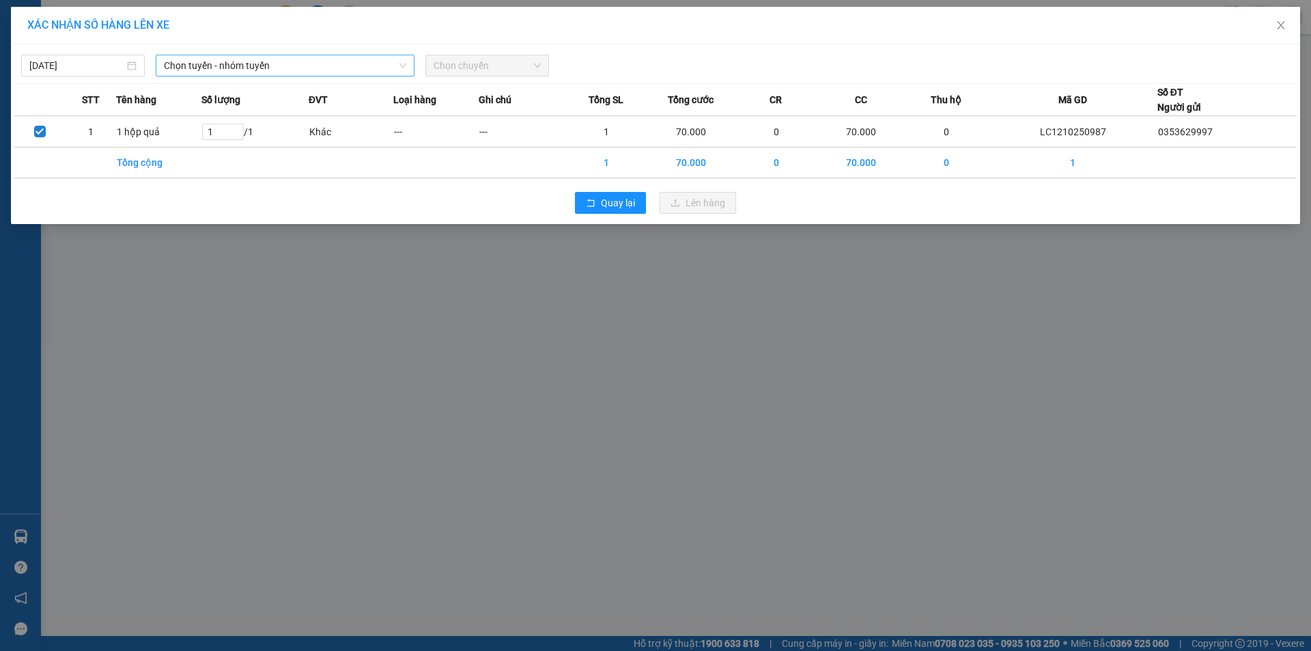
click at [296, 63] on span "Chọn tuyến - nhóm tuyến" at bounding box center [285, 65] width 242 height 20
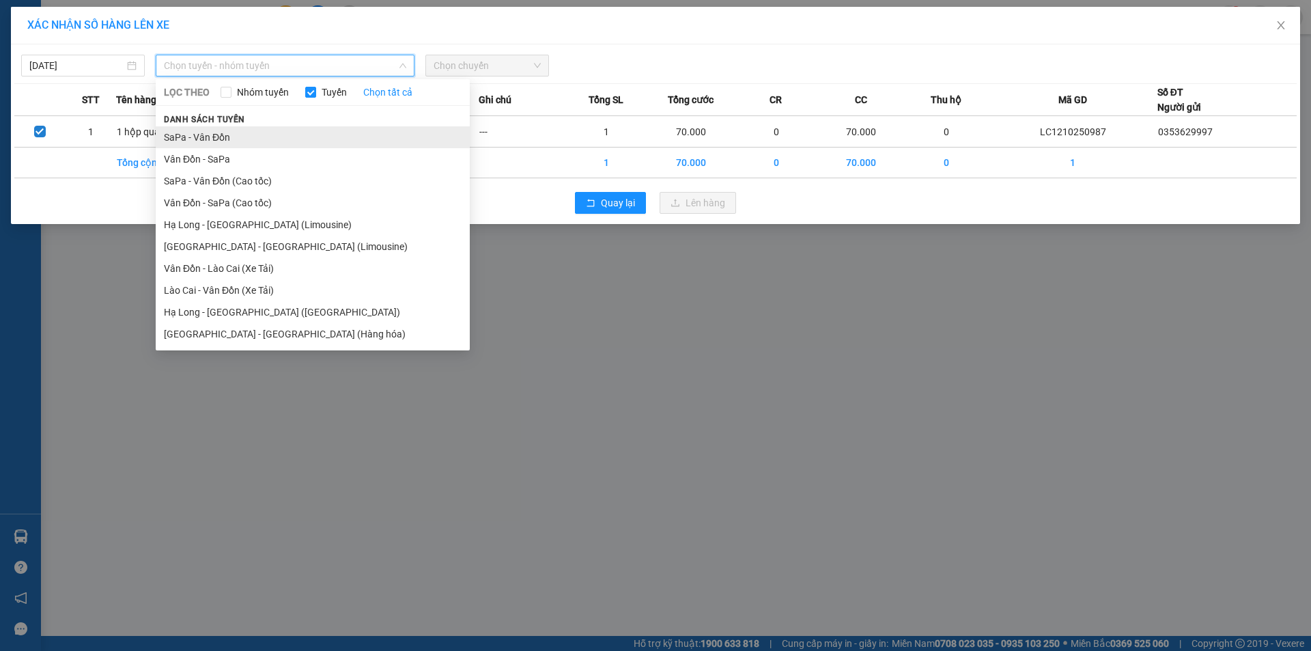
click at [225, 135] on li "SaPa - Vân Đồn" at bounding box center [313, 137] width 314 height 22
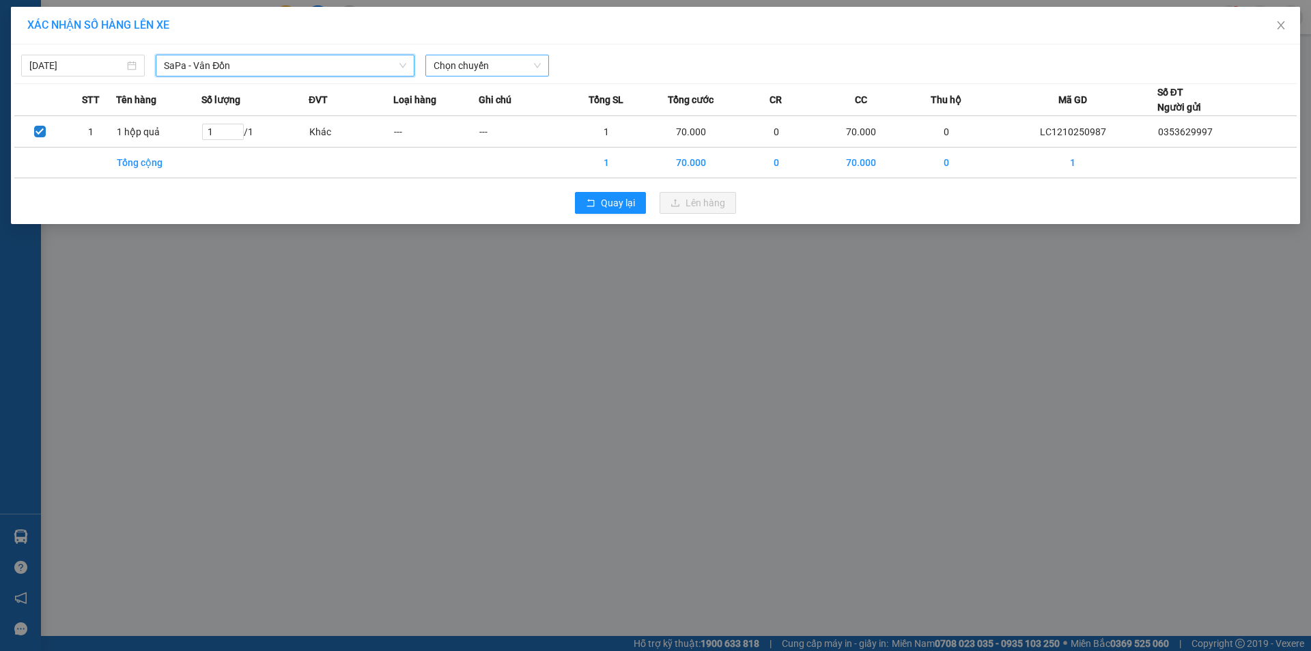
click at [505, 66] on span "Chọn chuyến" at bounding box center [486, 65] width 107 height 20
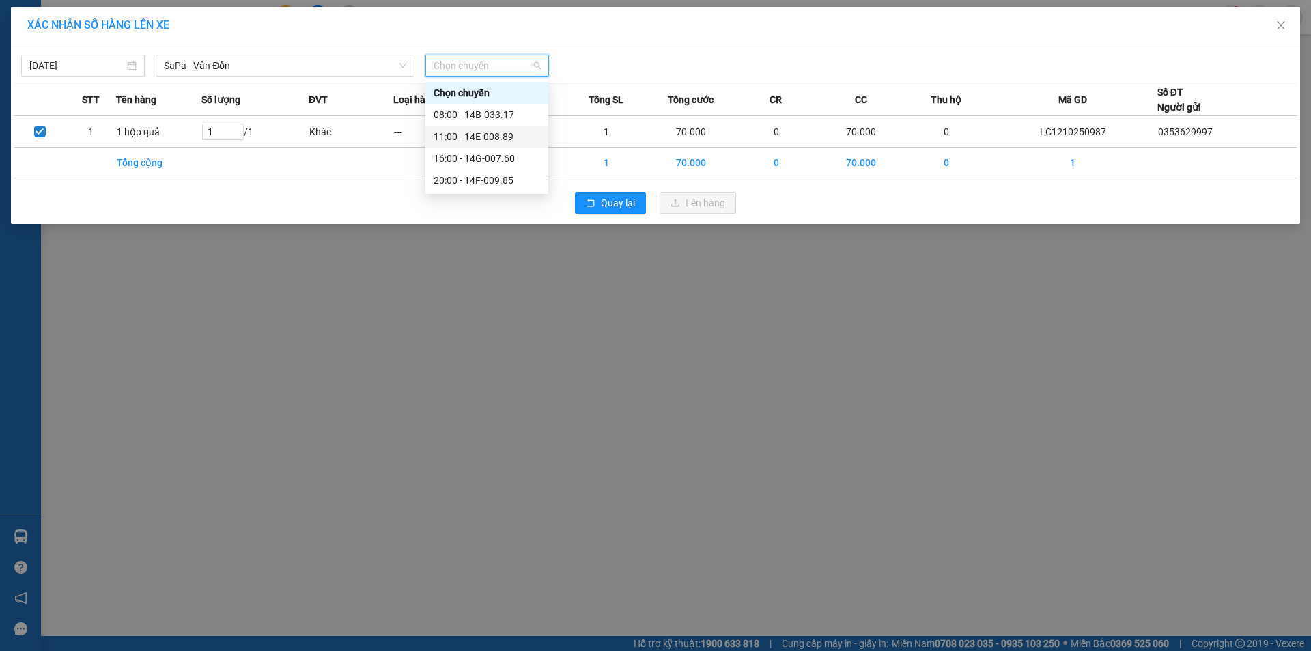
click at [498, 131] on div "11:00 - 14E-008.89" at bounding box center [486, 136] width 106 height 15
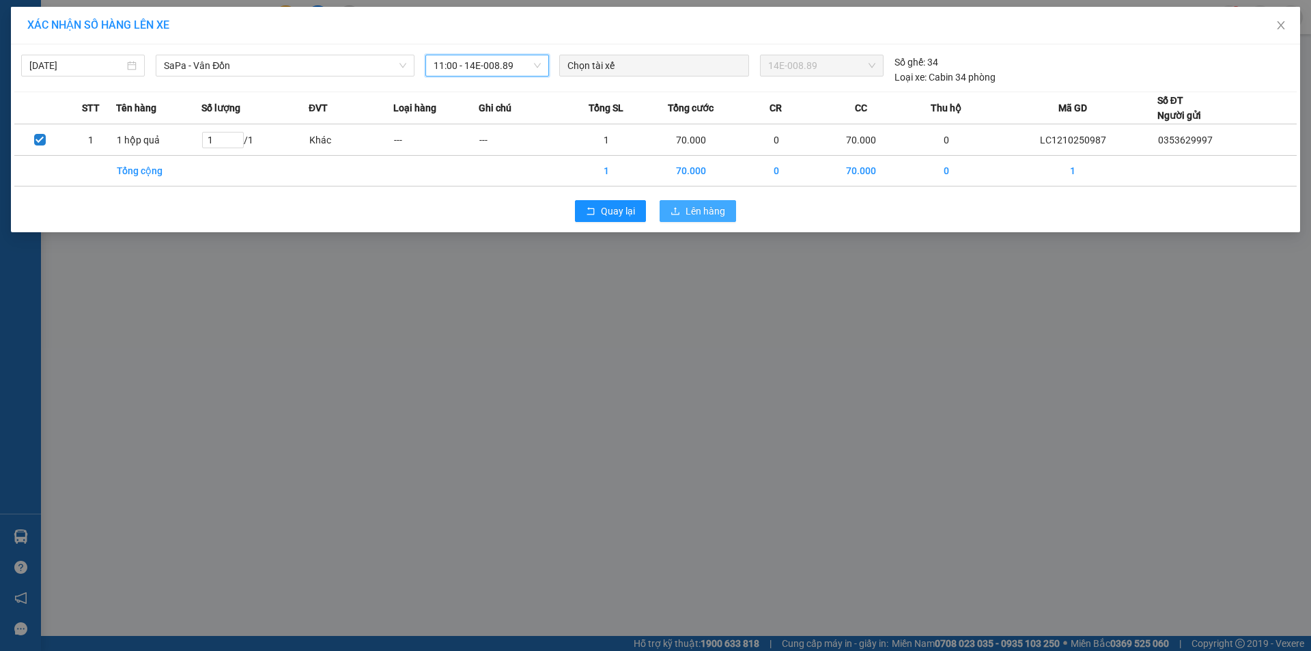
click at [715, 213] on span "Lên hàng" at bounding box center [705, 210] width 40 height 15
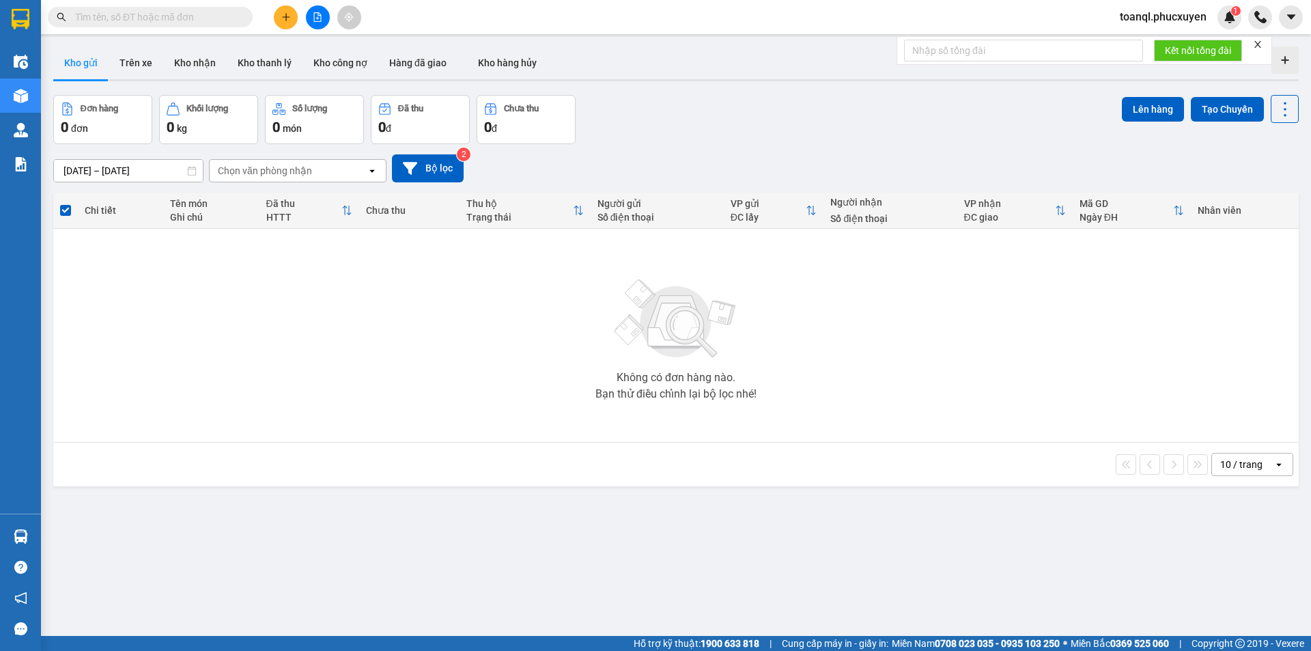
click at [316, 3] on div "Kết quả tìm kiếm ( 0 ) Bộ lọc No Data toanql.phucxuyen 1" at bounding box center [655, 17] width 1311 height 34
click at [315, 12] on button at bounding box center [318, 17] width 24 height 24
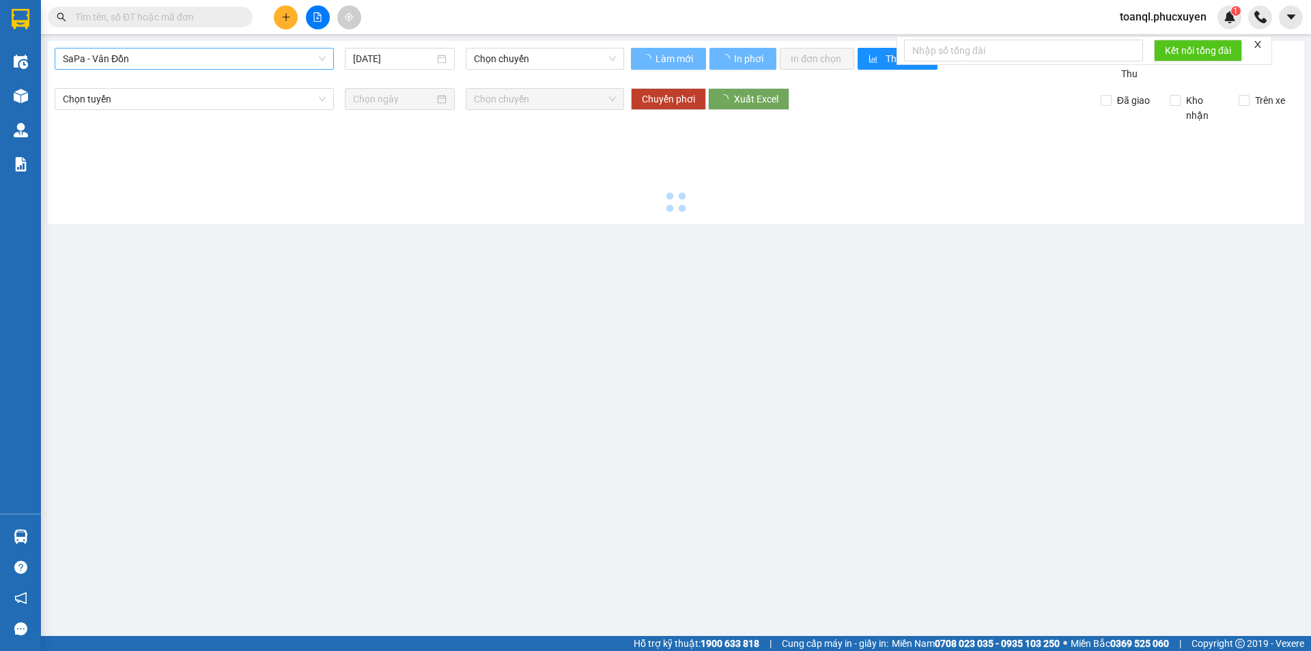
click at [144, 56] on span "SaPa - Vân Đồn" at bounding box center [194, 58] width 263 height 20
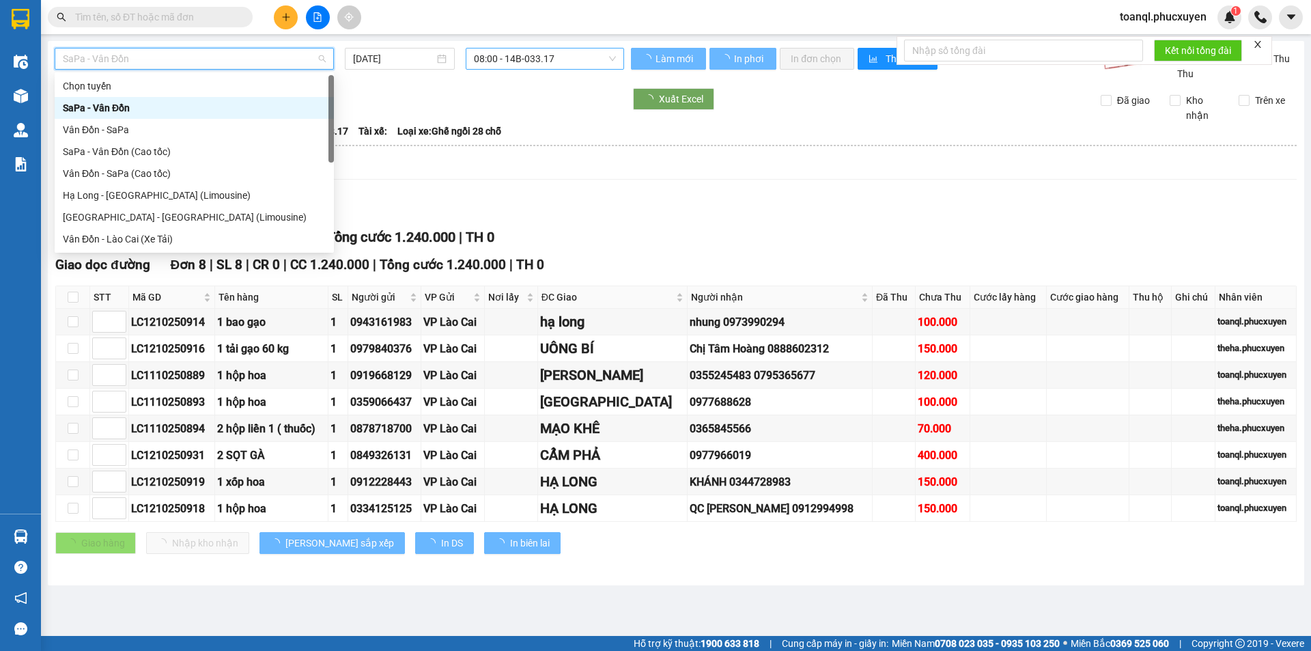
click at [534, 65] on span "08:00 - 14B-033.17" at bounding box center [545, 58] width 142 height 20
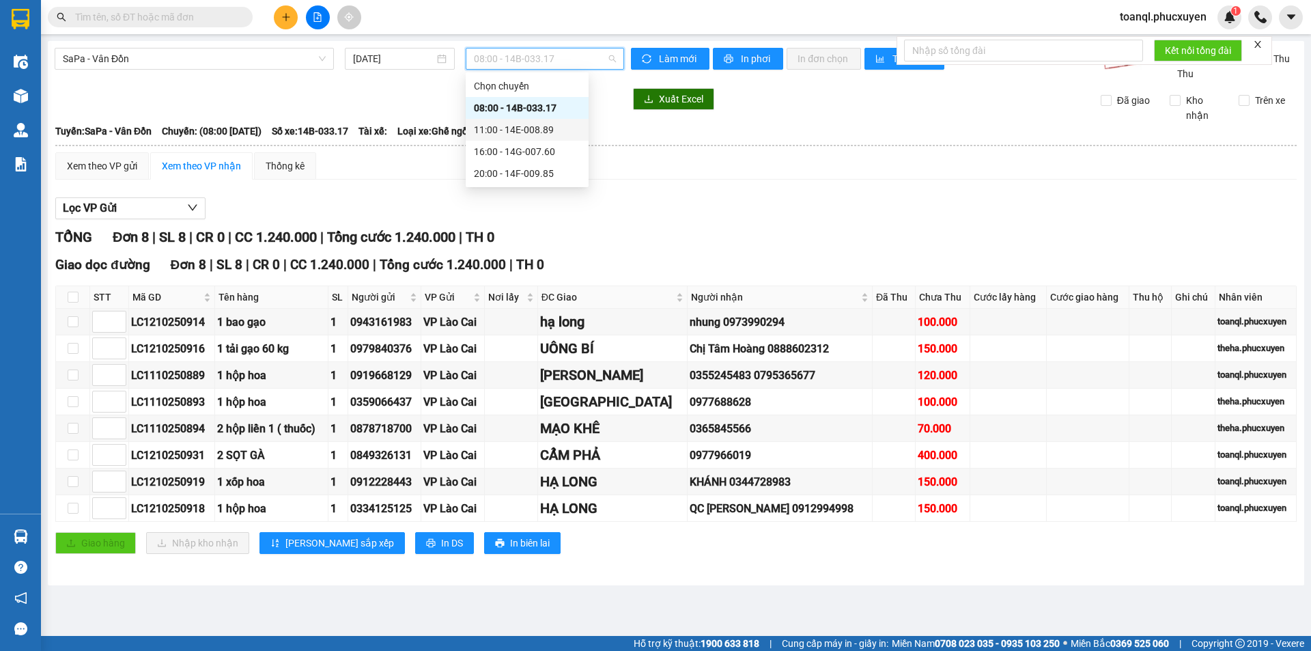
click at [560, 134] on div "11:00 - 14E-008.89" at bounding box center [527, 129] width 106 height 15
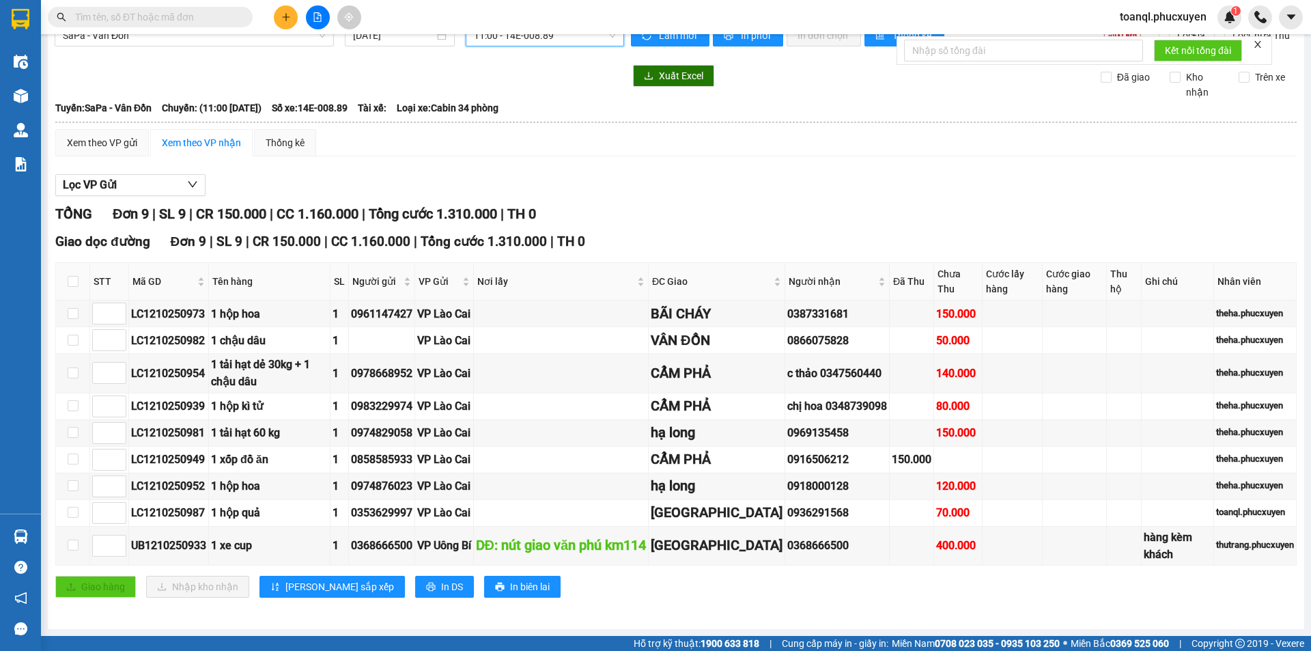
scroll to position [69, 0]
click at [117, 167] on div "Lọc VP Gửi TỔNG Đơn 9 | SL 9 | CR 150.000 | CC 1.160.000 | Tổng cước 1.310.000…" at bounding box center [675, 390] width 1241 height 447
click at [121, 135] on div "Xem theo VP gửi" at bounding box center [102, 142] width 70 height 15
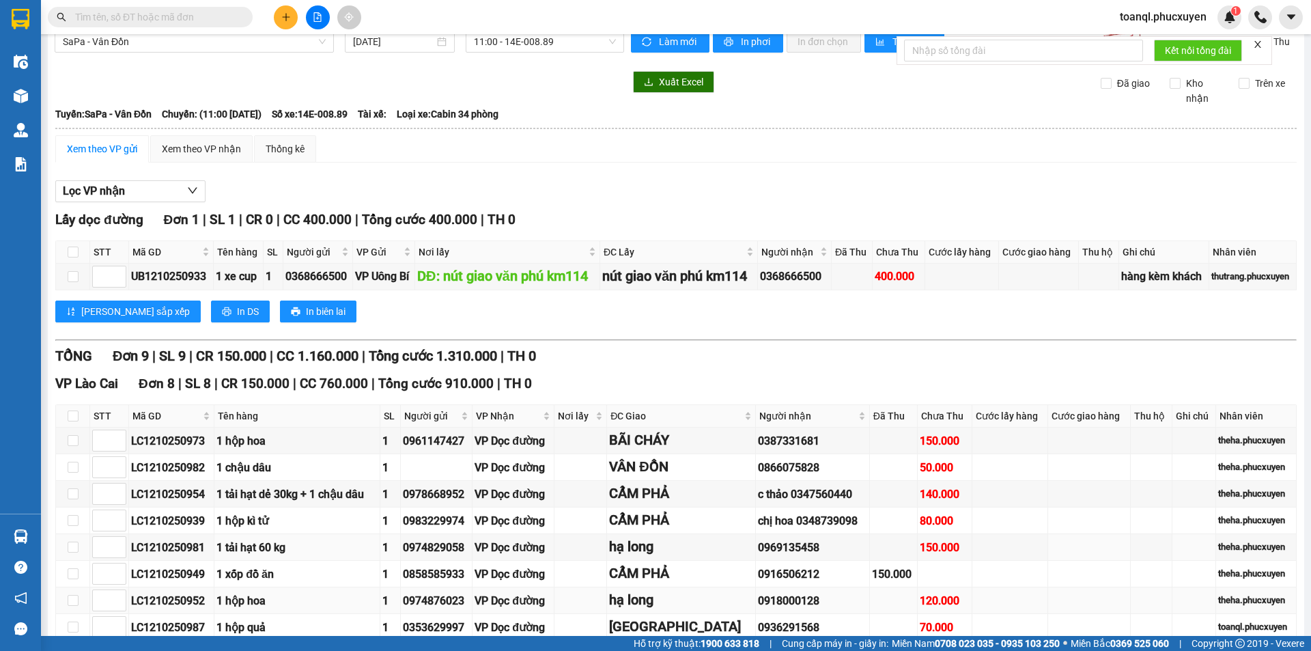
scroll to position [222, 0]
